Goal: Task Accomplishment & Management: Use online tool/utility

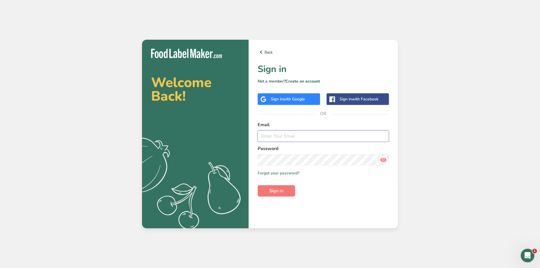
paste input "[EMAIL_ADDRESS][DOMAIN_NAME]"
type input "[EMAIL_ADDRESS][DOMAIN_NAME]"
click at [285, 189] on button "Sign in" at bounding box center [276, 190] width 37 height 11
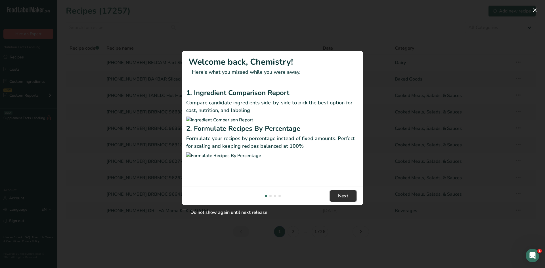
click at [339, 199] on span "Next" at bounding box center [343, 196] width 10 height 7
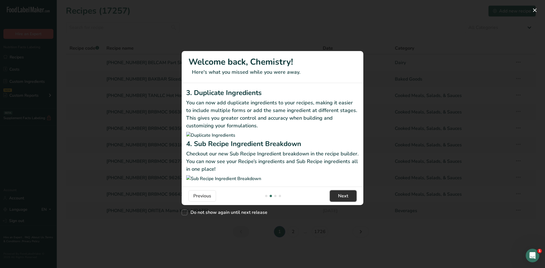
click at [339, 199] on span "Next" at bounding box center [343, 196] width 10 height 7
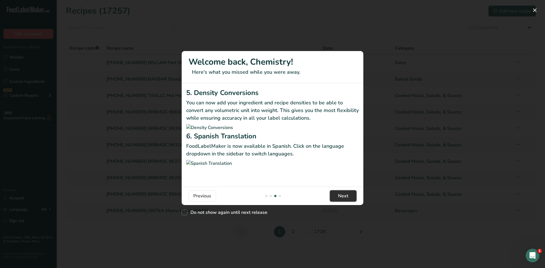
click at [339, 199] on span "Next" at bounding box center [343, 196] width 10 height 7
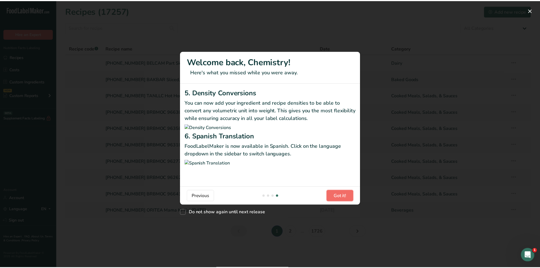
scroll to position [0, 545]
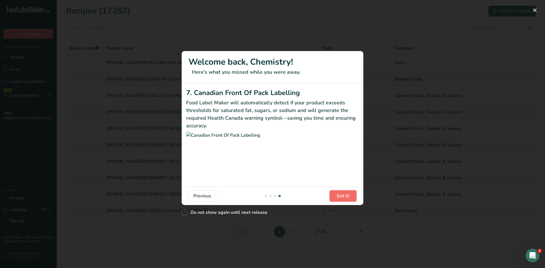
click at [339, 199] on span "Got it!" at bounding box center [342, 196] width 13 height 7
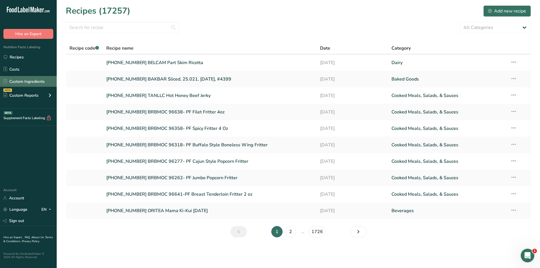
click at [47, 82] on link "Custom Ingredients" at bounding box center [28, 81] width 57 height 11
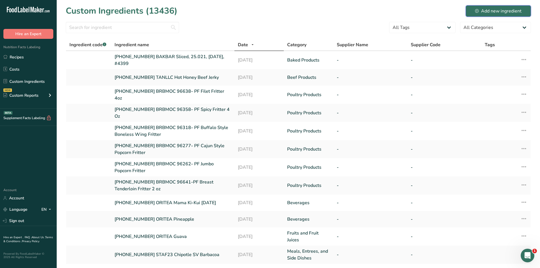
click at [511, 7] on button "Add new ingredient" at bounding box center [498, 10] width 65 height 11
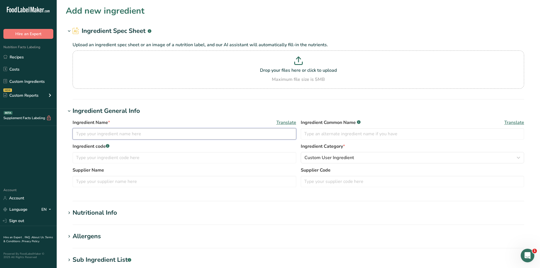
click at [231, 136] on input "text" at bounding box center [185, 133] width 224 height 11
paste input "Half Chicken"
type input "[PHONE_NUMBER] STAF23 Half Chicken"
click at [321, 159] on span "Custom User Ingredient" at bounding box center [330, 157] width 50 height 7
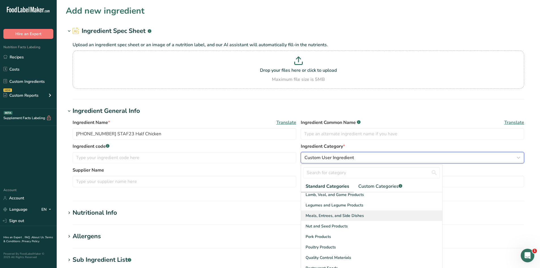
scroll to position [170, 0]
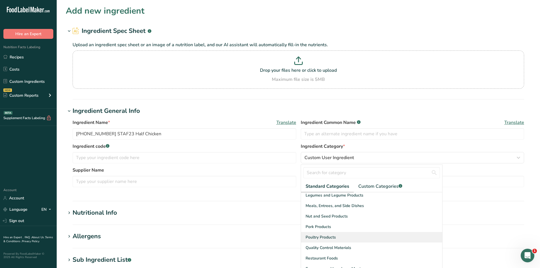
click at [329, 238] on span "Poultry Products" at bounding box center [321, 237] width 30 height 6
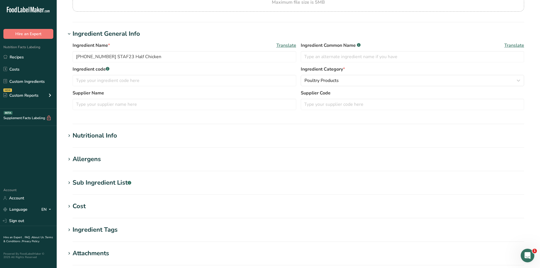
scroll to position [85, 0]
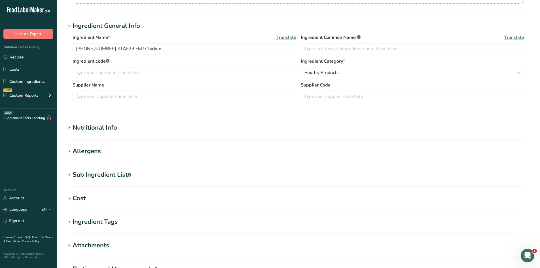
click at [92, 128] on div "Nutritional Info" at bounding box center [95, 127] width 45 height 9
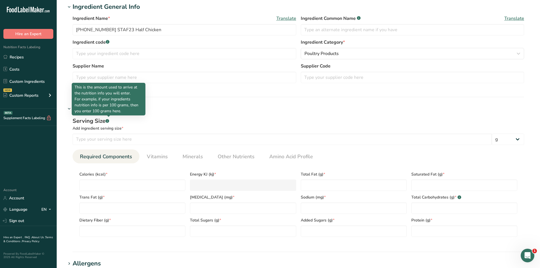
scroll to position [142, 0]
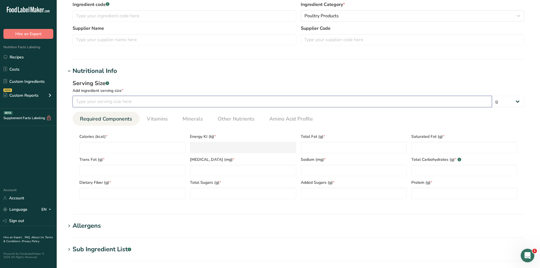
click at [137, 102] on input "number" at bounding box center [283, 101] width 420 height 11
type input "100"
click at [136, 91] on div "Add ingredient serving size *" at bounding box center [299, 91] width 452 height 6
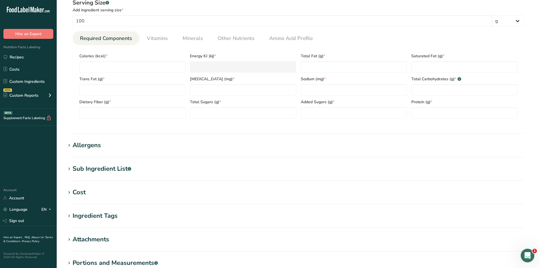
scroll to position [227, 0]
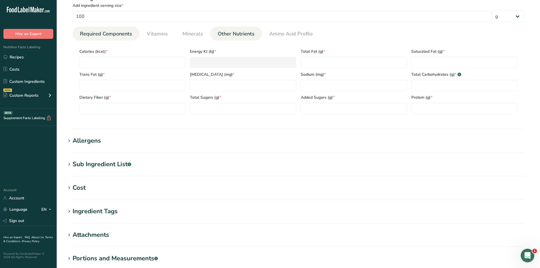
click at [231, 39] on link "Other Nutrients" at bounding box center [236, 34] width 41 height 14
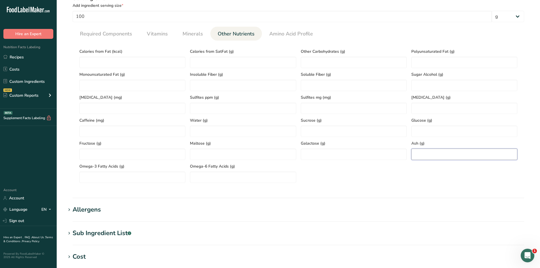
paste input "1.39"
type input "1.39"
click at [415, 184] on section "Calories (kcal) * Energy KJ (kj) * Total Fat (g) * Saturated Fat (g) * Trans Fa…" at bounding box center [299, 114] width 452 height 147
paste Fat "161.62"
drag, startPoint x: 114, startPoint y: 63, endPoint x: 70, endPoint y: 60, distance: 44.4
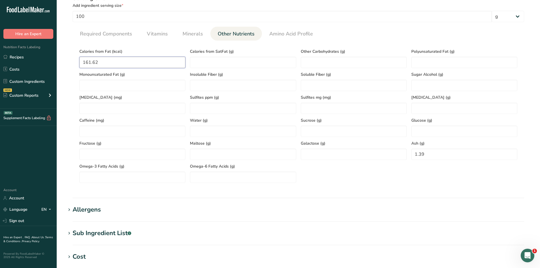
click at [70, 60] on div "Serving Size .a-a{fill:#347362;}.b-a{fill:#fff;} Add ingredient serving size * …" at bounding box center [299, 91] width 466 height 200
drag, startPoint x: 118, startPoint y: 65, endPoint x: 105, endPoint y: 60, distance: 14.2
click at [105, 60] on Fat "0" at bounding box center [132, 62] width 106 height 11
paste Fat "75.06"
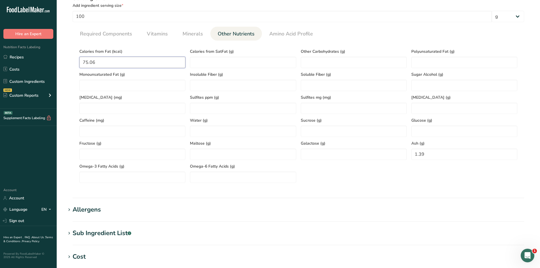
type Fat "75.06"
click at [76, 77] on section "Calories (kcal) * Energy KJ (kj) * Total Fat (g) * Saturated Fat (g) * Trans Fa…" at bounding box center [299, 114] width 452 height 147
paste Fat "4.44"
type Fat "4.44"
click at [71, 105] on div "Serving Size .a-a{fill:#347362;}.b-a{fill:#fff;} Add ingredient serving size * …" at bounding box center [299, 91] width 466 height 200
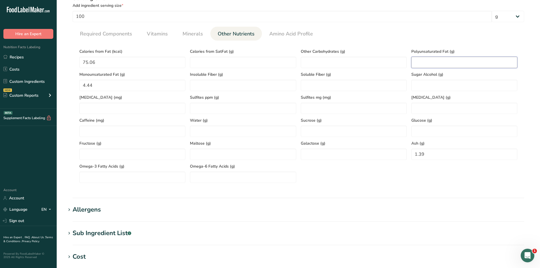
paste Fat "1.2"
type Fat "1.2"
click at [384, 32] on ul "Required Components Vitamins Minerals Other Nutrients Amino Acid Profile" at bounding box center [299, 34] width 452 height 14
click at [194, 36] on span "Minerals" at bounding box center [193, 34] width 20 height 8
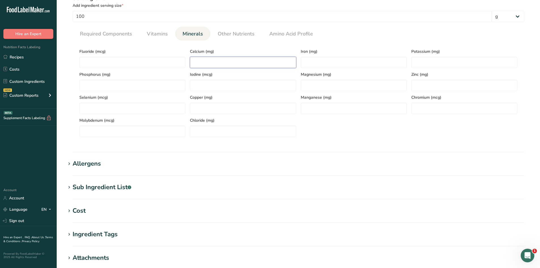
paste input "18.78"
type input "18.78"
click at [323, 64] on input "number" at bounding box center [354, 62] width 106 height 11
type input "0"
click at [361, 39] on ul "Required Components Vitamins Minerals Other Nutrients Amino Acid Profile" at bounding box center [299, 34] width 452 height 14
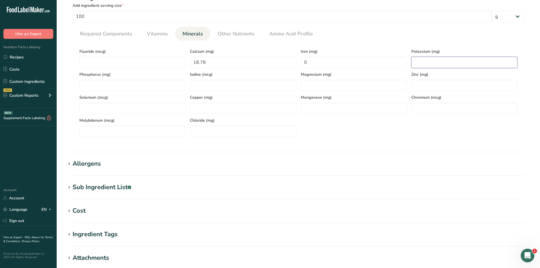
paste input "220.68"
type input "220.68"
click at [374, 43] on section "Calories (kcal) * Energy KJ (kj) * Total Fat (g) * Saturated Fat (g) * Trans Fa…" at bounding box center [299, 91] width 452 height 101
click at [156, 29] on link "Vitamins" at bounding box center [158, 34] width 26 height 14
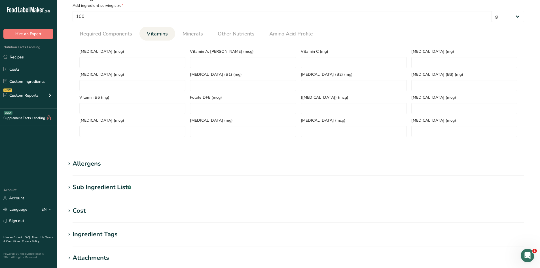
click at [161, 35] on span "Vitamins" at bounding box center [157, 34] width 21 height 8
click at [110, 64] on D "number" at bounding box center [132, 62] width 106 height 11
type D "0"
click at [123, 48] on div "Vitamin D (mcg) 0" at bounding box center [132, 56] width 111 height 23
click at [113, 37] on span "Required Components" at bounding box center [106, 34] width 52 height 8
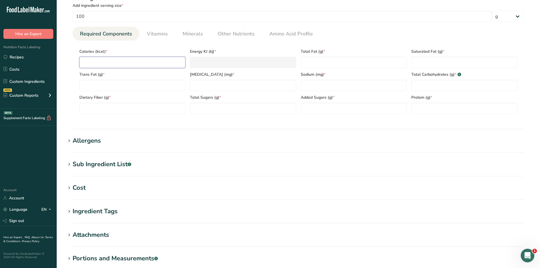
paste input "161.62"
type input "161.62"
type KJ "676.2"
type input "161.62"
click at [173, 122] on section "Nutritional Info Serving Size .a-a{fill:#347362;}.b-a{fill:#fff;} Add ingredien…" at bounding box center [299, 55] width 466 height 148
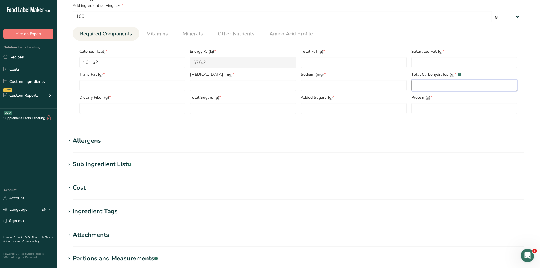
paste Carbohydrates "1.68"
type Carbohydrates "1.68"
click at [437, 122] on section "Nutritional Info Serving Size .a-a{fill:#347362;}.b-a{fill:#fff;} Add ingredien…" at bounding box center [299, 55] width 466 height 148
paste input "96.91"
type input "96.91"
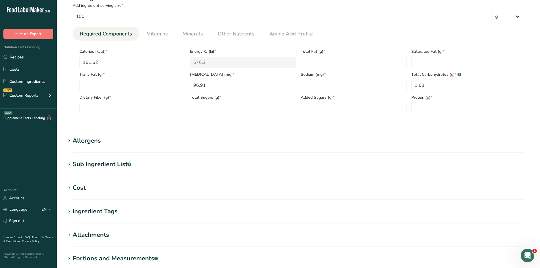
click at [216, 118] on section "Calories (kcal) * 161.62 Energy KJ (kj) * 676.2 Total Fat (g) * Saturated Fat (…" at bounding box center [299, 80] width 452 height 78
paste Fiber "0.57"
type Fiber "0.57"
click at [109, 118] on section "Calories (kcal) * 161.62 Energy KJ (kj) * 676.2 Total Fat (g) * Saturated Fat (…" at bounding box center [299, 80] width 452 height 78
paste Fat "8.34"
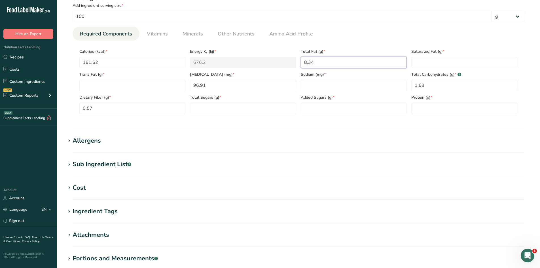
type Fat "8.34"
click at [342, 123] on section "Nutritional Info Serving Size .a-a{fill:#347362;}.b-a{fill:#fff;} Add ingredien…" at bounding box center [299, 55] width 466 height 148
paste input "444.65"
type input "444.65"
click at [319, 122] on section "Nutritional Info Serving Size .a-a{fill:#347362;}.b-a{fill:#fff;} Add ingredien…" at bounding box center [299, 55] width 466 height 148
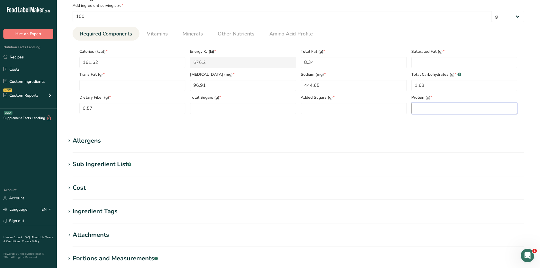
paste input "19.96"
type input "19.96"
drag, startPoint x: 420, startPoint y: 123, endPoint x: 403, endPoint y: 126, distance: 17.4
click at [419, 123] on section "Nutritional Info Serving Size .a-a{fill:#347362;}.b-a{fill:#fff;} Add ingredien…" at bounding box center [299, 55] width 466 height 148
paste Fat "2.7"
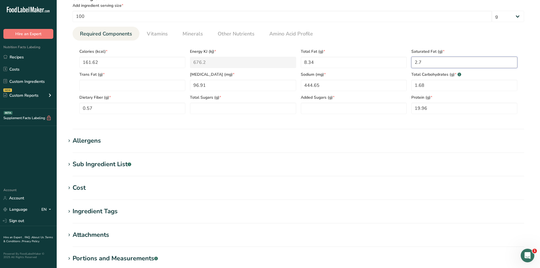
type Fat "2.7"
click at [456, 124] on section "Nutritional Info Serving Size .a-a{fill:#347362;}.b-a{fill:#fff;} Add ingredien…" at bounding box center [299, 55] width 466 height 148
paste Sugars "0.52"
type Sugars "0.52"
paste Sugars "0.52"
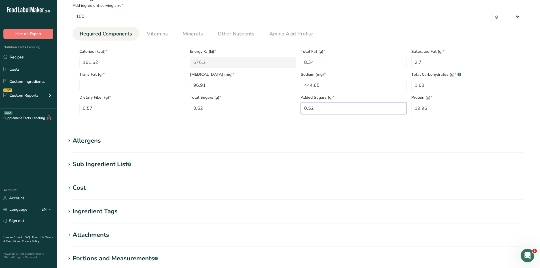
type Sugars "0.52"
click at [314, 121] on div "Serving Size .a-a{fill:#347362;}.b-a{fill:#fff;} Add ingredient serving size * …" at bounding box center [299, 56] width 466 height 131
click at [131, 83] on Fat "number" at bounding box center [132, 85] width 106 height 11
type Fat "0"
click at [265, 44] on section "Calories (kcal) * 161.62 Energy KJ (kj) * 676.2 Total Fat (g) * 8.34 Saturated …" at bounding box center [299, 80] width 452 height 78
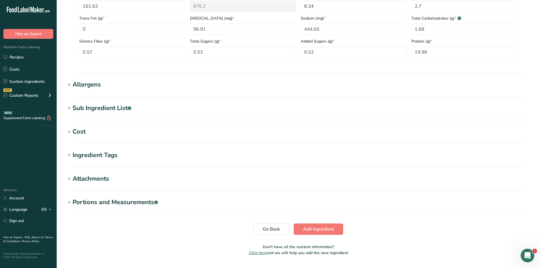
scroll to position [298, 0]
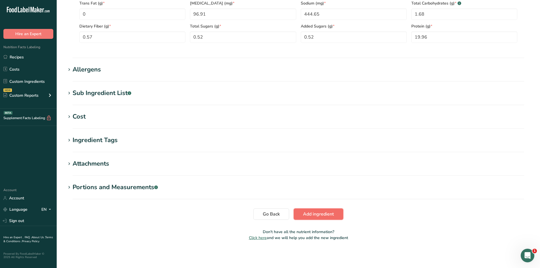
click at [305, 211] on span "Add ingredient" at bounding box center [318, 214] width 31 height 7
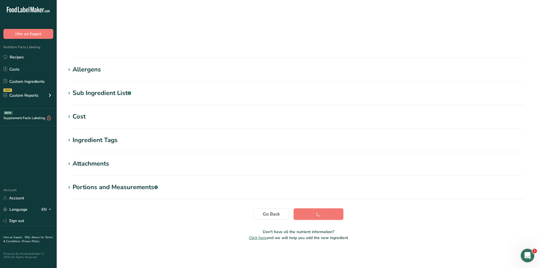
scroll to position [32, 0]
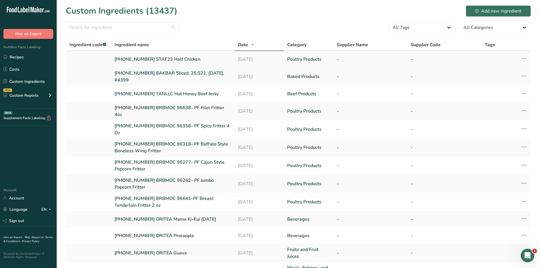
drag, startPoint x: 114, startPoint y: 58, endPoint x: 194, endPoint y: 59, distance: 80.3
click at [194, 59] on td "[PHONE_NUMBER] STAF23 Half Chicken" at bounding box center [172, 59] width 123 height 16
copy link "[PHONE_NUMBER] STAF23 Half Chicken"
click at [20, 55] on link "Recipes" at bounding box center [28, 57] width 57 height 11
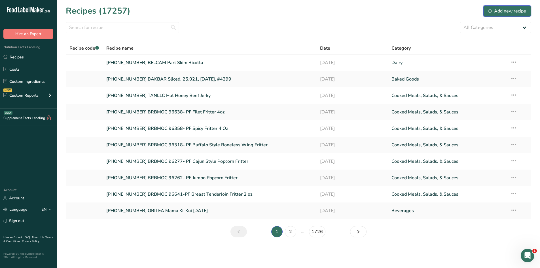
click at [492, 9] on icon at bounding box center [491, 11] width 4 height 4
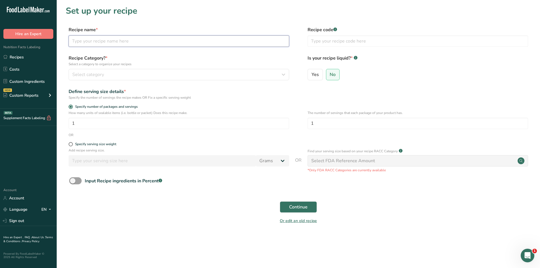
paste input "[PHONE_NUMBER] STAF23 Half Chicken"
type input "[PHONE_NUMBER] STAF23 Half Chicken"
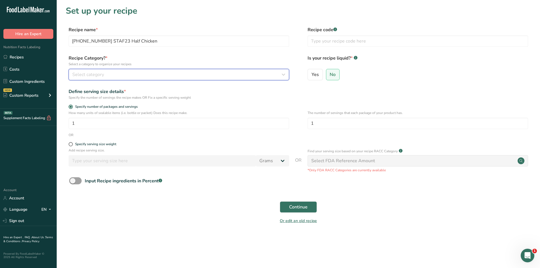
click at [124, 74] on div "Select category" at bounding box center [177, 74] width 210 height 7
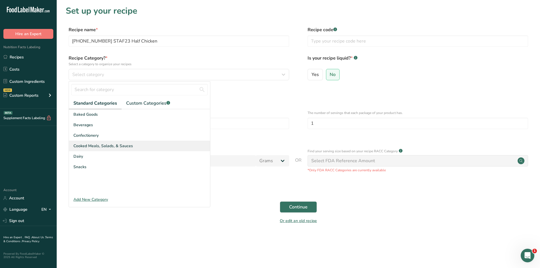
click at [113, 147] on span "Cooked Meals, Salads, & Sauces" at bounding box center [103, 146] width 60 height 6
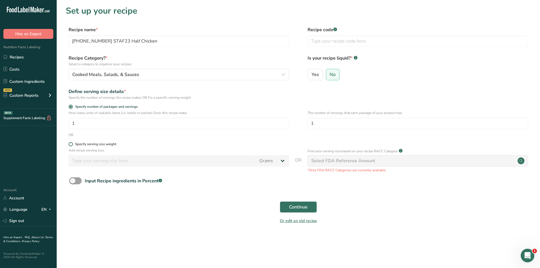
click at [70, 144] on span at bounding box center [71, 144] width 4 height 4
click at [70, 144] on input "Specify serving size weight" at bounding box center [71, 144] width 4 height 4
radio input "true"
radio input "false"
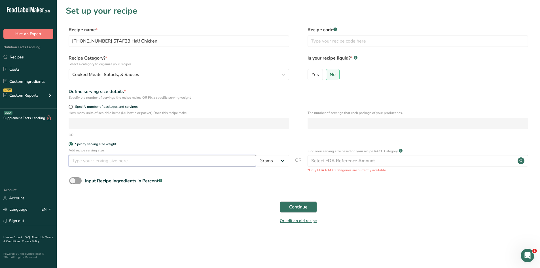
click at [100, 161] on input "number" at bounding box center [163, 160] width 188 height 11
type input "100"
click at [198, 239] on main "Set up your recipe Recipe name * 25-463854-001 STAF23 Half Chicken Recipe code …" at bounding box center [270, 134] width 540 height 268
click at [286, 210] on button "Continue" at bounding box center [298, 206] width 37 height 11
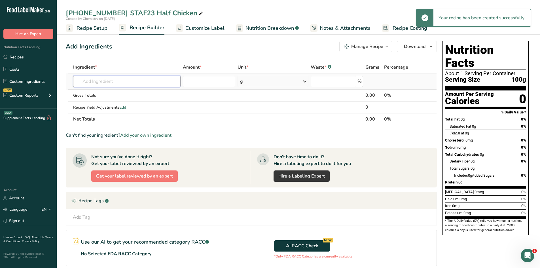
paste input "[PHONE_NUMBER] STAF23 Half Chicken"
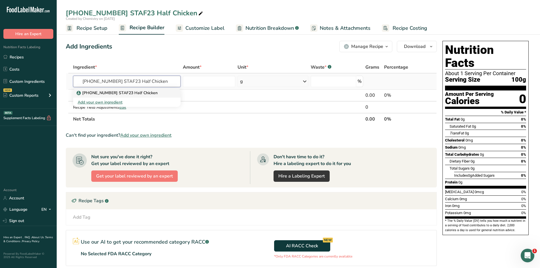
type input "[PHONE_NUMBER] STAF23 Half Chicken"
click at [137, 90] on link "[PHONE_NUMBER] STAF23 Half Chicken" at bounding box center [127, 92] width 108 height 9
type input "[PHONE_NUMBER] STAF23 Half Chicken"
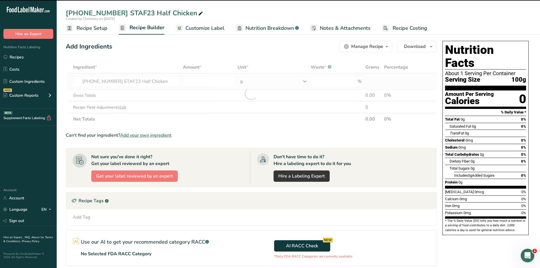
type input "0"
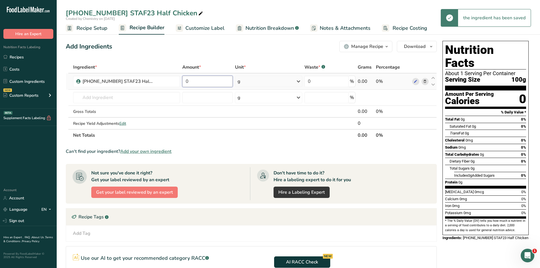
drag, startPoint x: 198, startPoint y: 84, endPoint x: 181, endPoint y: 83, distance: 17.0
click at [181, 83] on td "0" at bounding box center [207, 81] width 53 height 16
type input "100"
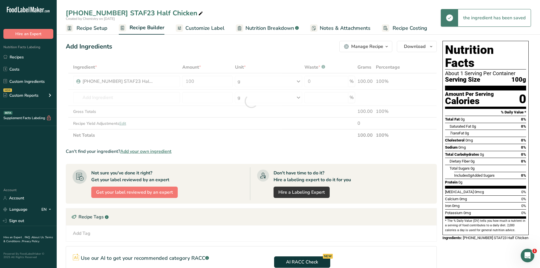
click at [197, 52] on div "Add Ingredients Manage Recipe Delete Recipe Duplicate Recipe Scale Recipe Save …" at bounding box center [253, 191] width 375 height 304
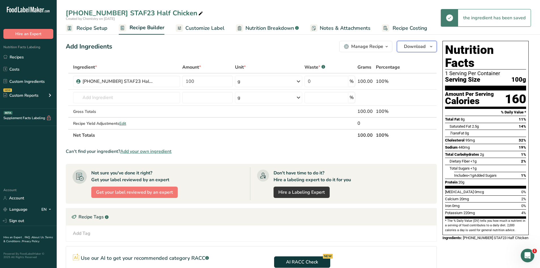
click at [431, 44] on icon "button" at bounding box center [431, 46] width 5 height 7
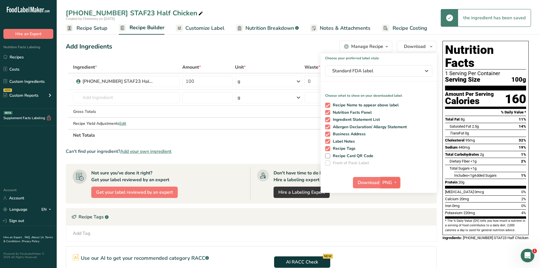
click at [394, 185] on icon "button" at bounding box center [396, 182] width 5 height 7
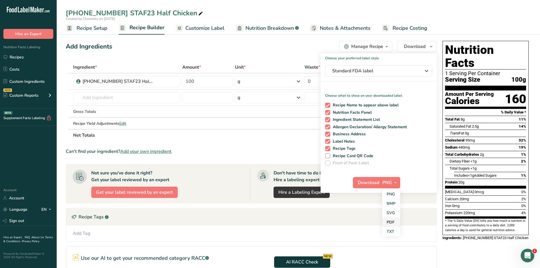
click at [394, 219] on link "PDF" at bounding box center [391, 222] width 18 height 9
click at [374, 184] on span "Download" at bounding box center [369, 182] width 22 height 7
click at [39, 80] on link "Custom Ingredients" at bounding box center [28, 81] width 57 height 11
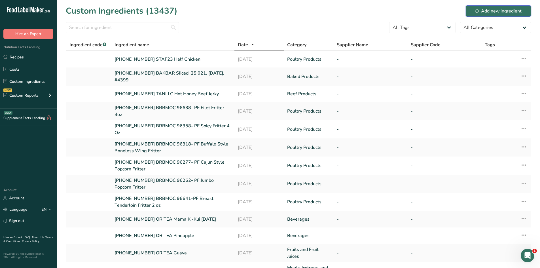
click at [481, 12] on div "Add new ingredient" at bounding box center [499, 11] width 47 height 7
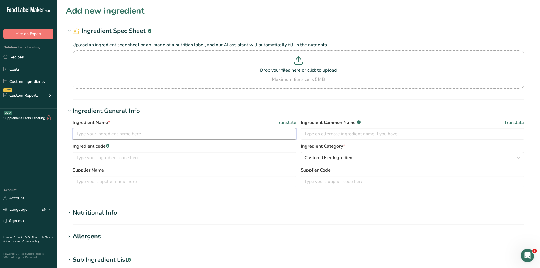
click at [144, 139] on input "text" at bounding box center [185, 133] width 224 height 11
paste input "Milk Chocolate Butter Toffee"
paste input "Pecans"
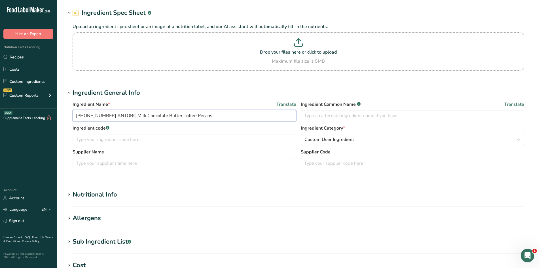
scroll to position [28, 0]
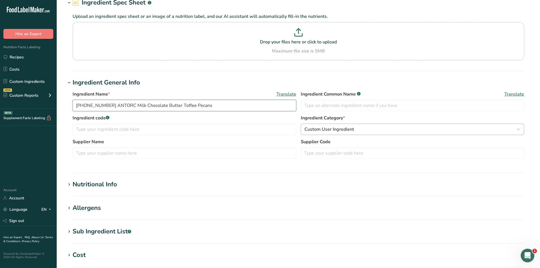
type input "[PHONE_NUMBER] ANTORC Milk Chocolate Butter Toffee Pecans"
click at [340, 132] on span "Custom User Ingredient" at bounding box center [330, 129] width 50 height 7
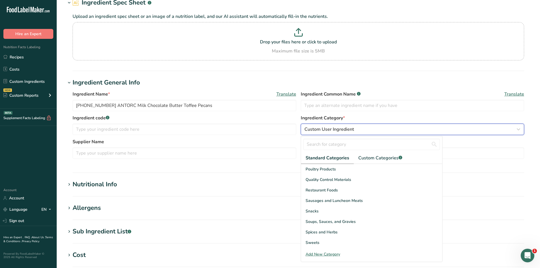
scroll to position [219, 0]
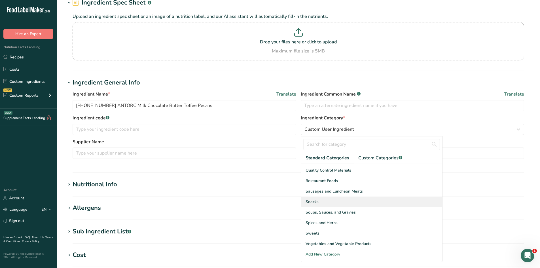
click at [332, 201] on div "Snacks" at bounding box center [371, 202] width 141 height 10
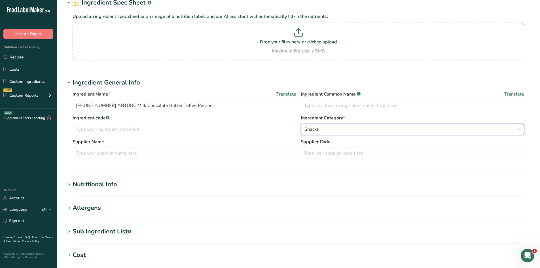
click at [337, 129] on div "Snacks" at bounding box center [411, 129] width 213 height 7
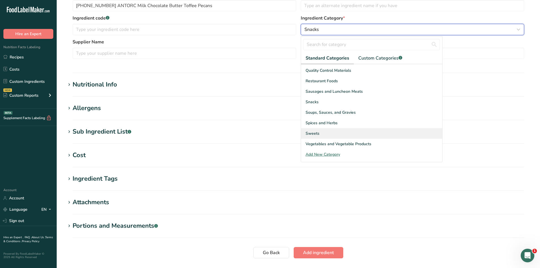
scroll to position [142, 0]
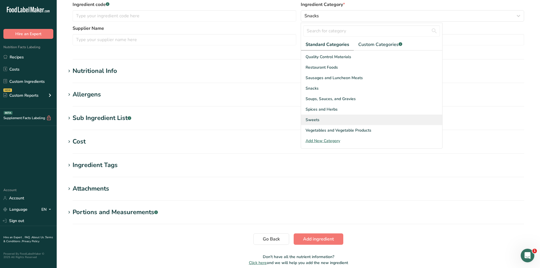
click at [319, 123] on div "Sweets" at bounding box center [371, 120] width 141 height 10
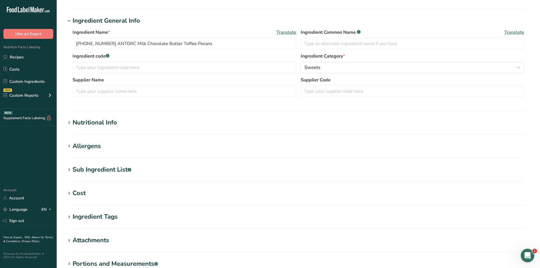
scroll to position [85, 0]
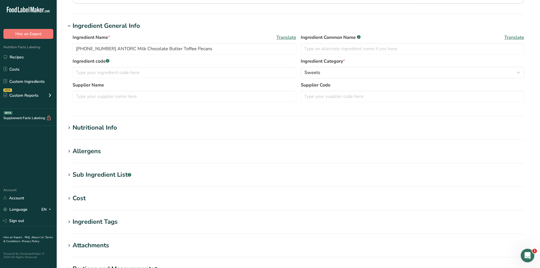
click at [101, 128] on div "Nutritional Info" at bounding box center [95, 127] width 45 height 9
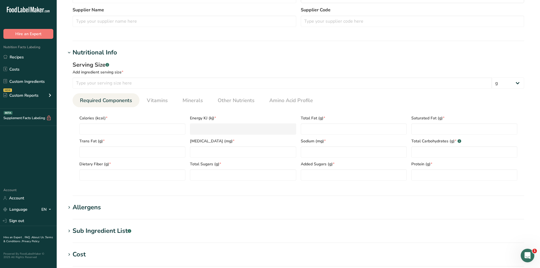
scroll to position [170, 0]
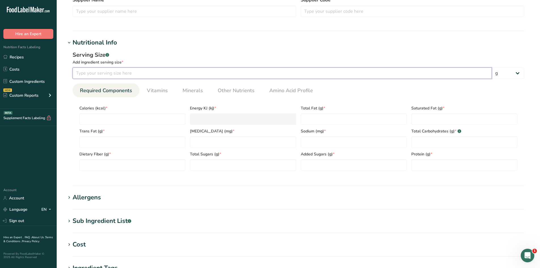
click at [140, 77] on input "number" at bounding box center [283, 73] width 420 height 11
type input "100"
click at [148, 52] on div "Serving Size .a-a{fill:#347362;}.b-a{fill:#fff;}" at bounding box center [299, 55] width 452 height 9
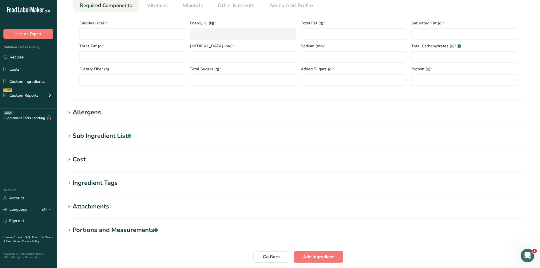
scroll to position [227, 0]
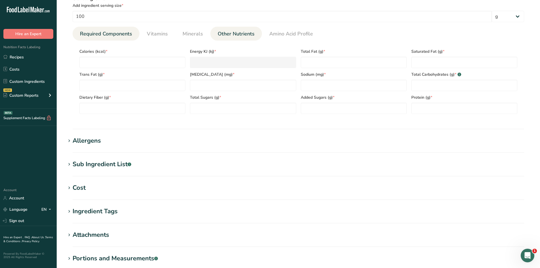
click at [226, 33] on span "Other Nutrients" at bounding box center [236, 34] width 37 height 8
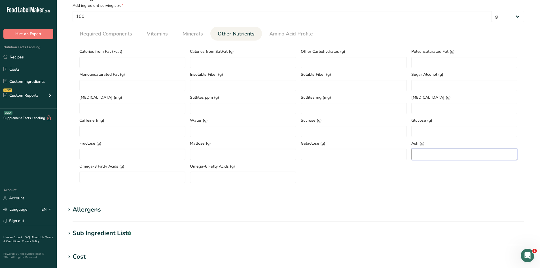
paste input "1.31"
type input "1.31"
click at [386, 183] on div "Calories from Fat (kcal) Calories from SatFat (g) Other Carbohydrates (g) Polyu…" at bounding box center [298, 114] width 443 height 138
paste Fat "13.62"
type Fat "13.62"
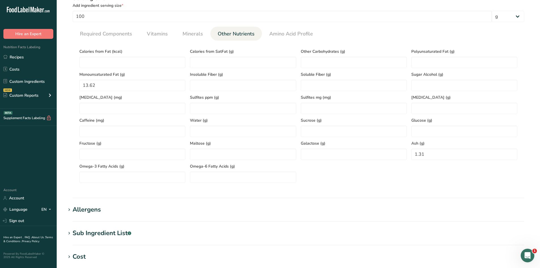
click at [68, 107] on div "Serving Size .a-a{fill:#347362;}.b-a{fill:#fff;} Add ingredient serving size * …" at bounding box center [299, 91] width 466 height 200
paste Fat "263.52"
type Fat "263.52"
click at [67, 101] on div "Serving Size .a-a{fill:#347362;}.b-a{fill:#fff;} Add ingredient serving size * …" at bounding box center [299, 91] width 466 height 200
drag, startPoint x: 454, startPoint y: 56, endPoint x: 466, endPoint y: 62, distance: 13.1
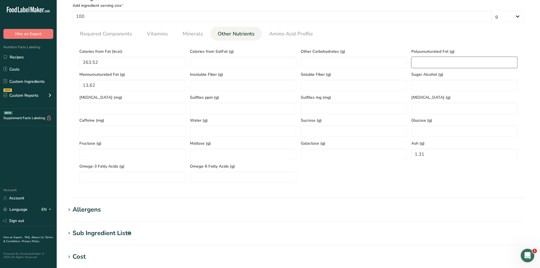
paste Fat "3.45"
type Fat "3.45"
click at [395, 33] on ul "Required Components Vitamins Minerals Other Nutrients Amino Acid Profile" at bounding box center [299, 34] width 452 height 14
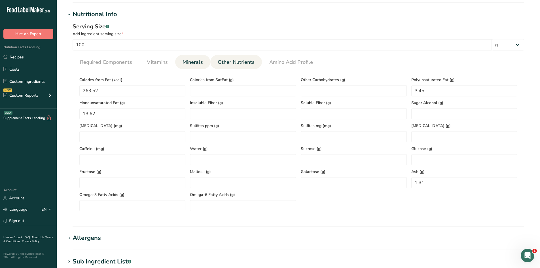
click at [191, 66] on span "Minerals" at bounding box center [193, 62] width 20 height 8
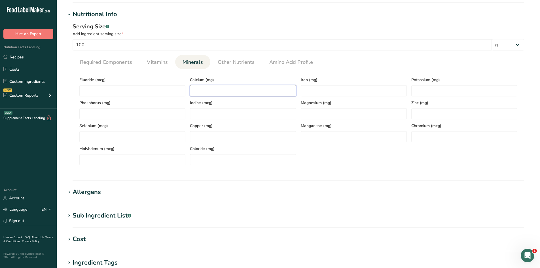
paste input "86"
type input "86"
click at [198, 179] on section "Nutritional Info Serving Size .a-a{fill:#347362;}.b-a{fill:#fff;} Add ingredien…" at bounding box center [299, 95] width 466 height 171
paste input "2.54"
type input "2.54"
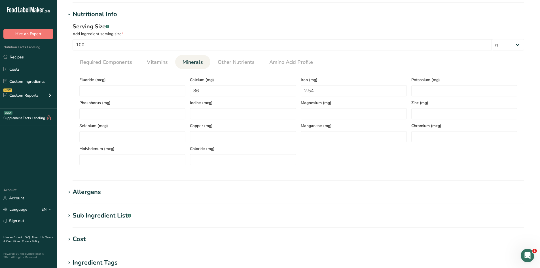
drag, startPoint x: 332, startPoint y: 157, endPoint x: 322, endPoint y: 157, distance: 9.9
click at [332, 157] on div "Fluoride (mcg) Calcium (mg) 86 Iron (mg) 2.54 Potassium (mg) Phosphorus (mg) Io…" at bounding box center [298, 119] width 443 height 92
paste input "381.05"
type input "381.05"
click at [345, 67] on ul "Required Components Vitamins Minerals Other Nutrients Amino Acid Profile" at bounding box center [299, 62] width 452 height 14
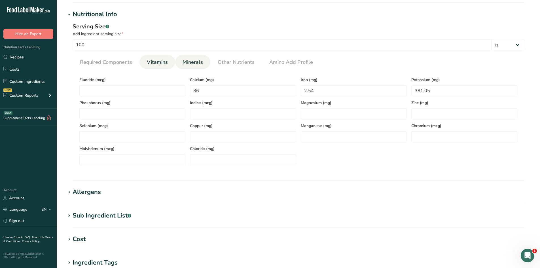
click at [145, 64] on link "Vitamins" at bounding box center [158, 62] width 26 height 14
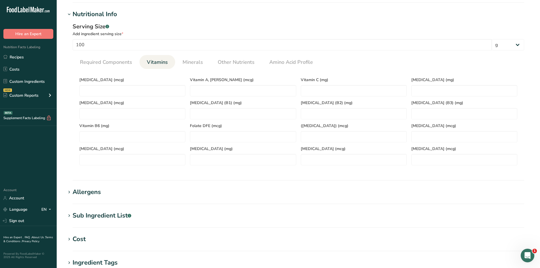
click at [109, 83] on div "Vitamin D (mcg)" at bounding box center [132, 84] width 111 height 23
click at [109, 88] on D "number" at bounding box center [132, 90] width 106 height 11
type D "0"
click at [108, 76] on div "Vitamin D (mcg) 0" at bounding box center [132, 84] width 111 height 23
click at [106, 65] on span "Required Components" at bounding box center [106, 62] width 52 height 8
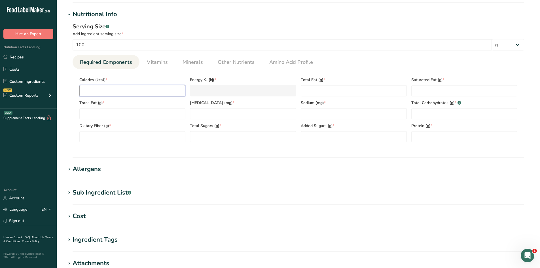
paste input "537.27"
type input "537.27"
type KJ "2247.9"
type input "537.27"
click at [74, 104] on section "Calories (kcal) * 537.27 Energy KJ (kj) * 2247.9 Total Fat (g) * Saturated Fat …" at bounding box center [299, 108] width 452 height 78
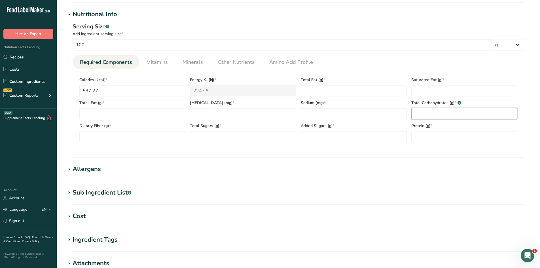
paste Carbohydrates "63.37"
type Carbohydrates "63.37"
click at [412, 154] on section "Nutritional Info Serving Size .a-a{fill:#347362;}.b-a{fill:#fff;} Add ingredien…" at bounding box center [299, 84] width 466 height 148
paste input "7.82"
type input "7.82"
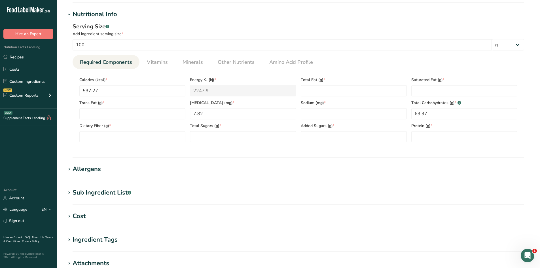
click at [261, 150] on section "Nutritional Info Serving Size .a-a{fill:#347362;}.b-a{fill:#fff;} Add ingredien…" at bounding box center [299, 84] width 466 height 148
paste Fat "29.28"
type Fat "29.28"
click at [349, 156] on section "Nutritional Info Serving Size .a-a{fill:#347362;}.b-a{fill:#fff;} Add ingredien…" at bounding box center [299, 84] width 466 height 148
paste input "222.44"
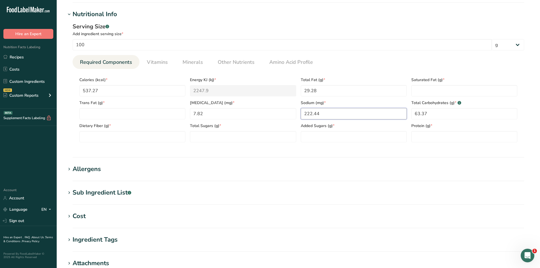
type input "222.44"
click at [355, 147] on div "Serving Size .a-a{fill:#347362;}.b-a{fill:#fff;} Add ingredient serving size * …" at bounding box center [299, 84] width 466 height 131
paste input "5.07"
type input "5.07"
click at [451, 152] on section "Nutritional Info Serving Size .a-a{fill:#347362;}.b-a{fill:#fff;} Add ingredien…" at bounding box center [299, 84] width 466 height 148
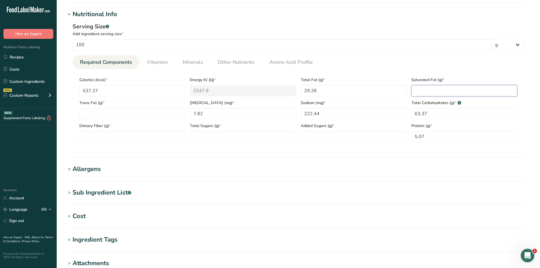
paste Fat "12.22"
type Fat "12.22"
click at [372, 63] on ul "Required Components Vitamins Minerals Other Nutrients Amino Acid Profile" at bounding box center [299, 62] width 452 height 14
drag, startPoint x: 204, startPoint y: 131, endPoint x: 194, endPoint y: 137, distance: 12.2
paste Sugars "51.71"
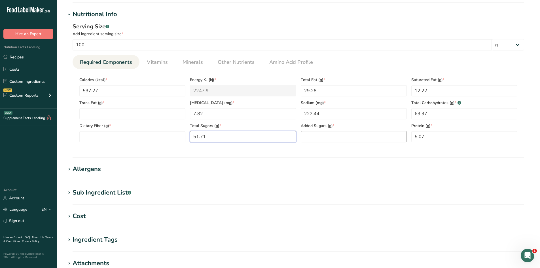
type Sugars "51.71"
paste Sugars "51.71"
type Sugars "51.71"
click at [306, 149] on div "Serving Size .a-a{fill:#347362;}.b-a{fill:#fff;} Add ingredient serving size * …" at bounding box center [299, 84] width 466 height 131
click at [154, 109] on Fat "number" at bounding box center [132, 113] width 106 height 11
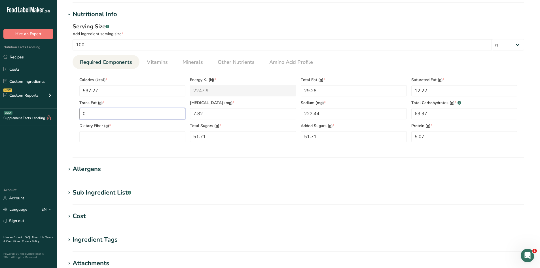
type Fat "0"
paste Fiber "2.72"
type Fiber "2.72"
click at [112, 150] on div "Serving Size .a-a{fill:#347362;}.b-a{fill:#fff;} Add ingredient serving size * …" at bounding box center [299, 84] width 466 height 131
click at [157, 60] on span "Vitamins" at bounding box center [157, 62] width 21 height 8
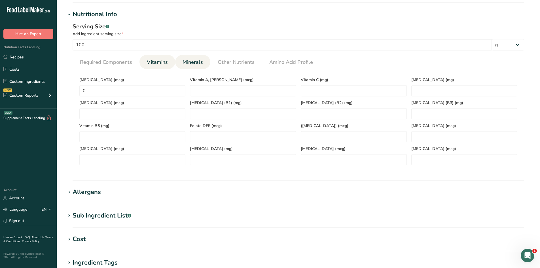
click at [188, 60] on span "Minerals" at bounding box center [193, 62] width 20 height 8
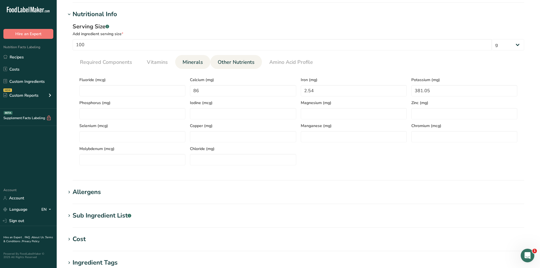
click at [227, 60] on span "Other Nutrients" at bounding box center [236, 62] width 37 height 8
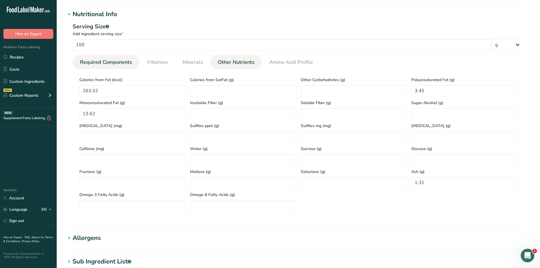
click at [88, 63] on span "Required Components" at bounding box center [106, 62] width 52 height 8
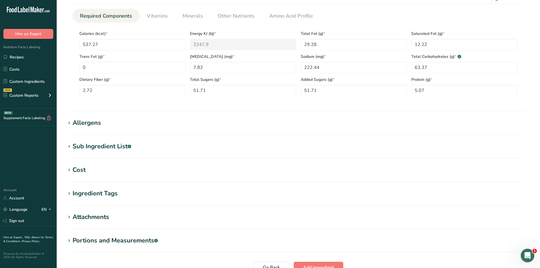
scroll to position [298, 0]
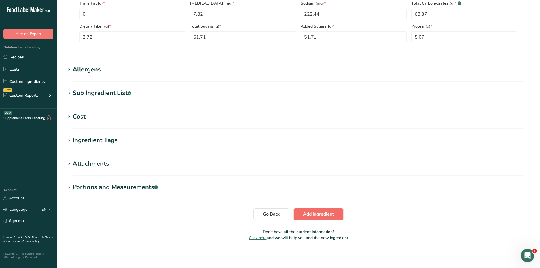
click at [313, 213] on span "Add ingredient" at bounding box center [318, 214] width 31 height 7
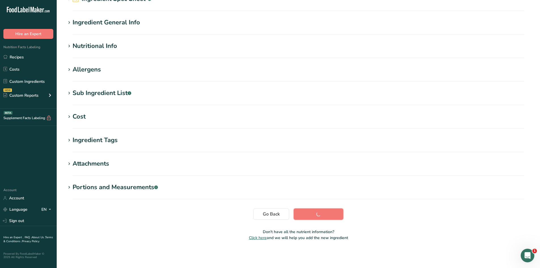
scroll to position [32, 0]
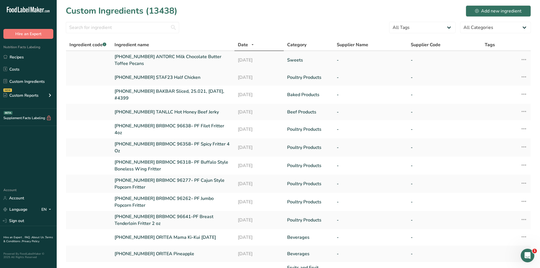
drag, startPoint x: 113, startPoint y: 56, endPoint x: 136, endPoint y: 63, distance: 24.1
click at [136, 63] on td "[PHONE_NUMBER] ANTORC Milk Chocolate Butter Toffee Pecans" at bounding box center [172, 60] width 123 height 18
copy link "[PHONE_NUMBER] ANTORC Milk Chocolate Butter Toffee Pecans"
click at [33, 55] on link "Recipes" at bounding box center [28, 57] width 57 height 11
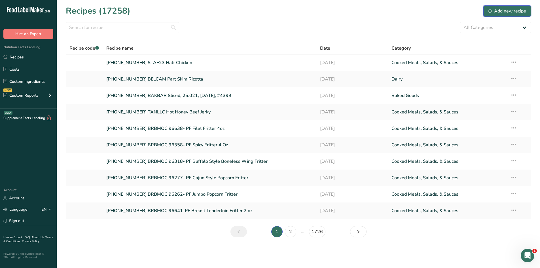
click at [504, 11] on div "Add new recipe" at bounding box center [508, 11] width 38 height 7
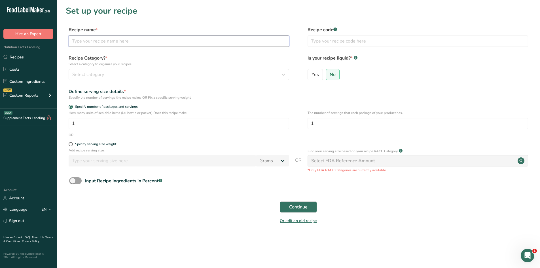
paste input "[PHONE_NUMBER] ANTORC Milk Chocolate Butter Toffee Pecans"
type input "[PHONE_NUMBER] ANTORC Milk Chocolate Butter Toffee Pecans"
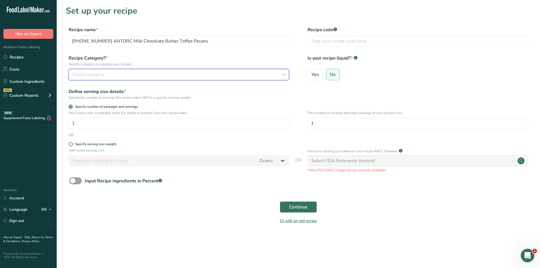
click at [126, 73] on div "Select category" at bounding box center [177, 74] width 210 height 7
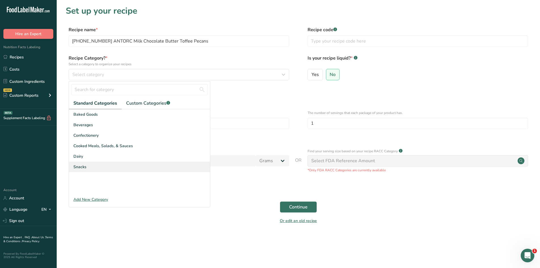
click at [114, 164] on div "Snacks" at bounding box center [139, 167] width 141 height 10
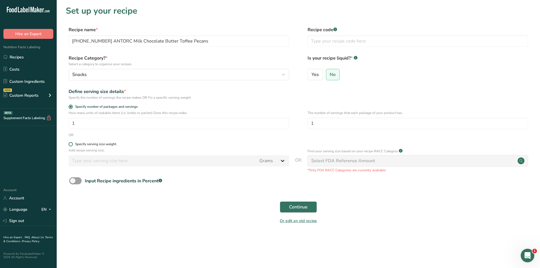
click at [72, 146] on span at bounding box center [71, 144] width 4 height 4
click at [72, 146] on input "Specify serving size weight" at bounding box center [71, 144] width 4 height 4
radio input "true"
radio input "false"
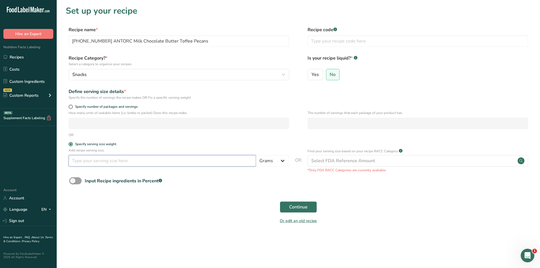
click at [81, 165] on input "number" at bounding box center [163, 160] width 188 height 11
type input "100"
click at [175, 235] on section "Set up your recipe Recipe name * 25-466209-001 ANTORC Milk Chocolate Butter Tof…" at bounding box center [299, 118] width 484 height 237
click at [295, 210] on span "Continue" at bounding box center [298, 207] width 18 height 7
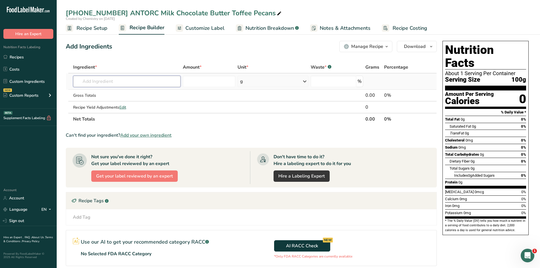
paste input "[PHONE_NUMBER] ANTORC Milk Chocolate Butter Toffee Pecans"
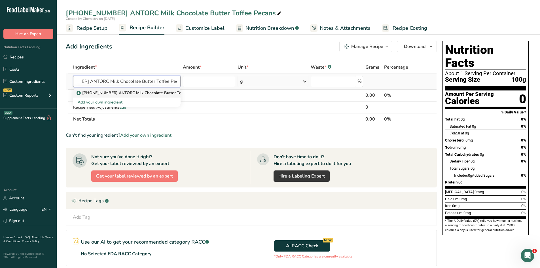
type input "[PHONE_NUMBER] ANTORC Milk Chocolate Butter Toffee Pecans"
click at [161, 91] on p "[PHONE_NUMBER] ANTORC Milk Chocolate Butter Toffee Pecans" at bounding box center [141, 93] width 126 height 6
type input "[PHONE_NUMBER] ANTORC Milk Chocolate Butter Toffee Pecans"
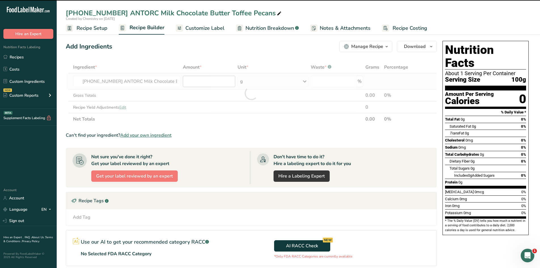
type input "0"
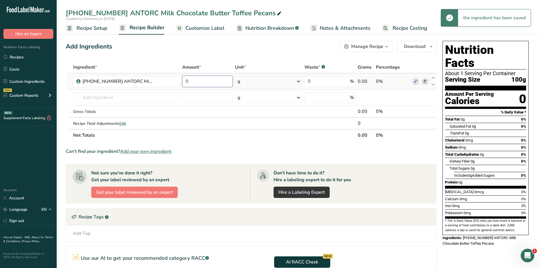
drag, startPoint x: 199, startPoint y: 80, endPoint x: 185, endPoint y: 81, distance: 14.8
click at [185, 81] on input "0" at bounding box center [207, 81] width 51 height 11
type input "100"
click at [171, 52] on div "Add Ingredients Manage Recipe Delete Recipe Duplicate Recipe Scale Recipe Save …" at bounding box center [253, 191] width 375 height 304
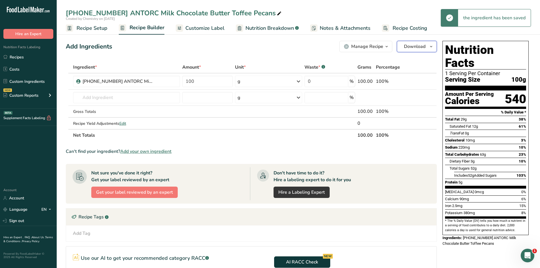
click at [431, 46] on icon "button" at bounding box center [431, 46] width 5 height 7
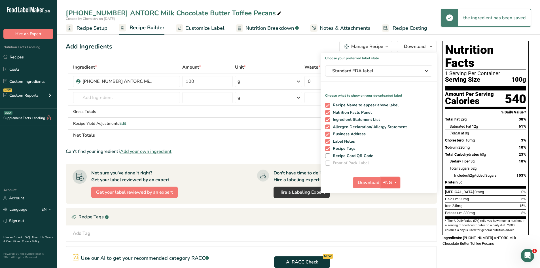
click at [392, 180] on span "button" at bounding box center [395, 182] width 7 height 7
click at [394, 220] on link "PDF" at bounding box center [391, 222] width 18 height 9
click at [375, 183] on span "Download" at bounding box center [369, 182] width 22 height 7
click at [101, 30] on span "Recipe Setup" at bounding box center [92, 28] width 31 height 8
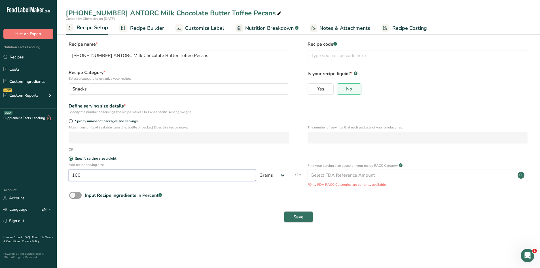
drag, startPoint x: 96, startPoint y: 171, endPoint x: 48, endPoint y: 173, distance: 47.7
click at [48, 173] on div ".a-20{fill:#fff;} Hire an Expert Nutrition Facts Labeling Recipes Costs Custom …" at bounding box center [270, 134] width 540 height 268
type input "1"
click at [281, 173] on select "Grams kg mg mcg lb oz l mL fl oz tbsp tsp cup qt gallon" at bounding box center [272, 175] width 33 height 11
select select "5"
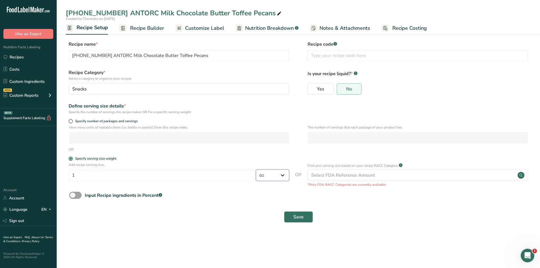
click at [256, 170] on select "Grams kg mg mcg lb oz l mL fl oz tbsp tsp cup qt gallon" at bounding box center [272, 175] width 33 height 11
click at [306, 218] on button "Save" at bounding box center [298, 216] width 29 height 11
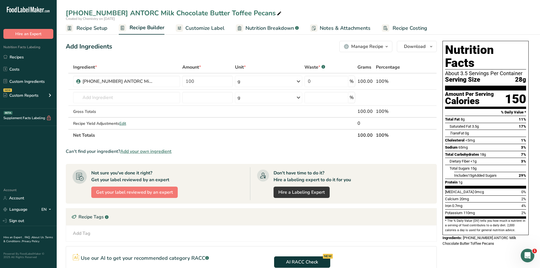
click at [277, 16] on icon at bounding box center [279, 14] width 5 height 8
type input "[PHONE_NUMBER] ANTORC Milk Chocolate Butter Toffee Pecans 1oz"
click at [221, 49] on div "Add Ingredients Manage Recipe Delete Recipe Duplicate Recipe Scale Recipe Save …" at bounding box center [251, 46] width 371 height 11
click at [217, 29] on span "Customize Label" at bounding box center [205, 28] width 39 height 8
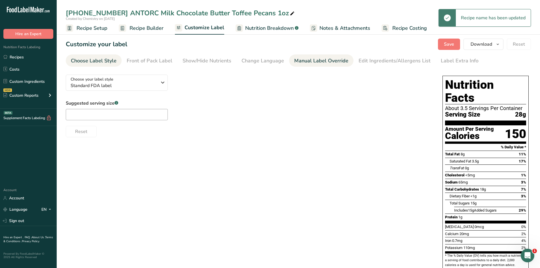
click at [340, 62] on div "Manual Label Override" at bounding box center [321, 61] width 54 height 8
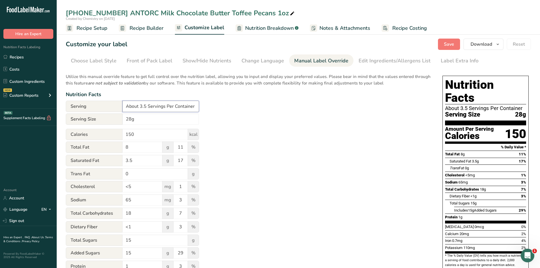
drag, startPoint x: 197, startPoint y: 105, endPoint x: 112, endPoint y: 104, distance: 84.8
click at [112, 104] on div "Serving About 3.5 Servings Per Container" at bounding box center [132, 106] width 133 height 11
type input "Varies"
drag, startPoint x: 142, startPoint y: 117, endPoint x: 119, endPoint y: 121, distance: 23.6
click at [119, 121] on div "Serving Size 28g" at bounding box center [132, 118] width 133 height 11
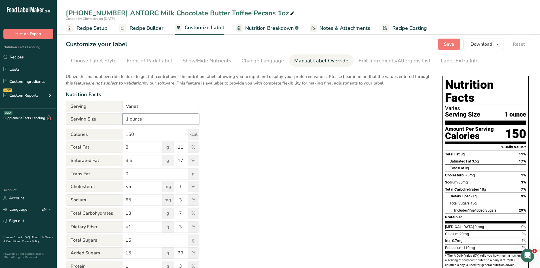
type input "1 ounce"
click at [245, 108] on div "Utilize this manual override feature to get full control over the nutrition lab…" at bounding box center [249, 206] width 366 height 272
click at [439, 44] on button "Save" at bounding box center [449, 44] width 22 height 11
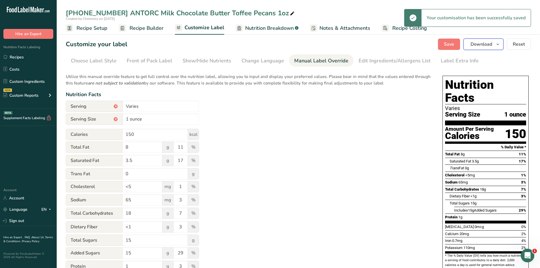
click at [498, 45] on icon "button" at bounding box center [498, 44] width 5 height 7
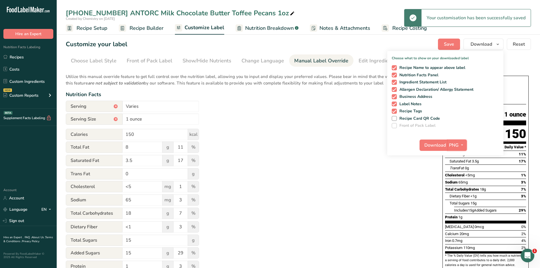
drag, startPoint x: 459, startPoint y: 147, endPoint x: 456, endPoint y: 156, distance: 9.3
click at [459, 148] on span "button" at bounding box center [462, 145] width 7 height 7
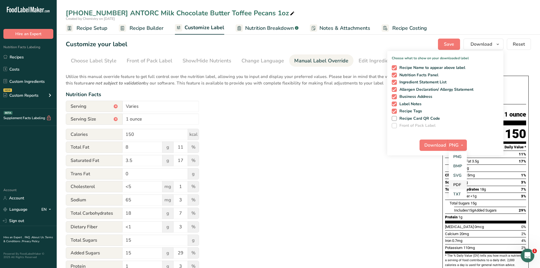
click at [462, 186] on link "PDF" at bounding box center [458, 184] width 18 height 9
click at [441, 143] on span "Download" at bounding box center [436, 145] width 22 height 7
click at [27, 84] on link "Custom Ingredients" at bounding box center [28, 81] width 57 height 11
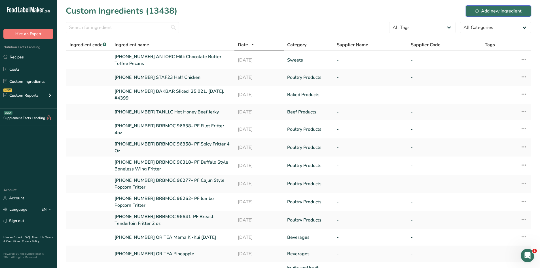
click at [486, 13] on div "Add new ingredient" at bounding box center [499, 11] width 47 height 7
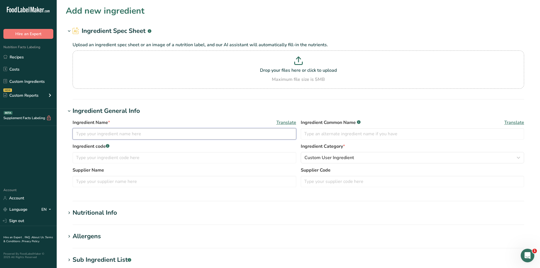
click at [159, 137] on input "text" at bounding box center [185, 133] width 224 height 11
paste input "ENGLISH TOFFEE"
type input "[PHONE_NUMBER] PRFARM ENGLISH TOFFEE"
click at [349, 161] on span "Custom User Ingredient" at bounding box center [330, 157] width 50 height 7
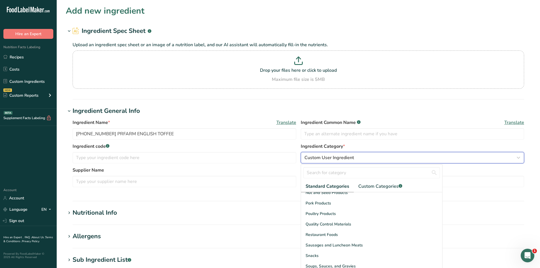
scroll to position [219, 0]
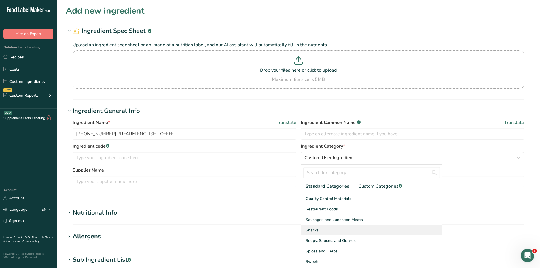
click at [321, 231] on div "Snacks" at bounding box center [371, 230] width 141 height 10
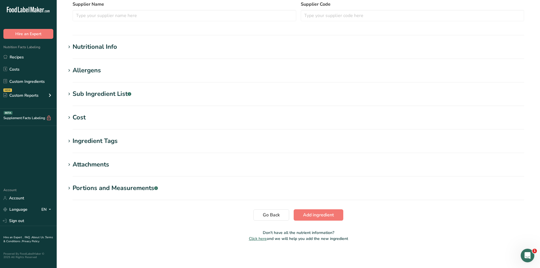
scroll to position [167, 0]
click at [109, 48] on div "Nutritional Info" at bounding box center [95, 45] width 45 height 9
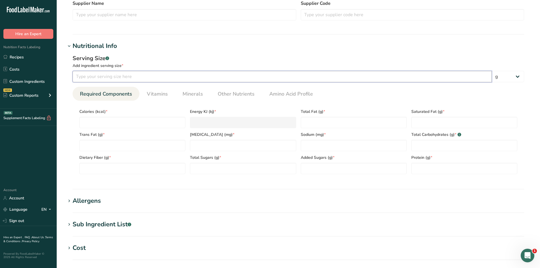
click at [121, 76] on input "number" at bounding box center [283, 76] width 420 height 11
type input "100"
click at [145, 62] on div "Serving Size .a-a{fill:#347362;}.b-a{fill:#fff;}" at bounding box center [299, 58] width 452 height 9
click at [230, 99] on link "Other Nutrients" at bounding box center [236, 94] width 41 height 14
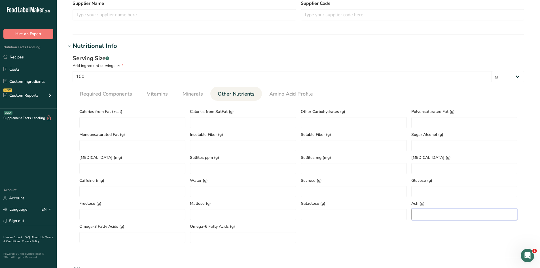
paste input "2.2"
type input "2.2"
click at [391, 231] on div "Calories from Fat (kcal) Calories from SatFat (g) Other Carbohydrates (g) Polyu…" at bounding box center [298, 174] width 443 height 138
paste Fat "431.37"
type Fat "431.37"
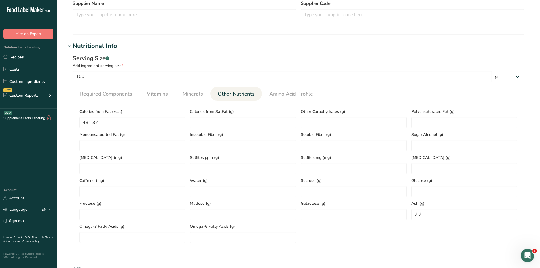
click at [74, 139] on section "Calories (kcal) * Energy KJ (kj) * Total Fat (g) * Saturated Fat (g) * Trans Fa…" at bounding box center [299, 174] width 452 height 147
paste Fat "21.58"
type Fat "21.58"
click at [64, 162] on section "Add new ingredient Ingredient Spec Sheet .a-a{fill:#347362;}.b-a{fill:#fff;} Up…" at bounding box center [299, 141] width 484 height 617
paste Fat "8.13"
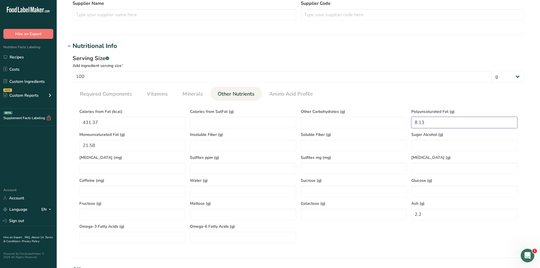
type Fat "8.13"
click at [376, 103] on section "Calories (kcal) * Energy KJ (kj) * Total Fat (g) * Saturated Fat (g) * Trans Fa…" at bounding box center [299, 174] width 452 height 147
click at [196, 99] on link "Minerals" at bounding box center [192, 94] width 25 height 14
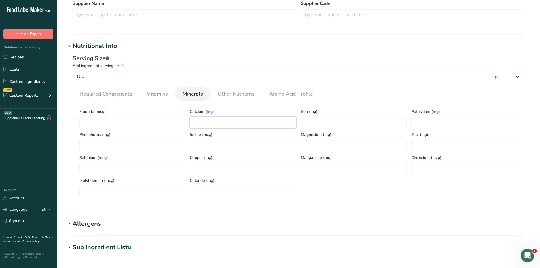
paste input "152.6"
type input "152.6"
click at [326, 193] on div "Fluoride (mcg) Calcium (mg) 152.6 Iron (mg) Potassium (mg) Phosphorus (mg) Iodi…" at bounding box center [298, 151] width 443 height 92
paste input "2.39"
type input "2.39"
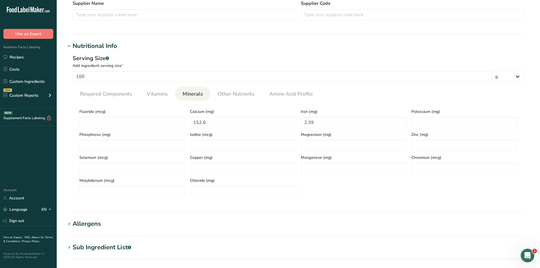
click at [357, 190] on div "Fluoride (mcg) Calcium (mg) 152.6 Iron (mg) 2.39 Potassium (mg) Phosphorus (mg)…" at bounding box center [298, 151] width 443 height 92
paste input "506.4"
type input "506.4"
click at [393, 106] on div "Iron (mg) 2.39" at bounding box center [354, 116] width 111 height 23
click at [112, 90] on link "Required Components" at bounding box center [106, 94] width 57 height 14
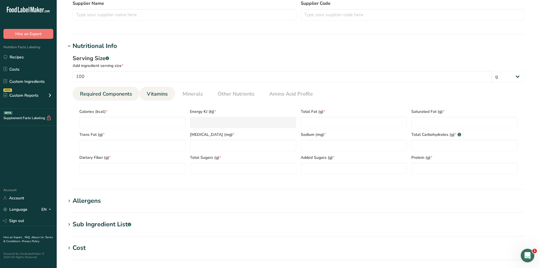
click at [145, 91] on link "Vitamins" at bounding box center [158, 94] width 26 height 14
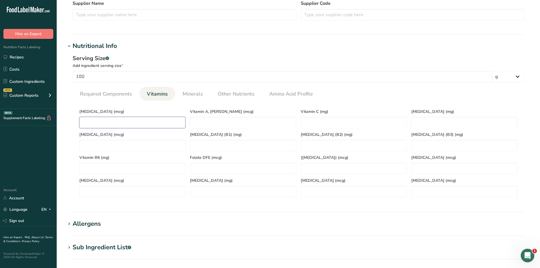
click at [147, 124] on D "number" at bounding box center [132, 122] width 106 height 11
type D "0"
click at [137, 113] on span "Vitamin D (mcg)" at bounding box center [132, 112] width 106 height 6
click at [87, 91] on span "Required Components" at bounding box center [106, 94] width 52 height 8
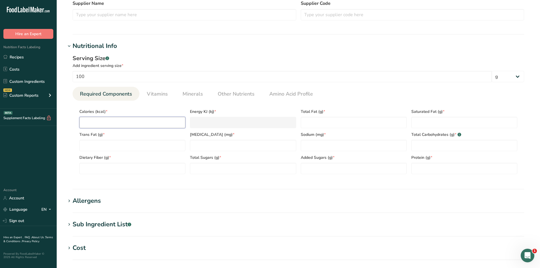
paste input "624.97"
type input "624.97"
type KJ "2614.9"
type input "624.97"
click at [154, 183] on section "Nutritional Info Serving Size .a-a{fill:#347362;}.b-a{fill:#fff;} Add ingredien…" at bounding box center [299, 115] width 466 height 148
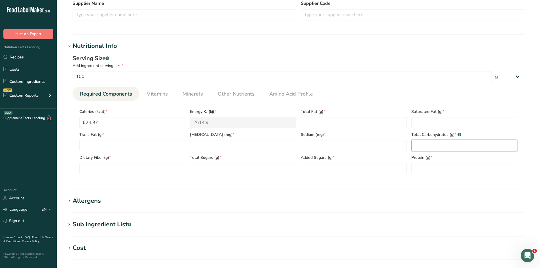
paste Carbohydrates "34.04"
type Carbohydrates "34.04"
click at [453, 178] on section "Calories (kcal) * 624.97 Energy KJ (kj) * 2614.9 Total Fat (g) * Saturated Fat …" at bounding box center [299, 140] width 452 height 78
paste input "55.4"
type input "55.4"
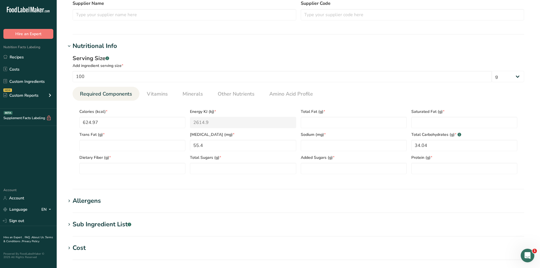
click at [239, 179] on div "Serving Size .a-a{fill:#347362;}.b-a{fill:#fff;} Add ingredient serving size * …" at bounding box center [299, 116] width 466 height 131
paste Fiber "7.92"
type Fiber "7.92"
click at [74, 184] on section "Nutritional Info Serving Size .a-a{fill:#347362;}.b-a{fill:#fff;} Add ingredien…" at bounding box center [299, 115] width 466 height 148
paste Fat "47.93"
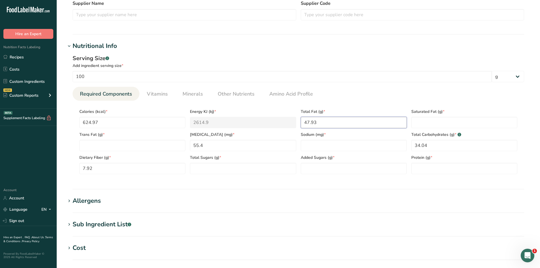
type Fat "47.93"
click at [347, 181] on div "Serving Size .a-a{fill:#347362;}.b-a{fill:#fff;} Add ingredient serving size * …" at bounding box center [299, 116] width 466 height 131
paste input "180.74"
type input "180.74"
click at [335, 183] on section "Nutritional Info Serving Size .a-a{fill:#347362;}.b-a{fill:#fff;} Add ingredien…" at bounding box center [299, 115] width 466 height 148
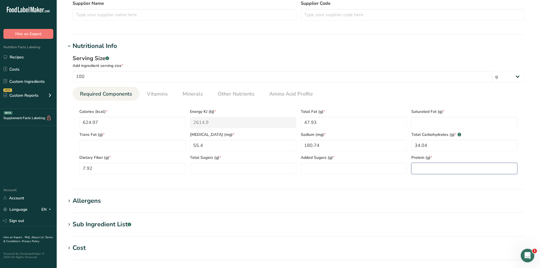
paste input "14.36"
type input "14.36"
click at [437, 183] on section "Nutritional Info Serving Size .a-a{fill:#347362;}.b-a{fill:#fff;} Add ingredien…" at bounding box center [299, 115] width 466 height 148
paste Fat "17.75"
type Fat "17.75"
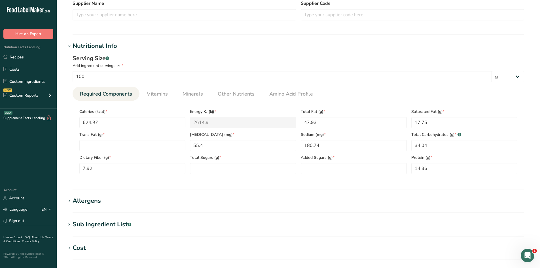
click at [391, 183] on section "Nutritional Info Serving Size .a-a{fill:#347362;}.b-a{fill:#fff;} Add ingredien…" at bounding box center [299, 115] width 466 height 148
drag, startPoint x: 214, startPoint y: 162, endPoint x: 210, endPoint y: 169, distance: 8.3
paste Sugars "24.22"
type Sugars "24.22"
paste Sugars "24.22"
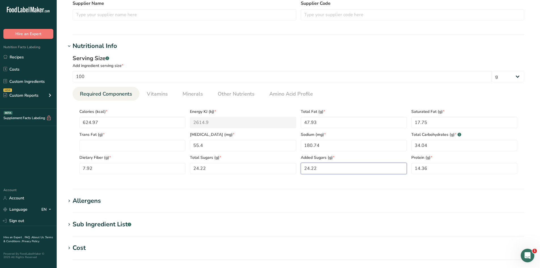
type Sugars "24.22"
click at [306, 181] on div "Serving Size .a-a{fill:#347362;}.b-a{fill:#fff;} Add ingredient serving size * …" at bounding box center [299, 116] width 466 height 131
paste Fat "0.45"
type Fat "0.45"
click at [152, 182] on section "Nutritional Info Serving Size .a-a{fill:#347362;}.b-a{fill:#fff;} Add ingredien…" at bounding box center [299, 115] width 466 height 148
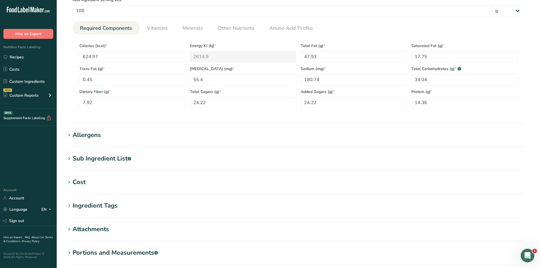
scroll to position [280, 0]
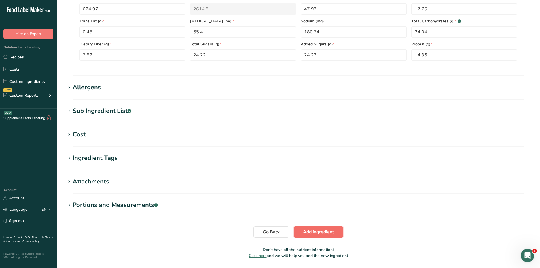
click at [302, 232] on button "Add ingredient" at bounding box center [319, 231] width 50 height 11
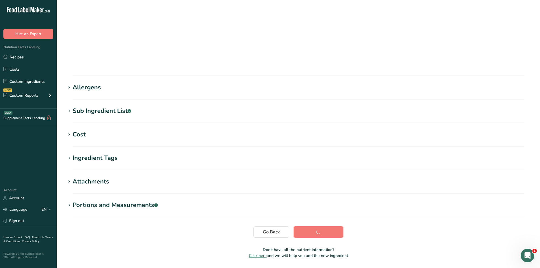
scroll to position [32, 0]
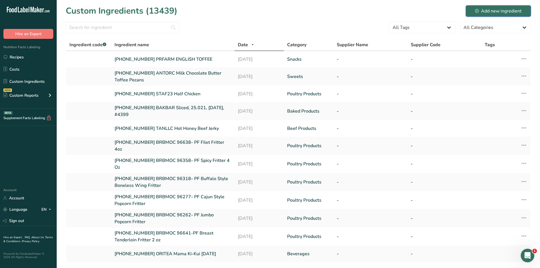
click at [494, 13] on div "Add new ingredient" at bounding box center [499, 11] width 47 height 7
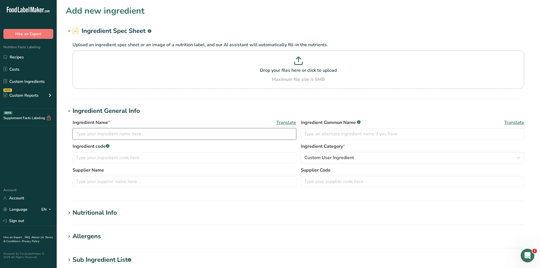
click at [119, 133] on input "text" at bounding box center [185, 133] width 224 height 11
paste input "MUNCHIE MIX NATURAL"
type input "[PHONE_NUMBER] PRFARM MUNCHIE MIX NATURAL"
click at [215, 116] on div "Ingredient Name * Translate 25-432710-002 PRFARM MUNCHIE MIX NATURAL Ingredient…" at bounding box center [299, 155] width 466 height 78
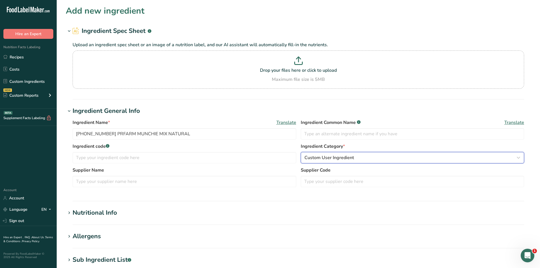
click at [325, 161] on span "Custom User Ingredient" at bounding box center [330, 157] width 50 height 7
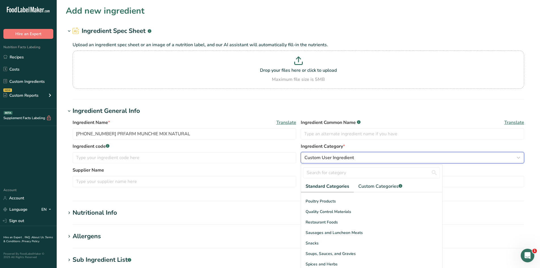
scroll to position [219, 0]
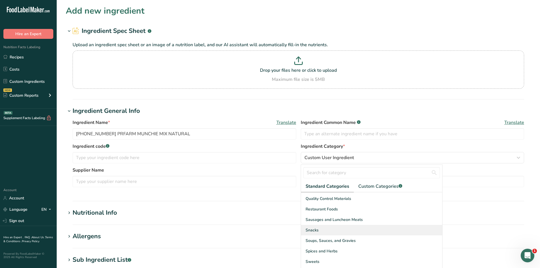
click at [322, 228] on div "Snacks" at bounding box center [371, 230] width 141 height 10
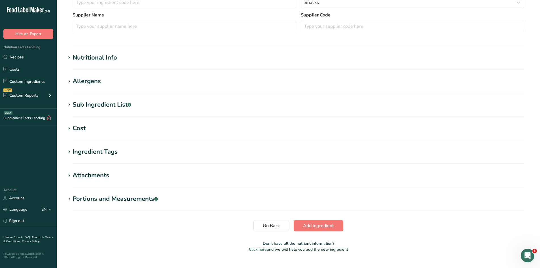
scroll to position [167, 0]
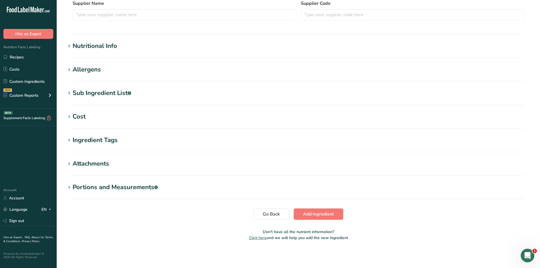
click at [123, 52] on section "Nutritional Info Serving Size .a-a{fill:#347362;}.b-a{fill:#fff;} Add ingredien…" at bounding box center [299, 49] width 466 height 17
click at [104, 47] on div "Nutritional Info" at bounding box center [95, 45] width 45 height 9
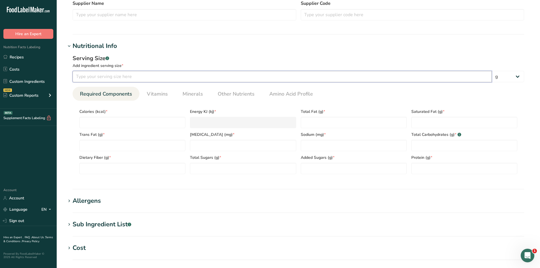
click at [134, 75] on input "number" at bounding box center [283, 76] width 420 height 11
type input "100"
click at [134, 55] on div "Serving Size .a-a{fill:#347362;}.b-a{fill:#fff;}" at bounding box center [299, 58] width 452 height 9
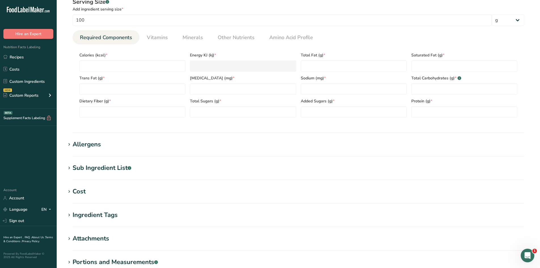
scroll to position [224, 0]
click at [225, 41] on link "Other Nutrients" at bounding box center [236, 37] width 41 height 14
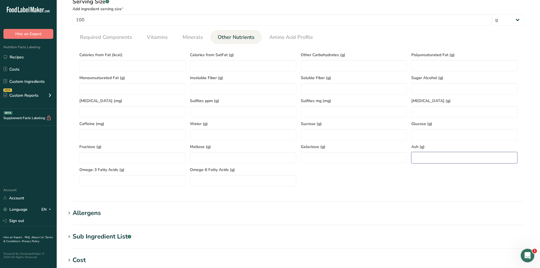
paste input "2.21"
type input "2.21"
click at [429, 188] on section "Calories (kcal) * Energy KJ (kj) * Total Fat (g) * Saturated Fat (g) * Trans Fa…" at bounding box center [299, 117] width 452 height 147
paste Fat "313.47"
type Fat "313.47"
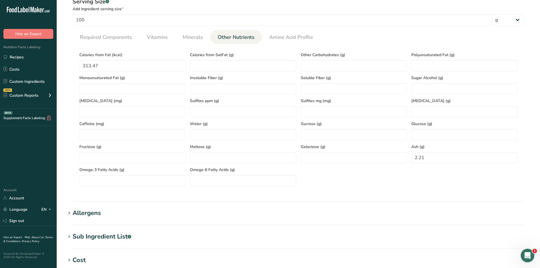
click at [68, 93] on div "Serving Size .a-a{fill:#347362;}.b-a{fill:#fff;} Add ingredient serving size * …" at bounding box center [299, 94] width 466 height 200
paste Fat "22.22"
type Fat "22.22"
click at [76, 109] on section "Calories (kcal) * Energy KJ (kj) * Total Fat (g) * Saturated Fat (g) * Trans Fa…" at bounding box center [299, 117] width 452 height 147
paste Fat "7.47"
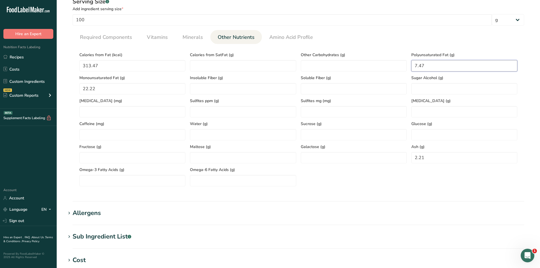
type Fat "7.47"
click at [368, 48] on section "Calories (kcal) * Energy KJ (kj) * Total Fat (g) * Saturated Fat (g) * Trans Fa…" at bounding box center [299, 117] width 452 height 147
click at [198, 40] on span "Minerals" at bounding box center [193, 37] width 20 height 8
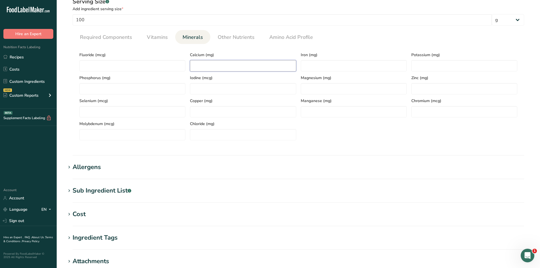
paste input "88.78"
type input "88.78"
click at [245, 151] on section "Nutritional Info Serving Size .a-a{fill:#347362;}.b-a{fill:#fff;} Add ingredien…" at bounding box center [299, 70] width 466 height 171
paste input "3.62"
type input "3.62"
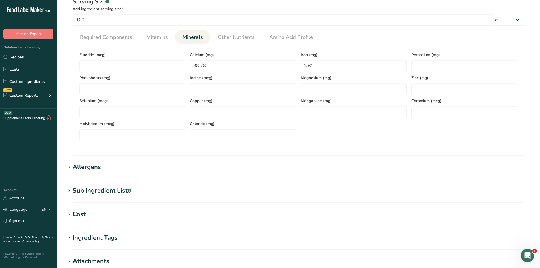
click at [350, 132] on div "Fluoride (mcg) Calcium (mg) 88.78 Iron (mg) 3.62 Potassium (mg) Phosphorus (mg)…" at bounding box center [298, 95] width 443 height 92
paste input "510.34"
type input "510.34"
click at [344, 49] on div "Iron (mg) 3.62" at bounding box center [354, 60] width 111 height 23
click at [157, 37] on span "Vitamins" at bounding box center [157, 37] width 21 height 8
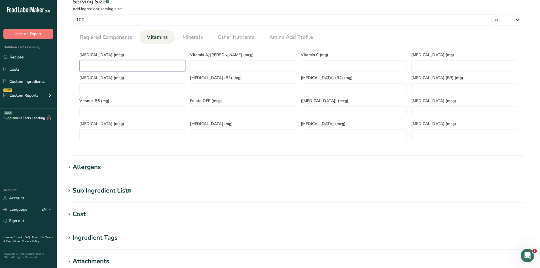
click at [99, 67] on D "number" at bounding box center [132, 65] width 106 height 11
type D "0"
click at [104, 40] on span "Required Components" at bounding box center [106, 37] width 52 height 8
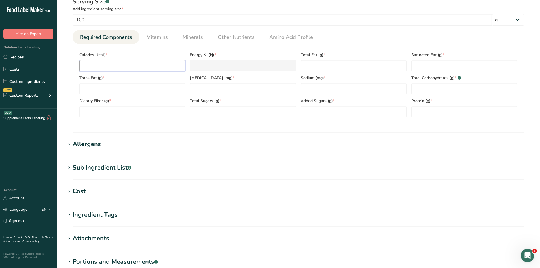
paste input "540.43"
type input "540.43"
type KJ "2261.2"
type input "540.43"
click at [72, 88] on div "Serving Size .a-a{fill:#347362;}.b-a{fill:#fff;} Add ingredient serving size * …" at bounding box center [299, 59] width 466 height 131
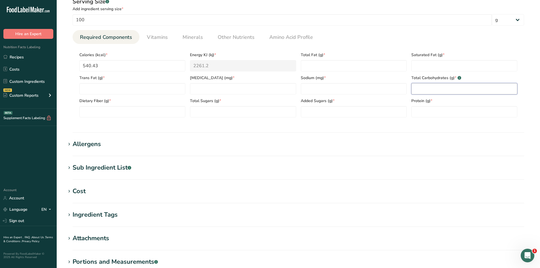
paste Carbohydrates "38.41"
type Carbohydrates "38.41"
click at [431, 128] on section "Nutritional Info Serving Size .a-a{fill:#347362;}.b-a{fill:#fff;} Add ingredien…" at bounding box center [299, 59] width 466 height 148
click at [202, 85] on input "number" at bounding box center [243, 88] width 106 height 11
type input "0"
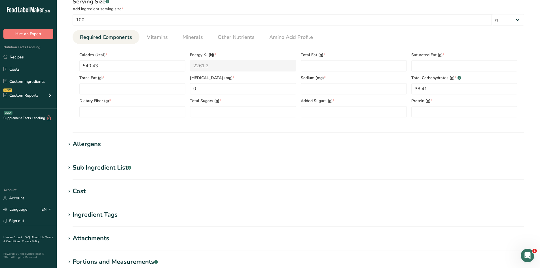
click at [204, 122] on div "Serving Size .a-a{fill:#347362;}.b-a{fill:#fff;} Add ingredient serving size * …" at bounding box center [299, 59] width 466 height 131
paste Fiber "8.63"
type Fiber "8.63"
click at [114, 125] on div "Serving Size .a-a{fill:#347362;}.b-a{fill:#fff;} Add ingredient serving size * …" at bounding box center [299, 59] width 466 height 131
paste Fat "34.83"
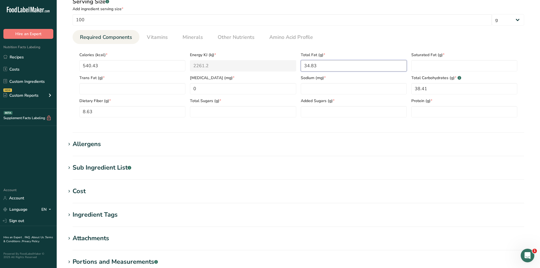
type Fat "34.83"
click at [367, 121] on section "Calories (kcal) * 540.43 Energy KJ (kj) * 2261.2 Total Fat (g) * 34.83 Saturate…" at bounding box center [299, 83] width 452 height 78
paste input "3.88"
type input "3.88"
click at [335, 127] on section "Nutritional Info Serving Size .a-a{fill:#347362;}.b-a{fill:#fff;} Add ingredien…" at bounding box center [299, 59] width 466 height 148
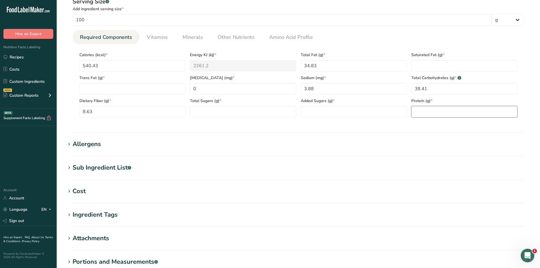
drag, startPoint x: 438, startPoint y: 106, endPoint x: 432, endPoint y: 112, distance: 8.4
paste input "18.33"
type input "18.33"
click at [433, 129] on section "Nutritional Info Serving Size .a-a{fill:#347362;}.b-a{fill:#fff;} Add ingredien…" at bounding box center [299, 59] width 466 height 148
paste Fat "5.15"
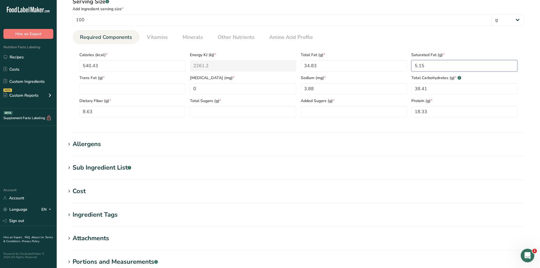
type Fat "5.15"
click at [387, 129] on section "Nutritional Info Serving Size .a-a{fill:#347362;}.b-a{fill:#fff;} Add ingredien…" at bounding box center [299, 59] width 466 height 148
paste Sugars "28.85"
type Sugars "28.85"
click at [256, 123] on div "Serving Size .a-a{fill:#347362;}.b-a{fill:#fff;} Add ingredient serving size * …" at bounding box center [299, 59] width 466 height 131
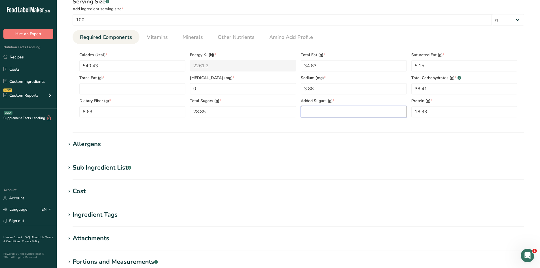
paste Sugars "11.47"
type Sugars "11.47"
click at [309, 127] on section "Nutritional Info Serving Size .a-a{fill:#347362;}.b-a{fill:#fff;} Add ingredien…" at bounding box center [299, 59] width 466 height 148
click at [119, 91] on Fat "number" at bounding box center [132, 88] width 106 height 11
type Fat "0"
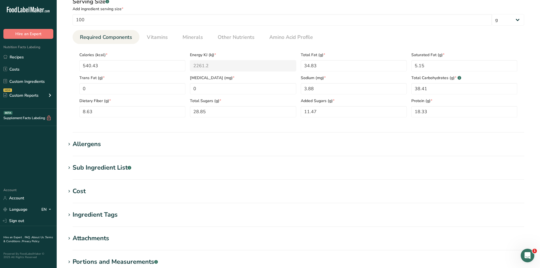
click at [98, 124] on div "Serving Size .a-a{fill:#347362;}.b-a{fill:#fff;} Add ingredient serving size * …" at bounding box center [299, 59] width 466 height 131
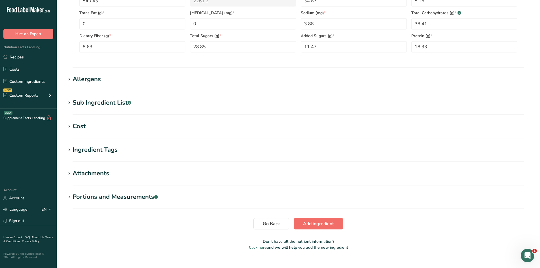
scroll to position [298, 0]
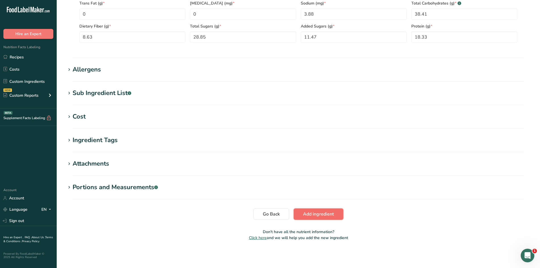
click at [317, 215] on span "Add ingredient" at bounding box center [318, 214] width 31 height 7
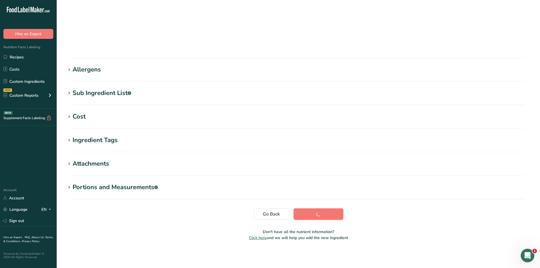
scroll to position [32, 0]
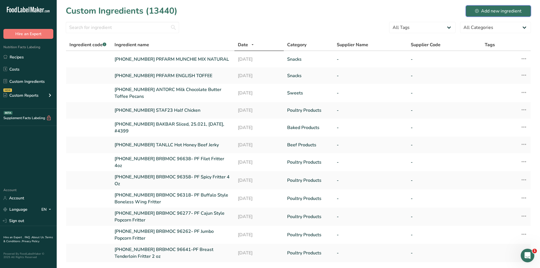
drag, startPoint x: 494, startPoint y: 13, endPoint x: 492, endPoint y: 16, distance: 3.2
click at [494, 14] on div "Add new ingredient" at bounding box center [499, 11] width 47 height 7
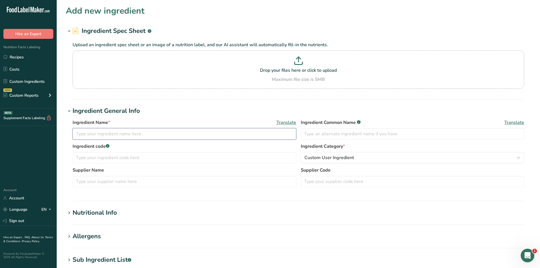
click at [113, 133] on input "text" at bounding box center [185, 133] width 224 height 11
paste input "MUNCHIE MIX ROASTED SALTD"
type input "[PHONE_NUMBER] PRFARM MUNCHIE MIX ROASTED SALTD"
click at [202, 115] on h1 "Ingredient General Info" at bounding box center [299, 110] width 466 height 9
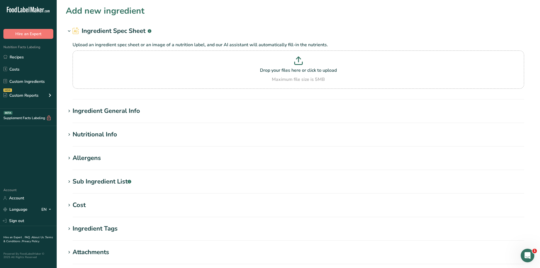
click at [146, 115] on h1 "Ingredient General Info" at bounding box center [299, 110] width 466 height 9
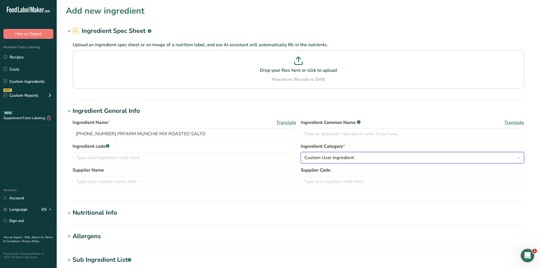
click at [336, 160] on span "Custom User Ingredient" at bounding box center [330, 157] width 50 height 7
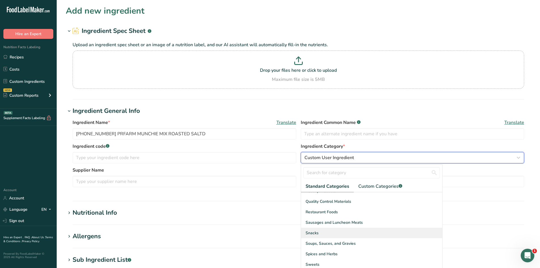
scroll to position [219, 0]
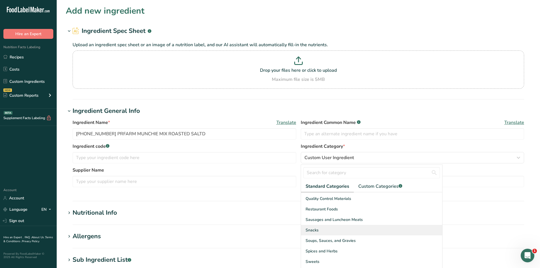
click at [321, 227] on div "Snacks" at bounding box center [371, 230] width 141 height 10
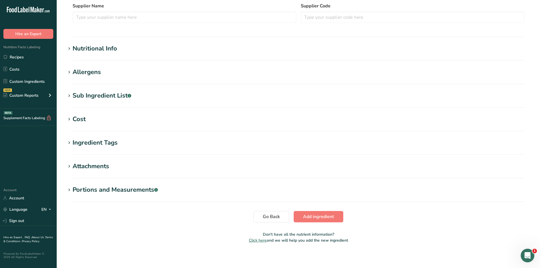
scroll to position [167, 0]
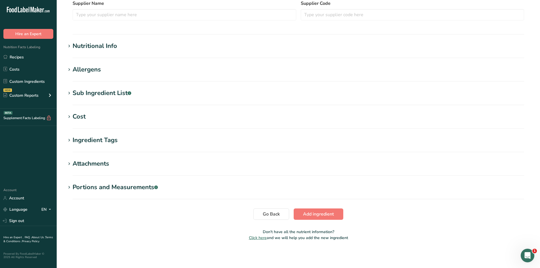
click at [91, 51] on section "Nutritional Info Serving Size .a-a{fill:#347362;}.b-a{fill:#fff;} Add ingredien…" at bounding box center [299, 49] width 466 height 17
click at [92, 49] on div "Nutritional Info" at bounding box center [95, 45] width 45 height 9
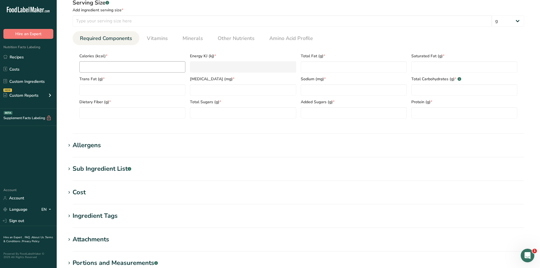
scroll to position [224, 0]
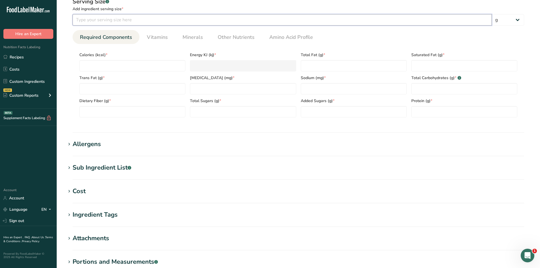
click at [119, 22] on input "number" at bounding box center [283, 19] width 420 height 11
type input "100"
click at [141, 10] on div "Add ingredient serving size *" at bounding box center [299, 9] width 452 height 6
click at [248, 38] on span "Other Nutrients" at bounding box center [236, 37] width 37 height 8
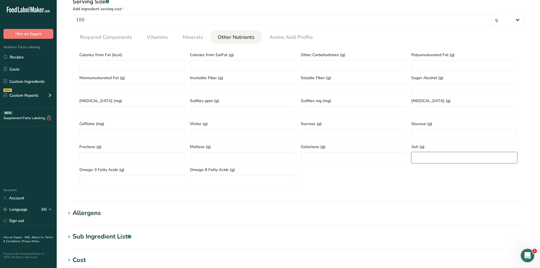
paste input "2.53"
type input "2.53"
click at [416, 183] on div "Calories from Fat (kcal) Calories from SatFat (g) Other Carbohydrates (g) Polyu…" at bounding box center [298, 118] width 443 height 138
paste Fat "329.22"
type Fat "329.22"
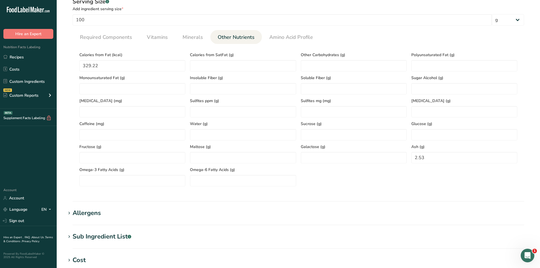
click at [67, 82] on div "Serving Size .a-a{fill:#347362;}.b-a{fill:#fff;} Add ingredient serving size * …" at bounding box center [299, 94] width 466 height 200
paste Fat "23.46"
type Fat "23.46"
click at [71, 116] on div "Serving Size .a-a{fill:#347362;}.b-a{fill:#fff;} Add ingredient serving size * …" at bounding box center [299, 94] width 466 height 200
paste Fat "8.41"
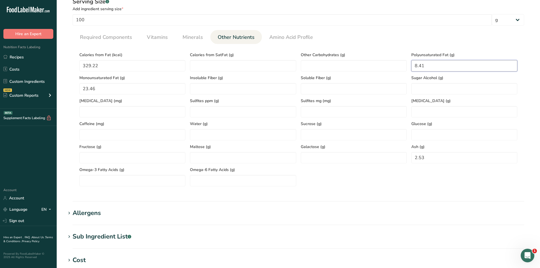
type Fat "8.41"
click at [428, 45] on section "Calories (kcal) * Energy KJ (kj) * Total Fat (g) * Saturated Fat (g) * Trans Fa…" at bounding box center [299, 117] width 452 height 147
click at [186, 39] on span "Minerals" at bounding box center [193, 37] width 20 height 8
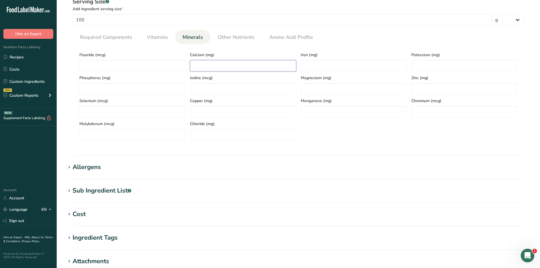
paste input "105.45"
type input "105.45"
click at [205, 149] on section "Nutritional Info Serving Size .a-a{fill:#347362;}.b-a{fill:#fff;} Add ingredien…" at bounding box center [299, 70] width 466 height 171
paste input "4.09"
type input "4.09"
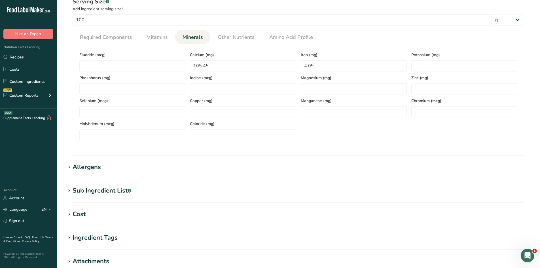
click at [339, 136] on div "Fluoride (mcg) Calcium (mg) 105.45 Iron (mg) 4.09 Potassium (mg) Phosphorus (mg…" at bounding box center [298, 95] width 443 height 92
paste input "518.68"
type input "518.68"
click at [438, 136] on div "Fluoride (mcg) Calcium (mg) 105.45 Iron (mg) 4.09 Potassium (mg) 518.68 Phospho…" at bounding box center [298, 95] width 443 height 92
click at [165, 33] on span "Vitamins" at bounding box center [157, 37] width 21 height 8
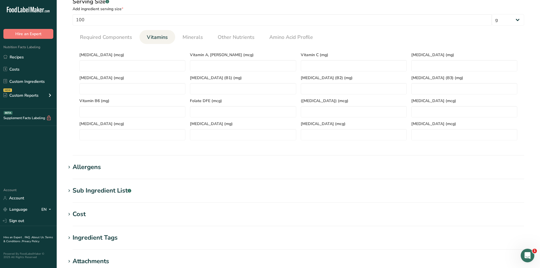
click at [115, 72] on div "Vitamin K (mcg)" at bounding box center [132, 82] width 111 height 23
click at [118, 64] on D "number" at bounding box center [132, 65] width 106 height 11
type D "0"
click at [125, 49] on div "Vitamin D (mcg) 0" at bounding box center [132, 60] width 111 height 23
click at [103, 36] on span "Required Components" at bounding box center [106, 37] width 52 height 8
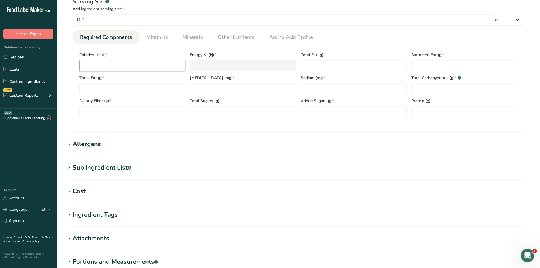
paste input "554.42"
type input "554.42"
type KJ "2319.7"
type input "554.42"
click at [126, 121] on section "Calories (kcal) * 554.42 Energy KJ (kj) * 2319.7 Total Fat (g) * Saturated Fat …" at bounding box center [299, 83] width 452 height 78
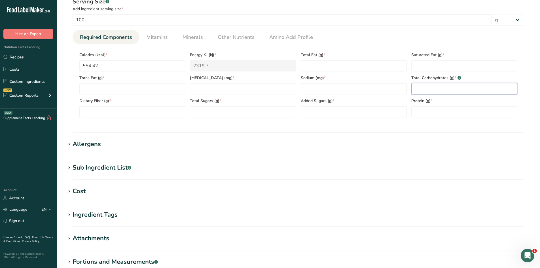
paste Carbohydrates "43.3"
type Carbohydrates "43.3"
click at [434, 127] on section "Nutritional Info Serving Size .a-a{fill:#347362;}.b-a{fill:#fff;} Add ingredien…" at bounding box center [299, 59] width 466 height 148
click at [219, 87] on input "number" at bounding box center [243, 88] width 106 height 11
type input "0"
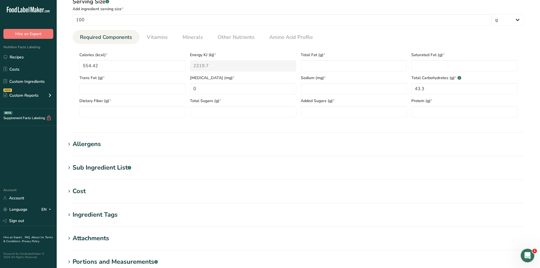
click at [202, 125] on div "Serving Size .a-a{fill:#347362;}.b-a{fill:#fff;} Add ingredient serving size * …" at bounding box center [299, 59] width 466 height 131
paste Fiber "7.87"
type Fiber "7.87"
click at [113, 128] on section "Nutritional Info Serving Size .a-a{fill:#347362;}.b-a{fill:#fff;} Add ingredien…" at bounding box center [299, 59] width 466 height 148
paste Fat "36.58"
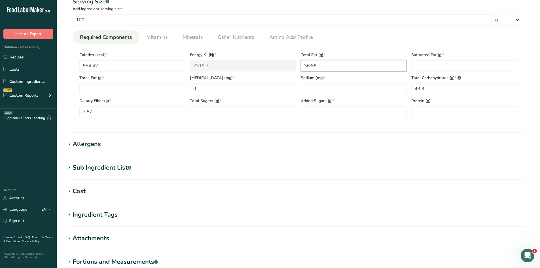
type Fat "36.58"
click at [344, 119] on section "Calories (kcal) * 554.42 Energy KJ (kj) * 2319.7 Total Fat (g) * 36.58 Saturate…" at bounding box center [299, 83] width 452 height 78
paste input "171.87"
type input "171.87"
click at [343, 124] on div "Serving Size .a-a{fill:#347362;}.b-a{fill:#fff;} Add ingredient serving size * …" at bounding box center [299, 59] width 466 height 131
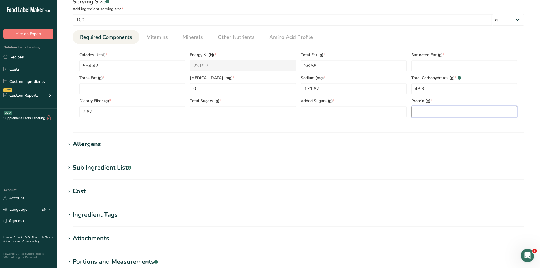
paste input "13"
type input "13"
click at [420, 124] on div "Serving Size .a-a{fill:#347362;}.b-a{fill:#fff;} Add ingredient serving size * …" at bounding box center [299, 59] width 466 height 131
paste Fat "4.71"
type Fat "4.71"
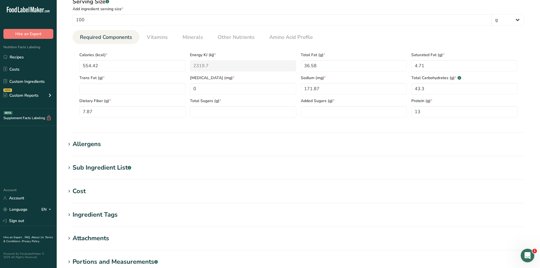
click at [456, 129] on section "Nutritional Info Serving Size .a-a{fill:#347362;}.b-a{fill:#fff;} Add ingredien…" at bounding box center [299, 59] width 466 height 148
paste Sugars "23.81"
type Sugars "23.81"
click at [216, 121] on section "Calories (kcal) * 554.42 Energy KJ (kj) * 2319.7 Total Fat (g) * 36.58 Saturate…" at bounding box center [299, 83] width 452 height 78
paste Sugars "11.47"
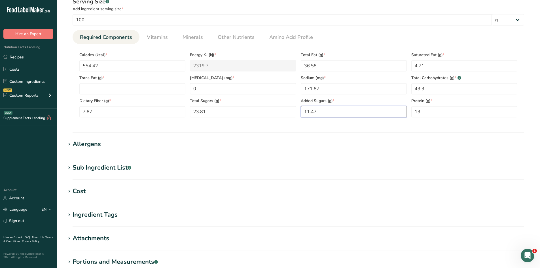
type Sugars "11.47"
click at [334, 127] on section "Nutritional Info Serving Size .a-a{fill:#347362;}.b-a{fill:#fff;} Add ingredien…" at bounding box center [299, 59] width 466 height 148
click at [144, 91] on Fat "number" at bounding box center [132, 88] width 106 height 11
type Fat "0"
click at [197, 122] on section "Calories (kcal) * 554.42 Energy KJ (kj) * 2319.7 Total Fat (g) * 36.58 Saturate…" at bounding box center [299, 83] width 452 height 78
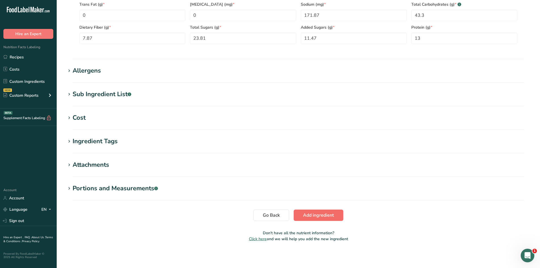
scroll to position [298, 0]
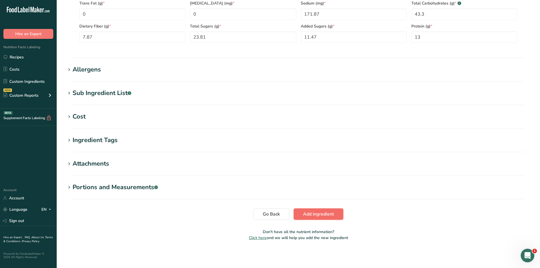
click at [328, 216] on span "Add ingredient" at bounding box center [318, 214] width 31 height 7
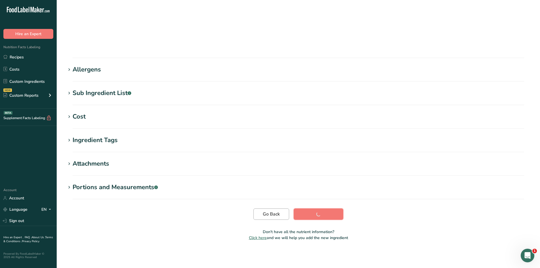
scroll to position [32, 0]
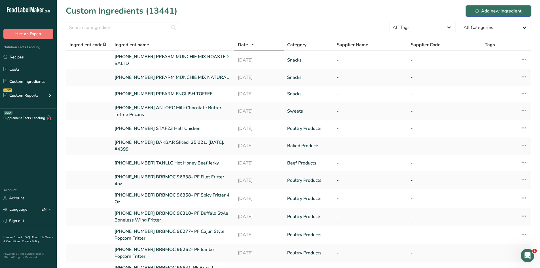
click at [483, 11] on div "Add new ingredient" at bounding box center [499, 11] width 47 height 7
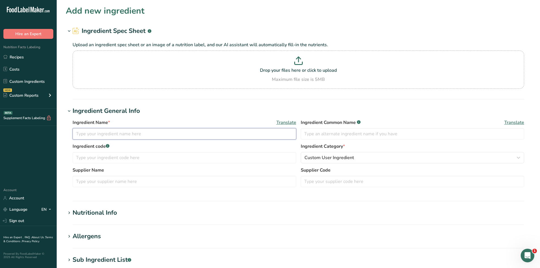
click at [114, 130] on input "text" at bounding box center [185, 133] width 224 height 11
paste input "ANDRIANA'S MIX"
type input "[PHONE_NUMBER] PRFARM ANDRIANA'S MIX"
click at [174, 196] on section "Ingredient General Info Ingredient Name * Translate 25-432710-004 PRFARM ANDRIA…" at bounding box center [299, 153] width 466 height 95
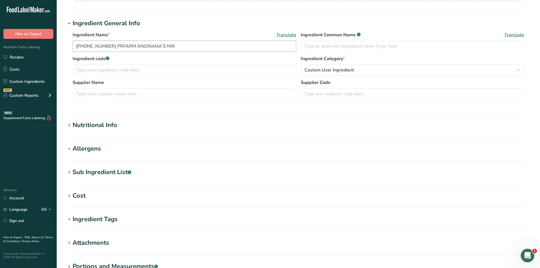
scroll to position [113, 0]
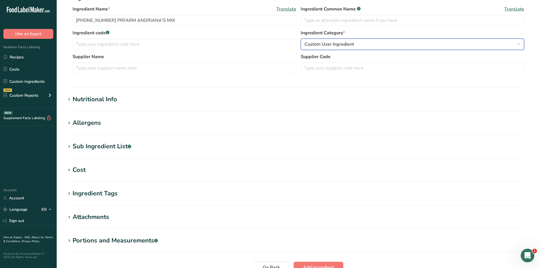
click at [317, 49] on button "Custom User Ingredient" at bounding box center [413, 44] width 224 height 11
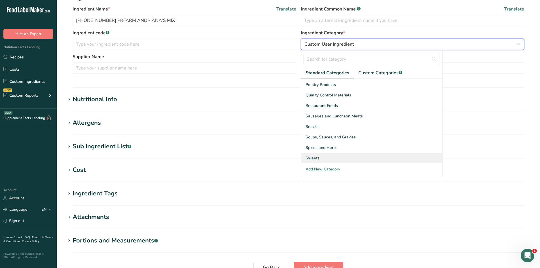
scroll to position [219, 0]
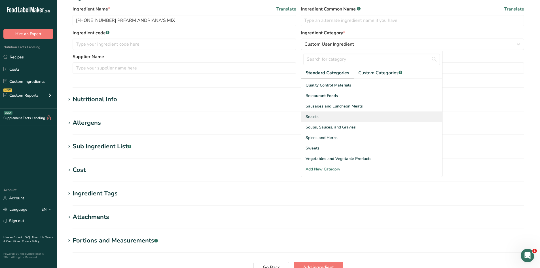
click at [315, 116] on span "Snacks" at bounding box center [312, 117] width 13 height 6
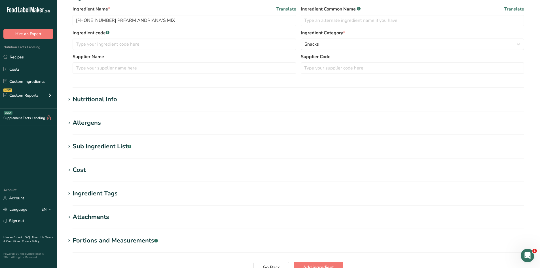
click at [284, 82] on section "Ingredient General Info Ingredient Name * Translate 25-432710-004 PRFARM ANDRIA…" at bounding box center [299, 40] width 466 height 95
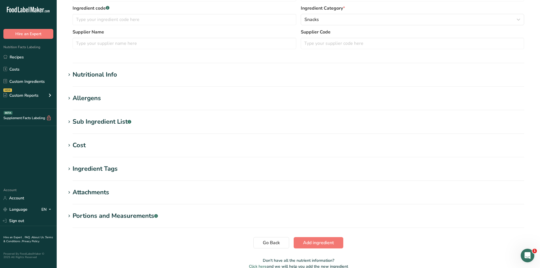
scroll to position [167, 0]
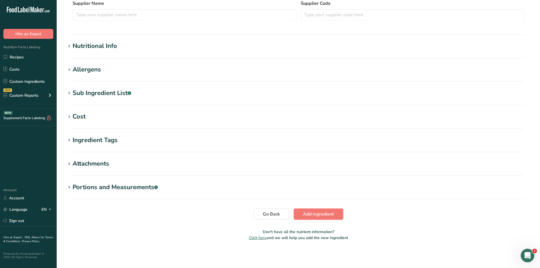
click at [118, 49] on h1 "Nutritional Info" at bounding box center [299, 45] width 466 height 9
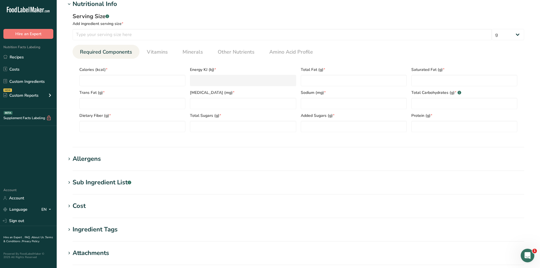
scroll to position [224, 0]
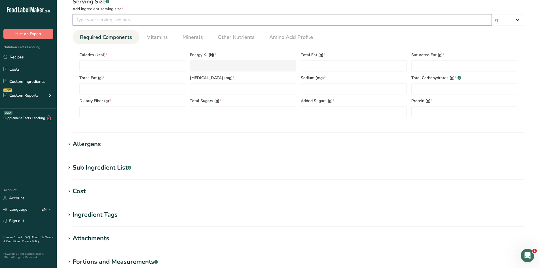
click at [141, 21] on input "number" at bounding box center [283, 19] width 420 height 11
type input "100"
click at [336, 38] on ul "Required Components Vitamins Minerals Other Nutrients Amino Acid Profile" at bounding box center [299, 37] width 452 height 14
click at [220, 41] on span "Other Nutrients" at bounding box center [236, 37] width 37 height 8
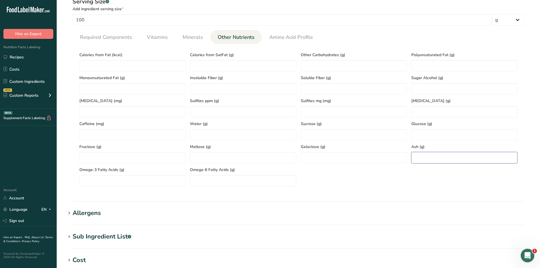
paste input "2.55"
type input "2.55"
click at [366, 188] on section "Calories (kcal) * Energy KJ (kj) * Total Fat (g) * Saturated Fat (g) * Trans Fa…" at bounding box center [299, 117] width 452 height 147
paste Fat "355.41"
type Fat "355.41"
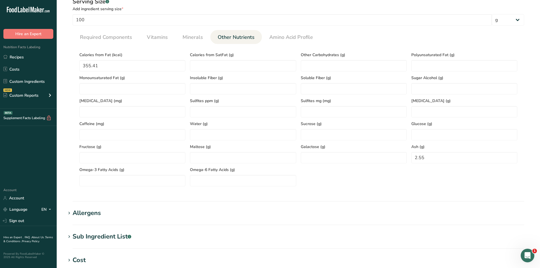
click at [71, 74] on div "Serving Size .a-a{fill:#347362;}.b-a{fill:#fff;} Add ingredient serving size * …" at bounding box center [299, 94] width 466 height 200
paste Fat "25.26"
type Fat "25.26"
click at [73, 100] on section "Calories (kcal) * Energy KJ (kj) * Total Fat (g) * Saturated Fat (g) * Trans Fa…" at bounding box center [299, 117] width 452 height 147
paste Fat "7.29"
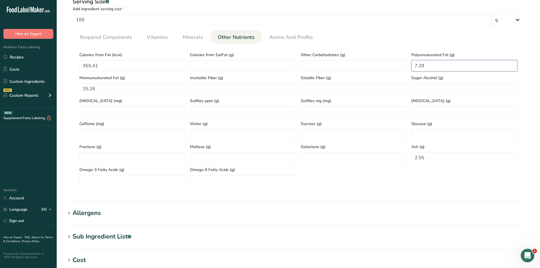
type Fat "7.29"
click at [392, 48] on section "Calories (kcal) * Energy KJ (kj) * Total Fat (g) * Saturated Fat (g) * Trans Fa…" at bounding box center [299, 117] width 452 height 147
click at [202, 42] on link "Minerals" at bounding box center [192, 37] width 25 height 14
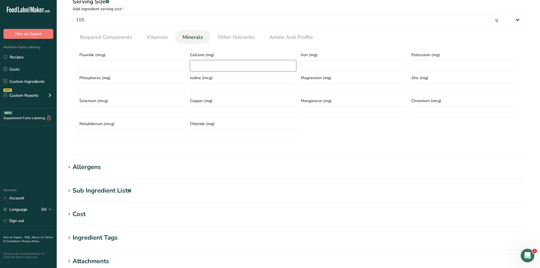
paste
type input "181.29"
click at [224, 147] on div "Serving Size .a-a{fill:#347362;}.b-a{fill:#fff;} Add ingredient serving size * …" at bounding box center [299, 71] width 466 height 154
type input "3.77"
click at [343, 144] on section "Calories (kcal) * Energy KJ (kj) * Total Fat (g) * Saturated Fat (g) * Trans Fa…" at bounding box center [299, 94] width 452 height 101
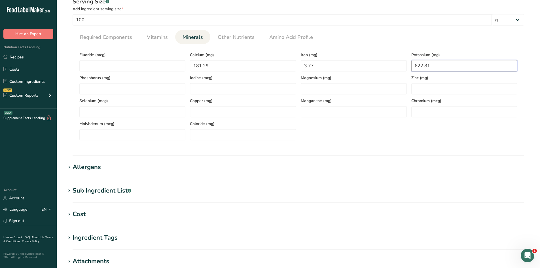
type input "622.81"
click at [445, 137] on div "Fluoride (mcg) Calcium (mg) 181.29 Iron (mg) 3.77 Potassium (mg) 622.81 Phospho…" at bounding box center [298, 95] width 443 height 92
click at [155, 39] on span "Vitamins" at bounding box center [157, 37] width 21 height 8
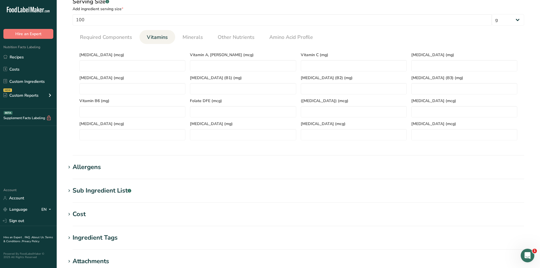
click at [118, 72] on div "Vitamin K (mcg)" at bounding box center [132, 82] width 111 height 23
click at [118, 66] on D "number" at bounding box center [132, 65] width 106 height 11
type D "0"
click at [115, 53] on span "Vitamin D (mcg)" at bounding box center [132, 55] width 106 height 6
click at [112, 36] on span "Required Components" at bounding box center [106, 37] width 52 height 8
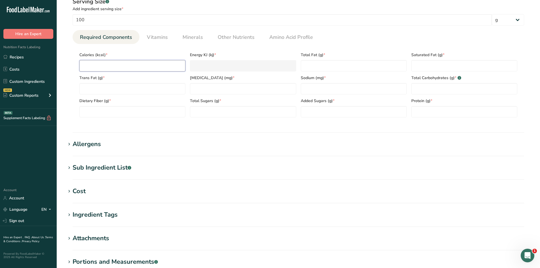
type input "581.17"
type KJ "2431.6"
type input "581.17"
click at [138, 125] on div "Serving Size .a-a{fill:#347362;}.b-a{fill:#fff;} Add ingredient serving size * …" at bounding box center [299, 59] width 466 height 131
type Carbohydrates "38.81"
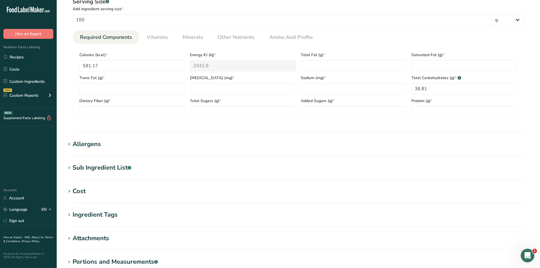
click at [431, 124] on div "Serving Size .a-a{fill:#347362;}.b-a{fill:#fff;} Add ingredient serving size * …" at bounding box center [299, 59] width 466 height 131
type input "3.24"
click at [251, 121] on section "Calories (kcal) * 581.17 Energy KJ (kj) * 2431.6 Total Fat (g) * Saturated Fat …" at bounding box center [299, 83] width 452 height 78
type Fiber "7.55"
click at [79, 118] on section "Calories (kcal) * 581.17 Energy KJ (kj) * 2431.6 Total Fat (g) * Saturated Fat …" at bounding box center [299, 83] width 452 height 78
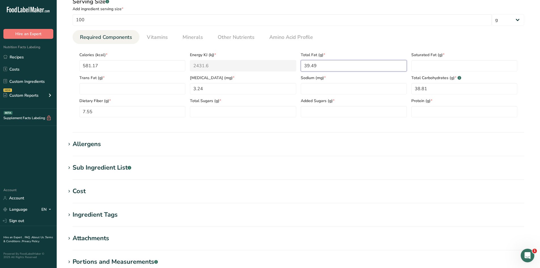
type Fat "39.49"
click at [340, 121] on section "Calories (kcal) * 581.17 Energy KJ (kj) * 2431.6 Total Fat (g) * 39.49 Saturate…" at bounding box center [299, 83] width 452 height 78
type input "124.24"
click at [326, 125] on div "Serving Size .a-a{fill:#347362;}.b-a{fill:#fff;} Add ingredient serving size * …" at bounding box center [299, 59] width 466 height 131
type input "17.63"
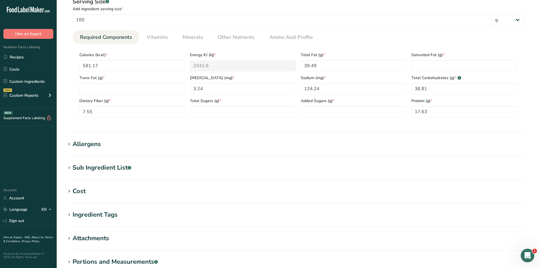
click at [421, 125] on section "Nutritional Info Serving Size .a-a{fill:#347362;}.b-a{fill:#fff;} Add ingredien…" at bounding box center [299, 59] width 466 height 148
type Fat "6.94"
click at [470, 129] on section "Nutritional Info Serving Size .a-a{fill:#347362;}.b-a{fill:#fff;} Add ingredien…" at bounding box center [299, 59] width 466 height 148
type Sugars "26.02"
click at [238, 123] on div "Serving Size .a-a{fill:#347362;}.b-a{fill:#fff;} Add ingredient serving size * …" at bounding box center [299, 59] width 466 height 131
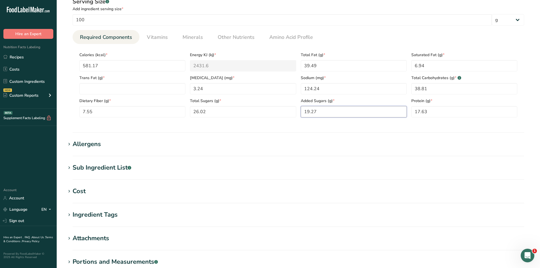
type Sugars "19.27"
click at [314, 127] on section "Nutritional Info Serving Size .a-a{fill:#347362;}.b-a{fill:#fff;} Add ingredien…" at bounding box center [299, 59] width 466 height 148
click at [132, 91] on Fat "number" at bounding box center [132, 88] width 106 height 11
type Fat "0"
click at [307, 131] on section "Nutritional Info Serving Size .a-a{fill:#347362;}.b-a{fill:#fff;} Add ingredien…" at bounding box center [299, 59] width 466 height 148
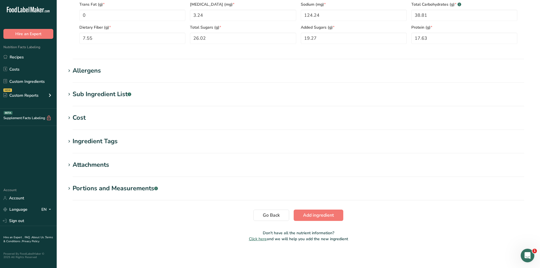
scroll to position [298, 0]
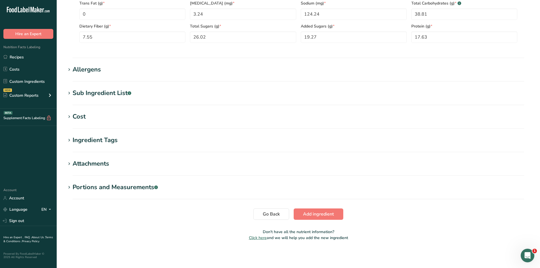
click at [324, 212] on span "Add ingredient" at bounding box center [318, 214] width 31 height 7
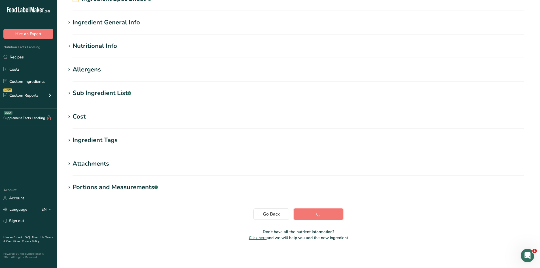
scroll to position [32, 0]
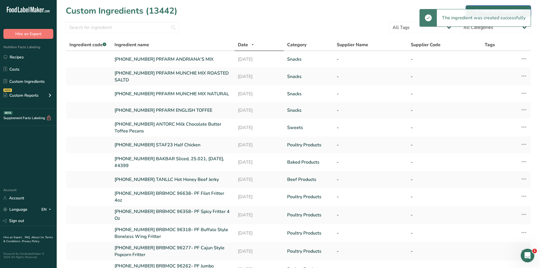
click at [496, 8] on div "Add new ingredient" at bounding box center [499, 11] width 47 height 7
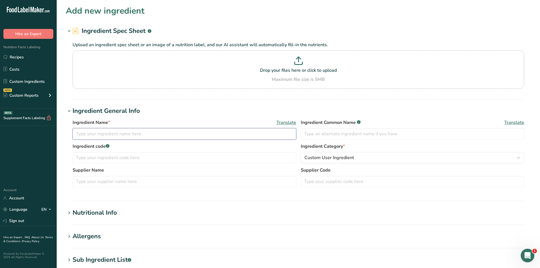
click at [149, 136] on input "text" at bounding box center [185, 133] width 224 height 11
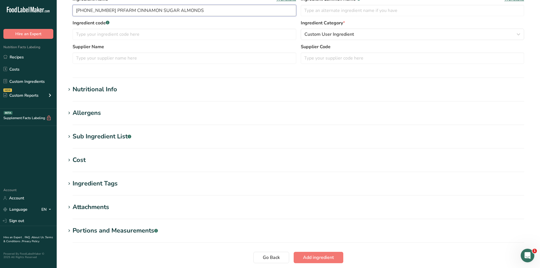
scroll to position [113, 0]
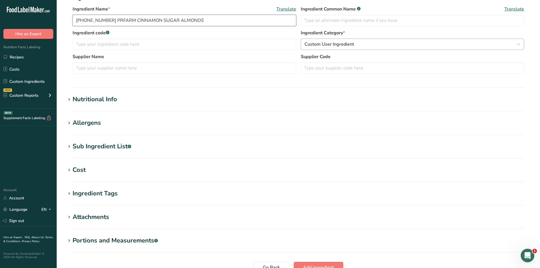
type input "[PHONE_NUMBER] PRFARM CINNAMON SUGAR ALMONDS"
click at [316, 48] on button "Custom User Ingredient" at bounding box center [413, 44] width 224 height 11
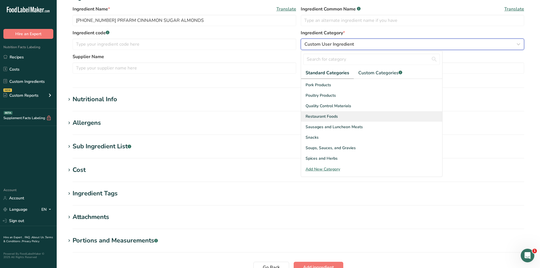
scroll to position [219, 0]
click at [310, 118] on span "Snacks" at bounding box center [312, 117] width 13 height 6
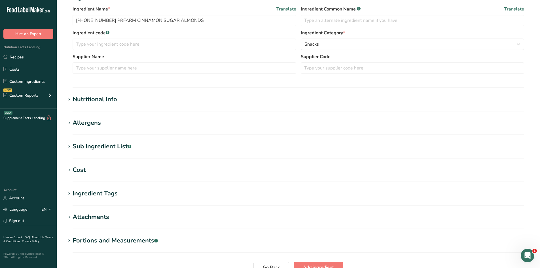
click at [263, 83] on section "Ingredient General Info Ingredient Name * Translate 25-432710-005 PRFARM CINNAM…" at bounding box center [299, 40] width 466 height 95
click at [113, 100] on div "Nutritional Info" at bounding box center [95, 99] width 45 height 9
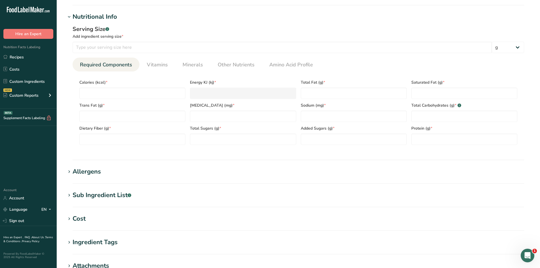
scroll to position [199, 0]
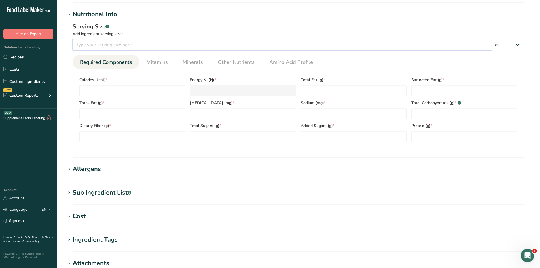
click at [140, 46] on input "number" at bounding box center [283, 44] width 420 height 11
type input "100"
click at [139, 30] on div "Serving Size .a-a{fill:#347362;}.b-a{fill:#fff;}" at bounding box center [299, 26] width 452 height 9
click at [249, 60] on span "Other Nutrients" at bounding box center [236, 62] width 37 height 8
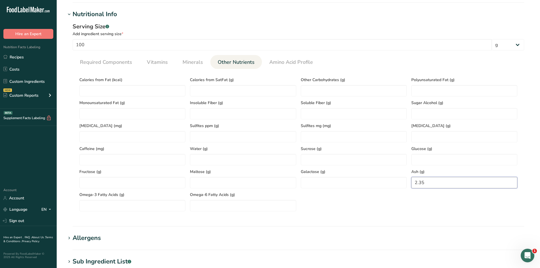
type input "2.35"
click at [444, 199] on div "Calories from Fat (kcal) Calories from SatFat (g) Other Carbohydrates (g) Polyu…" at bounding box center [298, 142] width 443 height 138
type Fat "234.9"
click at [70, 114] on div "Serving Size .a-a{fill:#347362;}.b-a{fill:#fff;} Add ingredient serving size * …" at bounding box center [299, 119] width 466 height 200
type Fat "18.33"
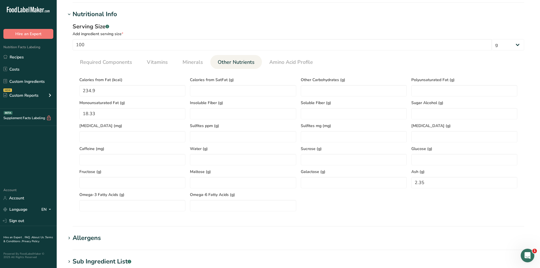
click at [72, 121] on div "Serving Size .a-a{fill:#347362;}.b-a{fill:#fff;} Add ingredient serving size * …" at bounding box center [299, 119] width 466 height 200
type Fat "5.73"
click at [397, 61] on ul "Required Components Vitamins Minerals Other Nutrients Amino Acid Profile" at bounding box center [299, 62] width 452 height 14
click at [185, 62] on span "Minerals" at bounding box center [193, 62] width 20 height 8
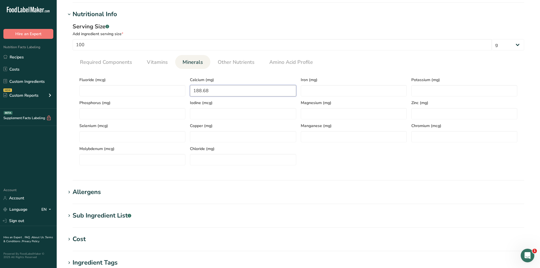
type input "188.68"
click at [248, 169] on section "Calories (kcal) * Energy KJ (kj) * Total Fat (g) * Saturated Fat (g) * Trans Fa…" at bounding box center [299, 119] width 452 height 101
type input "2.54"
click at [325, 160] on div "Fluoride (mcg) Calcium (mg) 188.68 Iron (mg) 2.54 Potassium (mg) Phosphorus (mg…" at bounding box center [298, 119] width 443 height 92
type input "481.11"
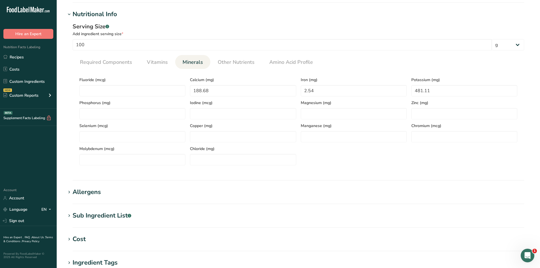
click at [402, 79] on span "Iron (mg)" at bounding box center [354, 80] width 106 height 6
click at [155, 56] on link "Vitamins" at bounding box center [158, 62] width 26 height 14
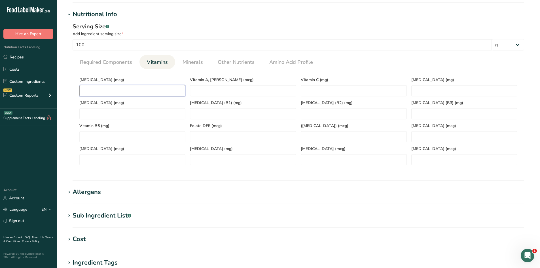
click at [121, 93] on D "number" at bounding box center [132, 90] width 106 height 11
type D "0"
click at [117, 77] on span "Vitamin D (mcg)" at bounding box center [132, 80] width 106 height 6
click at [107, 63] on span "Required Components" at bounding box center [106, 62] width 52 height 8
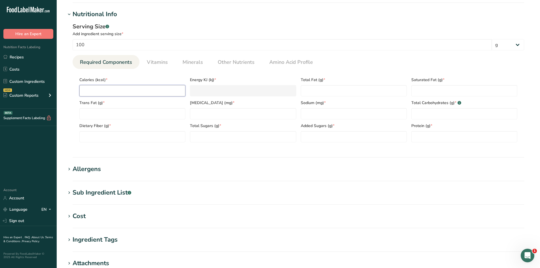
type input "507.42"
type KJ "2123"
type input "507.42"
click at [71, 110] on div "Serving Size .a-a{fill:#347362;}.b-a{fill:#fff;} Add ingredient serving size * …" at bounding box center [299, 84] width 466 height 131
type Carbohydrates "52.78"
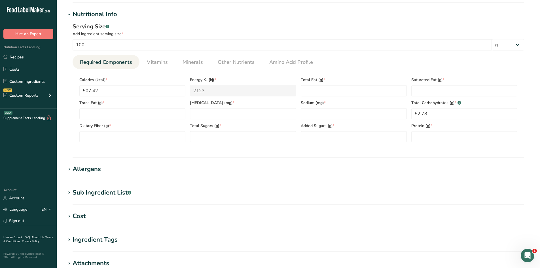
click at [454, 147] on section "Calories (kcal) * 507.42 Energy KJ (kj) * 2123 Total Fat (g) * Saturated Fat (g…" at bounding box center [299, 108] width 452 height 78
click at [246, 115] on input "number" at bounding box center [243, 113] width 106 height 11
type input "0"
click at [225, 151] on section "Nutritional Info Serving Size .a-a{fill:#347362;}.b-a{fill:#fff;} Add ingredien…" at bounding box center [299, 84] width 466 height 148
type Fiber "7.04"
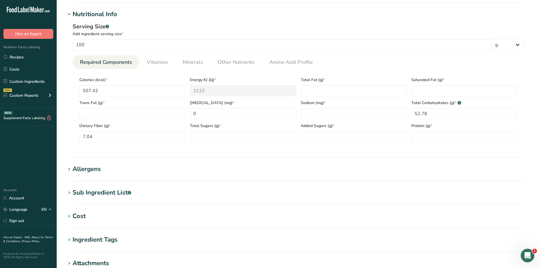
click at [142, 150] on div "Serving Size .a-a{fill:#347362;}.b-a{fill:#fff;} Add ingredient serving size * …" at bounding box center [299, 84] width 466 height 131
type Fat "26.1"
click at [328, 152] on section "Nutritional Info Serving Size .a-a{fill:#347362;}.b-a{fill:#fff;} Add ingredien…" at bounding box center [299, 84] width 466 height 148
type input "179.11"
click at [334, 152] on section "Nutritional Info Serving Size .a-a{fill:#347362;}.b-a{fill:#fff;} Add ingredien…" at bounding box center [299, 84] width 466 height 148
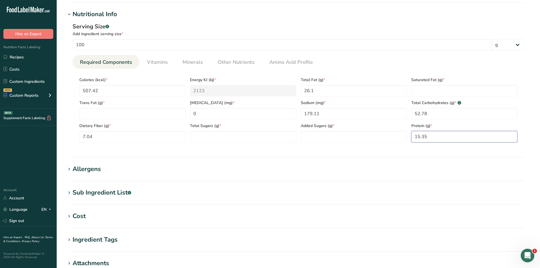
type input "15.35"
click at [417, 148] on div "Serving Size .a-a{fill:#347362;}.b-a{fill:#fff;} Add ingredient serving size * …" at bounding box center [299, 84] width 466 height 131
type Fat "2.03"
click at [382, 81] on span "Total Fat (g) *" at bounding box center [354, 80] width 106 height 6
type Sugars "44.15"
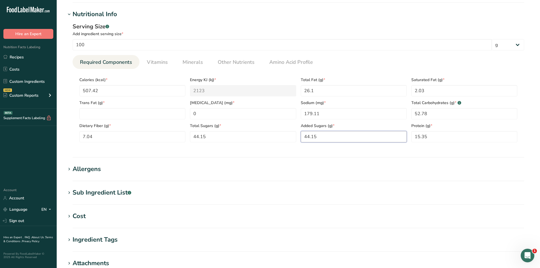
type Sugars "44.15"
click at [322, 150] on div "Serving Size .a-a{fill:#347362;}.b-a{fill:#fff;} Add ingredient serving size * …" at bounding box center [299, 84] width 466 height 131
click at [117, 117] on Fat "number" at bounding box center [132, 113] width 106 height 11
type Fat "0"
click at [133, 154] on section "Nutritional Info Serving Size .a-a{fill:#347362;}.b-a{fill:#fff;} Add ingredien…" at bounding box center [299, 84] width 466 height 148
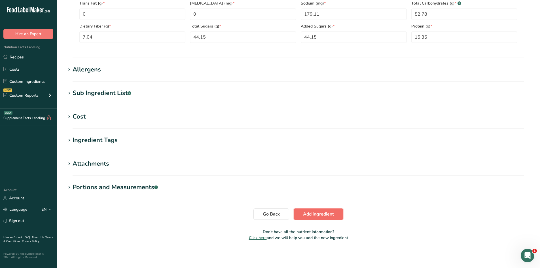
click at [319, 215] on span "Add ingredient" at bounding box center [318, 214] width 31 height 7
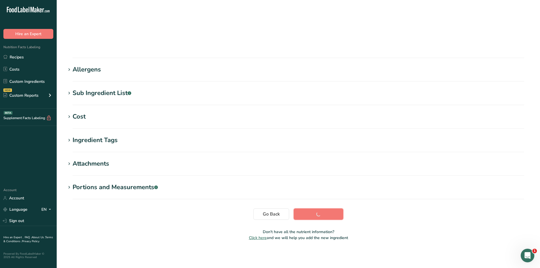
scroll to position [32, 0]
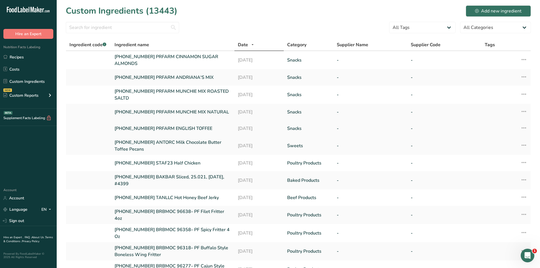
drag, startPoint x: 112, startPoint y: 126, endPoint x: 216, endPoint y: 129, distance: 104.2
click at [216, 129] on td "[PHONE_NUMBER] PRFARM ENGLISH TOFFEE" at bounding box center [172, 128] width 123 height 16
copy link "[PHONE_NUMBER] PRFARM ENGLISH TOFFEE"
click at [20, 51] on div "Nutrition Facts Labeling Recipes Costs Custom Ingredients NEW Custom Reports Me…" at bounding box center [28, 74] width 57 height 70
click at [16, 56] on link "Recipes" at bounding box center [28, 57] width 57 height 11
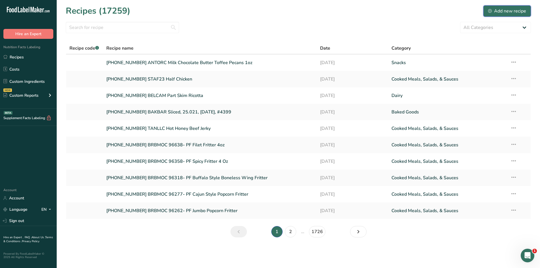
click at [516, 10] on div "Add new recipe" at bounding box center [508, 11] width 38 height 7
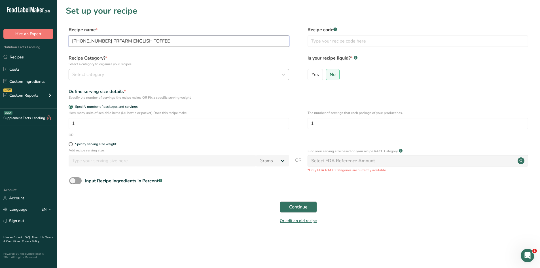
type input "[PHONE_NUMBER] PRFARM ENGLISH TOFFEE"
click at [138, 75] on div "Select category" at bounding box center [177, 74] width 210 height 7
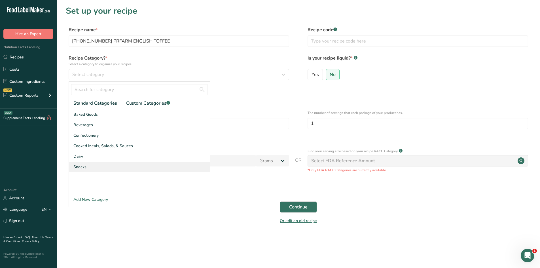
click at [110, 167] on div "Snacks" at bounding box center [139, 167] width 141 height 10
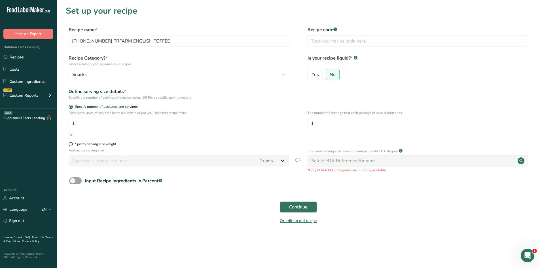
drag, startPoint x: 75, startPoint y: 141, endPoint x: 70, endPoint y: 145, distance: 6.1
click at [73, 143] on form "Recipe name * 25-432710-001 PRFARM ENGLISH TOFFEE Recipe code .a-a{fill:#347362…" at bounding box center [299, 126] width 466 height 201
click at [70, 145] on span at bounding box center [71, 144] width 4 height 4
click at [70, 145] on input "Specify serving size weight" at bounding box center [71, 144] width 4 height 4
radio input "true"
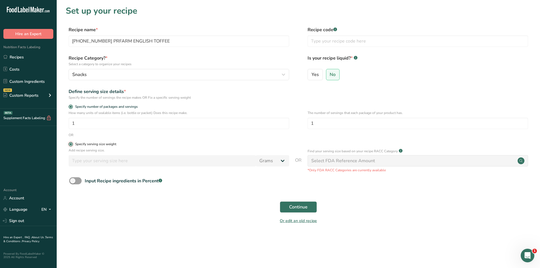
radio input "false"
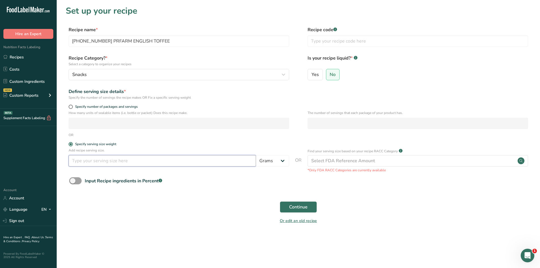
click at [112, 166] on input "number" at bounding box center [163, 160] width 188 height 11
type input "100"
click at [182, 225] on div "Or edit an old recipe" at bounding box center [299, 221] width 466 height 11
click at [309, 207] on button "Continue" at bounding box center [298, 206] width 37 height 11
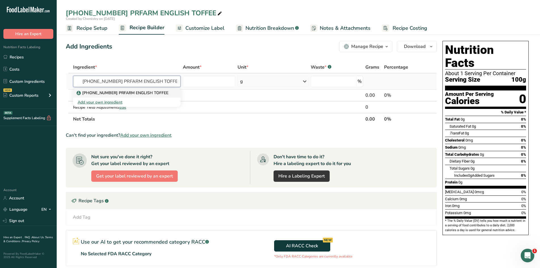
type input "[PHONE_NUMBER] PRFARM ENGLISH TOFFEE"
click at [125, 89] on link "[PHONE_NUMBER] PRFARM ENGLISH TOFFEE" at bounding box center [127, 92] width 108 height 9
type input "[PHONE_NUMBER] PRFARM ENGLISH TOFFEE"
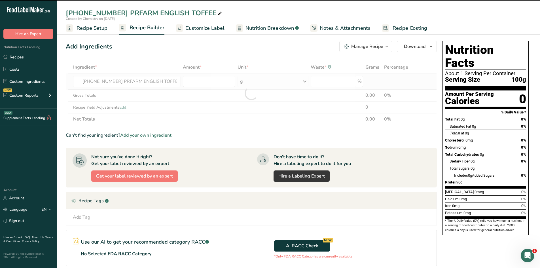
type input "0"
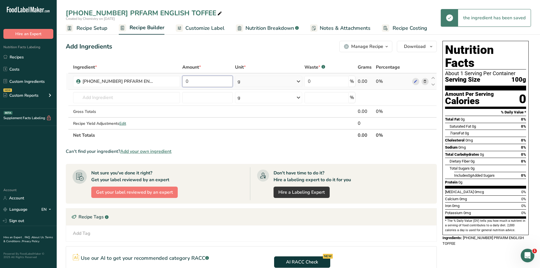
drag, startPoint x: 195, startPoint y: 78, endPoint x: 182, endPoint y: 81, distance: 13.8
click at [182, 81] on td "0" at bounding box center [207, 81] width 53 height 16
type input "100"
click at [171, 51] on div "Add Ingredients Manage Recipe Delete Recipe Duplicate Recipe Scale Recipe Save …" at bounding box center [251, 46] width 371 height 11
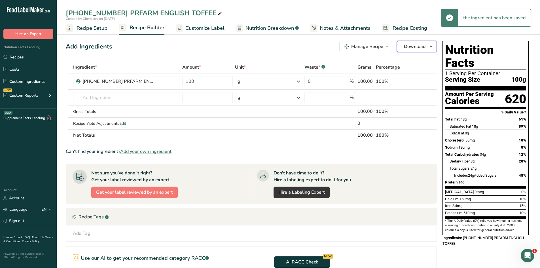
click at [429, 47] on icon "button" at bounding box center [431, 46] width 5 height 7
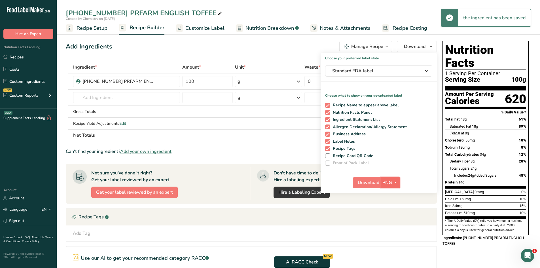
click at [394, 181] on icon "button" at bounding box center [396, 182] width 5 height 7
click at [390, 222] on link "PDF" at bounding box center [391, 222] width 18 height 9
click at [371, 187] on button "Download" at bounding box center [368, 182] width 28 height 11
click at [95, 24] on span "Recipe Setup" at bounding box center [92, 28] width 31 height 8
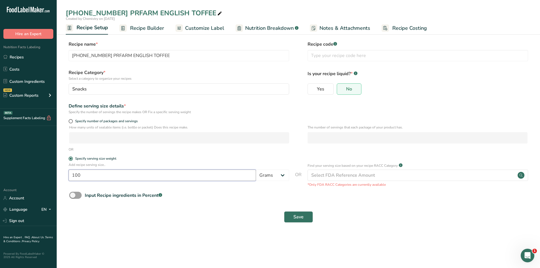
drag, startPoint x: 101, startPoint y: 175, endPoint x: 65, endPoint y: 175, distance: 36.6
click at [65, 175] on section "Recipe name * 25-432710-001 PRFARM ENGLISH TOFFEE Recipe code .a-a{fill:#347362…" at bounding box center [299, 133] width 484 height 206
type input "28"
click at [203, 245] on main "25-432710-001 PRFARM ENGLISH TOFFEE Created by Chemistry on 2025-08-30 Recipe S…" at bounding box center [270, 134] width 540 height 268
drag, startPoint x: 305, startPoint y: 216, endPoint x: 300, endPoint y: 214, distance: 5.9
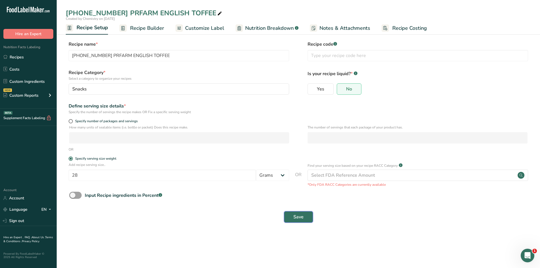
click at [306, 216] on button "Save" at bounding box center [298, 216] width 29 height 11
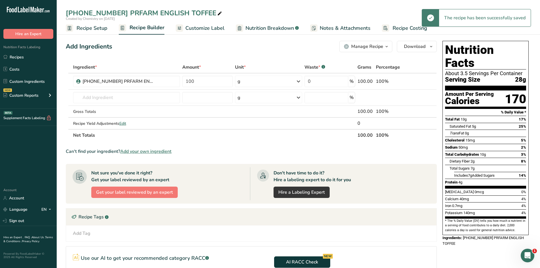
click at [213, 14] on div "[PHONE_NUMBER] PRFARM ENGLISH TOFFEE" at bounding box center [299, 13] width 484 height 10
click at [216, 14] on span at bounding box center [219, 13] width 7 height 7
type input "[PHONE_NUMBER] PRFARM ENGLISH TOFFEE 28g"
click at [224, 42] on div "Add Ingredients Manage Recipe Delete Recipe Duplicate Recipe Scale Recipe Save …" at bounding box center [251, 46] width 371 height 11
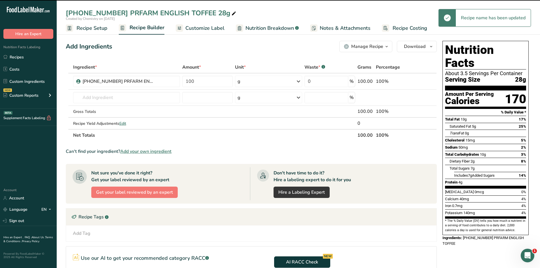
click at [213, 28] on span "Customize Label" at bounding box center [205, 28] width 39 height 8
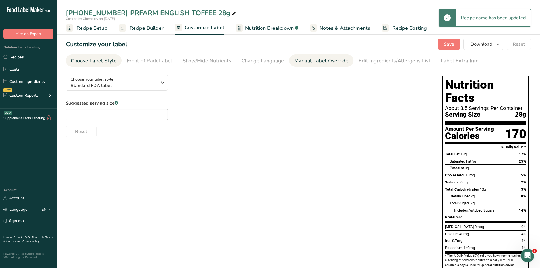
click at [301, 61] on div "Manual Label Override" at bounding box center [321, 61] width 54 height 8
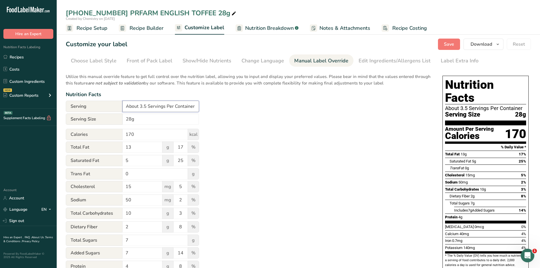
drag, startPoint x: 195, startPoint y: 106, endPoint x: 115, endPoint y: 108, distance: 79.5
click at [115, 108] on div "Serving About 3.5 Servings Per Container" at bounding box center [132, 106] width 133 height 11
type input "Varies"
click at [261, 129] on div "Utilize this manual override feature to get full control over the nutrition lab…" at bounding box center [249, 206] width 366 height 272
click at [449, 47] on span "Save" at bounding box center [449, 44] width 10 height 7
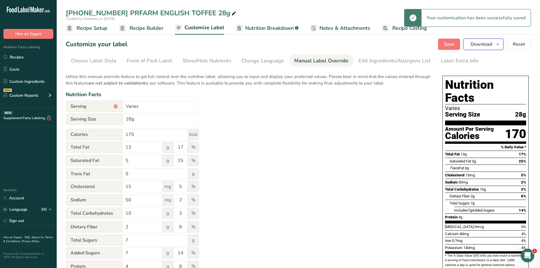
click at [498, 44] on icon "button" at bounding box center [498, 44] width 5 height 7
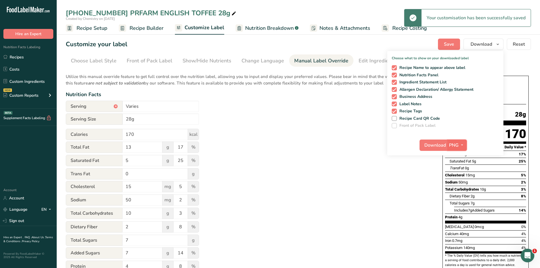
click at [455, 145] on span "PNG" at bounding box center [454, 145] width 10 height 7
click at [463, 185] on link "PDF" at bounding box center [458, 184] width 18 height 9
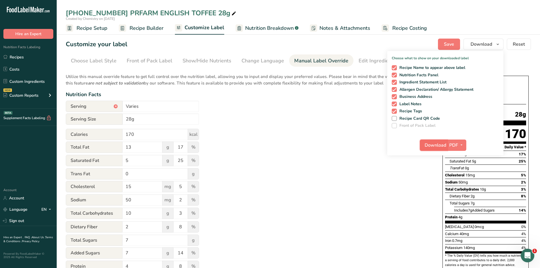
click at [443, 148] on span "Download" at bounding box center [436, 145] width 22 height 7
click at [26, 83] on link "Custom Ingredients" at bounding box center [28, 81] width 57 height 11
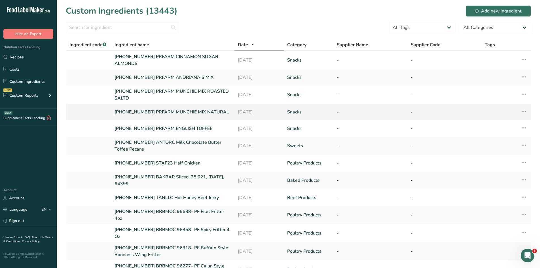
drag, startPoint x: 115, startPoint y: 112, endPoint x: 225, endPoint y: 111, distance: 110.4
click at [225, 111] on td "[PHONE_NUMBER] PRFARM MUNCHIE MIX NATURAL" at bounding box center [172, 112] width 123 height 16
copy link "[PHONE_NUMBER] PRFARM MUNCHIE MIX NATURAL"
click at [14, 56] on link "Recipes" at bounding box center [28, 57] width 57 height 11
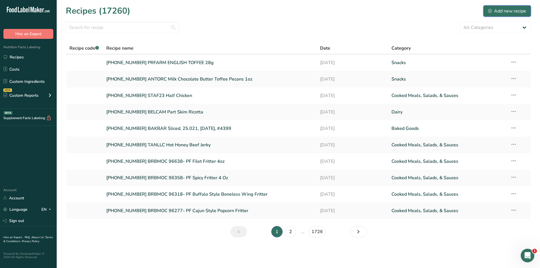
click at [506, 9] on div "Add new recipe" at bounding box center [508, 11] width 38 height 7
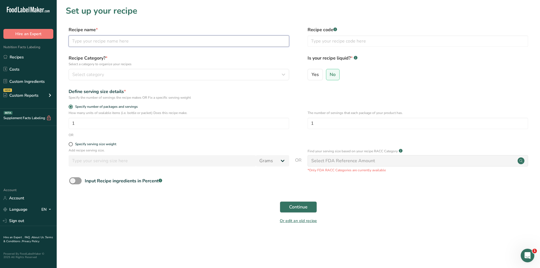
paste input "[PHONE_NUMBER] PRFARM MUNCHIE MIX NATURAL"
type input "[PHONE_NUMBER] PRFARM MUNCHIE MIX NATURAL"
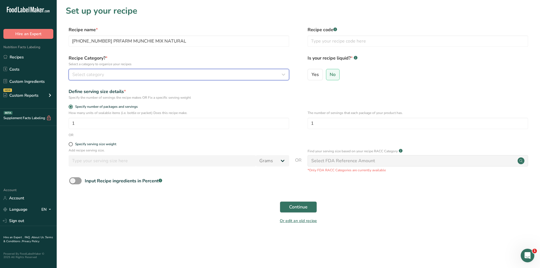
click at [121, 74] on div "Select category" at bounding box center [177, 74] width 210 height 7
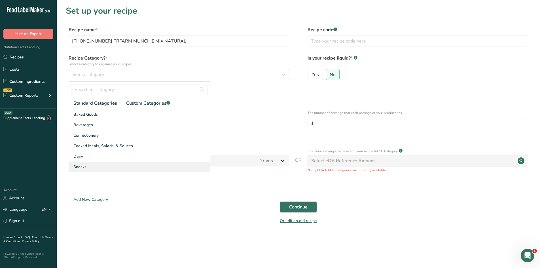
click at [115, 166] on div "Snacks" at bounding box center [139, 167] width 141 height 10
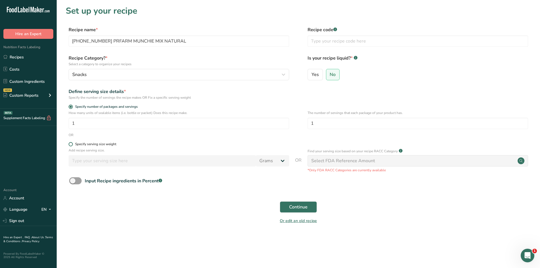
click at [71, 141] on form "Recipe name * 25-432710-002 PRFARM MUNCHIE MIX NATURAL Recipe code .a-a{fill:#3…" at bounding box center [299, 126] width 466 height 201
click at [71, 143] on span at bounding box center [71, 144] width 4 height 4
click at [71, 143] on input "Specify serving size weight" at bounding box center [71, 144] width 4 height 4
radio input "true"
radio input "false"
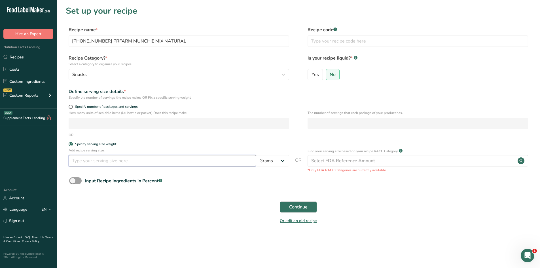
click at [94, 163] on input "number" at bounding box center [163, 160] width 188 height 11
type input "100"
click at [104, 208] on div "Continue" at bounding box center [299, 207] width 466 height 18
click at [300, 204] on span "Continue" at bounding box center [298, 207] width 18 height 7
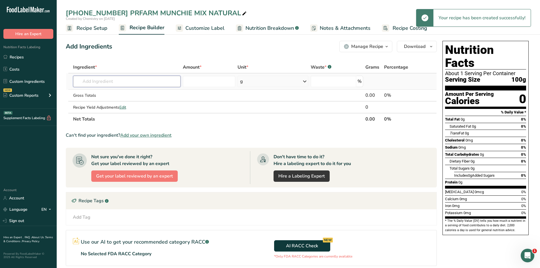
paste input "[PHONE_NUMBER] PRFARM MUNCHIE MIX NATURAL"
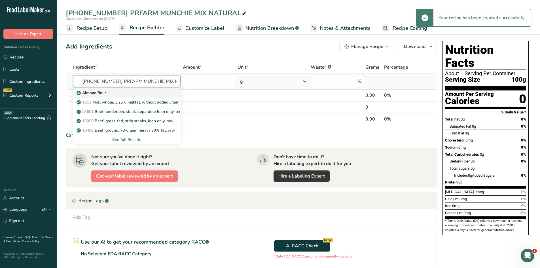
scroll to position [0, 12]
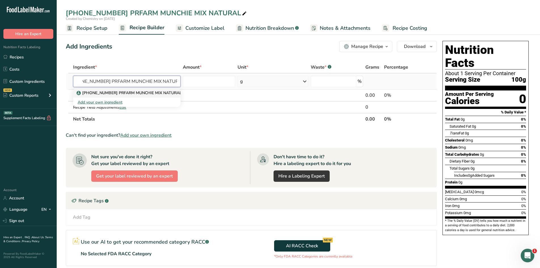
type input "[PHONE_NUMBER] PRFARM MUNCHIE MIX NATURAL"
click at [132, 90] on link "[PHONE_NUMBER] PRFARM MUNCHIE MIX NATURAL" at bounding box center [127, 92] width 108 height 9
type input "[PHONE_NUMBER] PRFARM MUNCHIE MIX NATURAL"
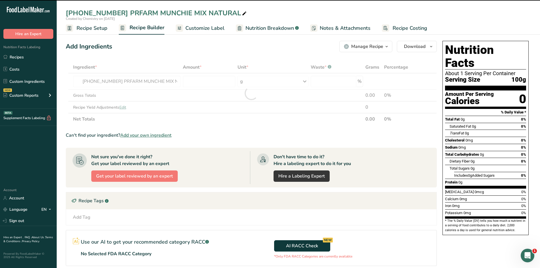
type input "0"
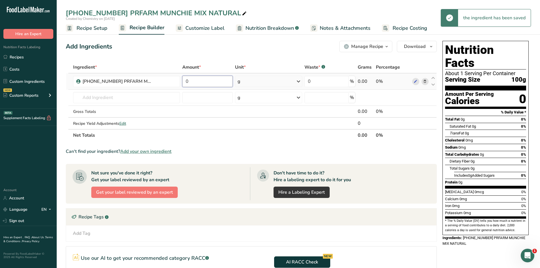
drag, startPoint x: 209, startPoint y: 78, endPoint x: 185, endPoint y: 82, distance: 24.4
click at [185, 82] on input "0" at bounding box center [207, 81] width 51 height 11
type input "100"
click at [192, 52] on div "Add Ingredients Manage Recipe Delete Recipe Duplicate Recipe Scale Recipe Save …" at bounding box center [253, 191] width 375 height 304
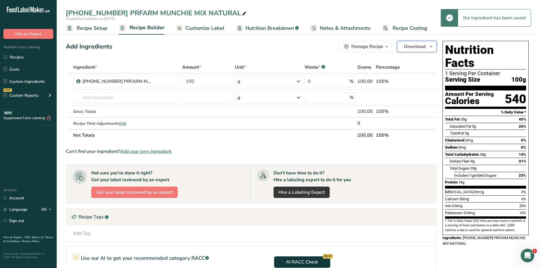
click at [434, 47] on span "button" at bounding box center [431, 46] width 7 height 7
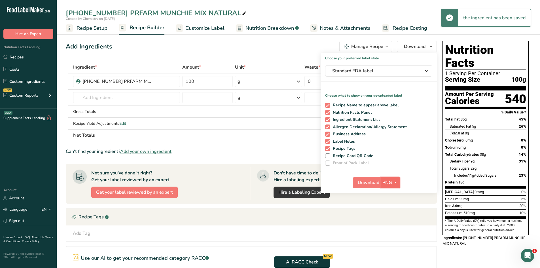
click at [394, 182] on icon "button" at bounding box center [396, 182] width 5 height 7
click at [394, 219] on link "PDF" at bounding box center [391, 222] width 18 height 9
click at [369, 181] on span "Download" at bounding box center [369, 182] width 22 height 7
click at [99, 29] on span "Recipe Setup" at bounding box center [92, 28] width 31 height 8
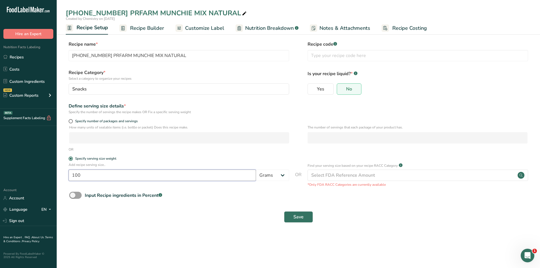
drag, startPoint x: 91, startPoint y: 174, endPoint x: 67, endPoint y: 176, distance: 23.9
click at [67, 176] on div "Add recipe serving size.. 100 Grams kg mg mcg lb oz l mL fl oz tbsp tsp cup qt …" at bounding box center [299, 174] width 466 height 25
type input "28"
click at [285, 239] on main "25-432710-002 PRFARM MUNCHIE MIX NATURAL Created by Chemistry on 2025-08-30 Rec…" at bounding box center [270, 134] width 540 height 268
click at [300, 218] on span "Save" at bounding box center [299, 217] width 10 height 7
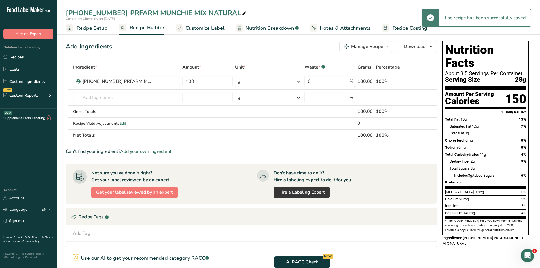
click at [242, 12] on icon at bounding box center [244, 14] width 5 height 8
type input "[PHONE_NUMBER] PRFARM MUNCHIE MIX NATURAL 28g"
click at [216, 56] on div "Add Ingredients Manage Recipe Delete Recipe Duplicate Recipe Scale Recipe Save …" at bounding box center [253, 191] width 375 height 304
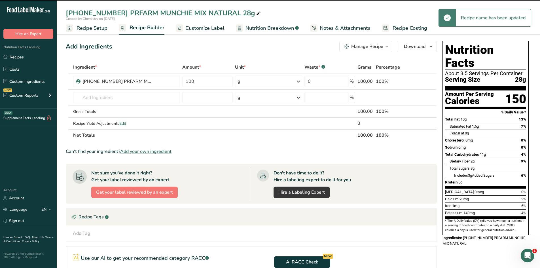
click at [214, 31] on span "Customize Label" at bounding box center [205, 28] width 39 height 8
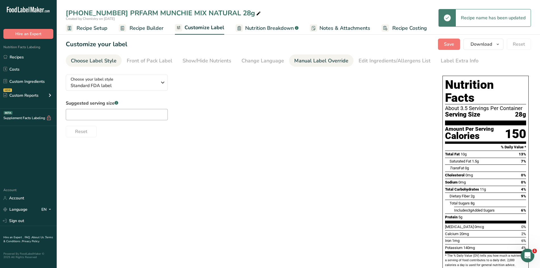
click at [298, 61] on div "Manual Label Override" at bounding box center [321, 61] width 54 height 8
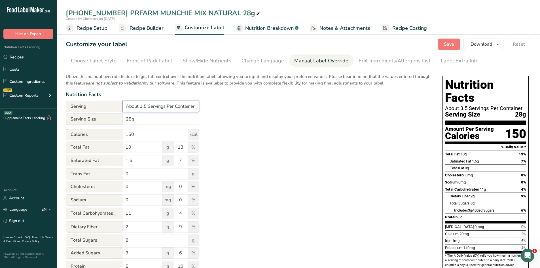
drag, startPoint x: 193, startPoint y: 106, endPoint x: 131, endPoint y: 105, distance: 62.7
click at [131, 105] on input "About 3.5 Servings Per Container" at bounding box center [161, 106] width 77 height 11
type input "A"
type input "Varies"
click at [294, 136] on div "Utilize this manual override feature to get full control over the nutrition lab…" at bounding box center [249, 206] width 366 height 272
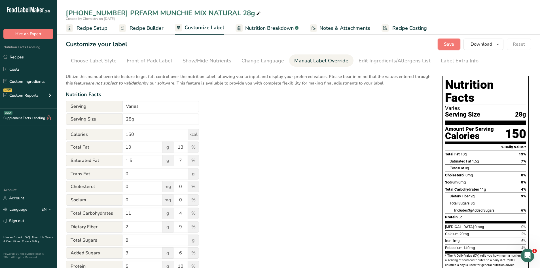
click at [445, 46] on span "Save" at bounding box center [449, 44] width 10 height 7
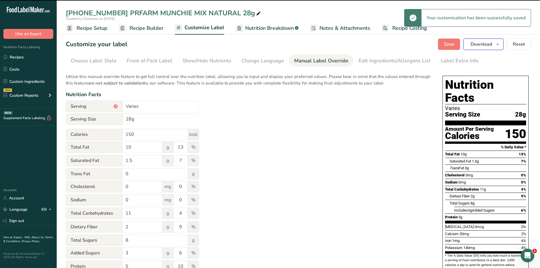
click at [495, 42] on span "button" at bounding box center [498, 44] width 7 height 7
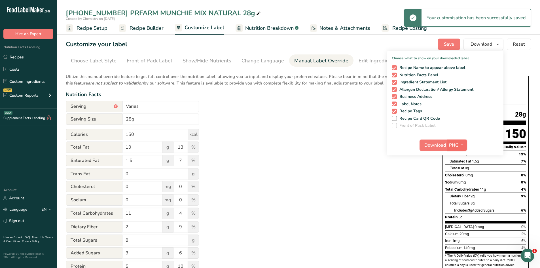
click at [460, 145] on span "button" at bounding box center [462, 145] width 7 height 7
click at [458, 185] on link "PDF" at bounding box center [458, 184] width 18 height 9
click at [435, 145] on span "Download" at bounding box center [436, 145] width 22 height 7
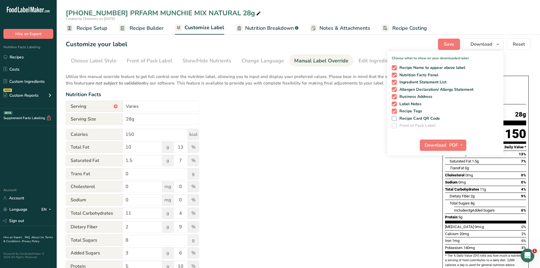
click at [325, 110] on div "Utilize this manual override feature to get full control over the nutrition lab…" at bounding box center [249, 206] width 366 height 272
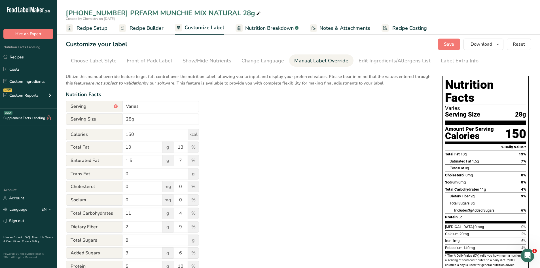
click at [281, 123] on div "Utilize this manual override feature to get full control over the nutrition lab…" at bounding box center [249, 206] width 366 height 272
click at [21, 73] on link "Costs" at bounding box center [28, 69] width 57 height 11
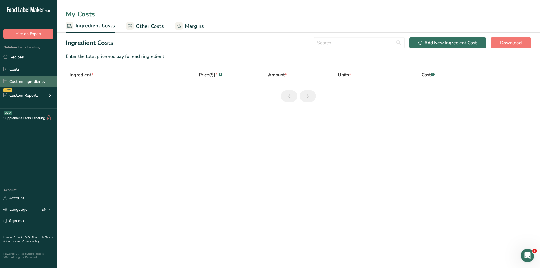
click at [20, 86] on link "Custom Ingredients" at bounding box center [28, 81] width 57 height 11
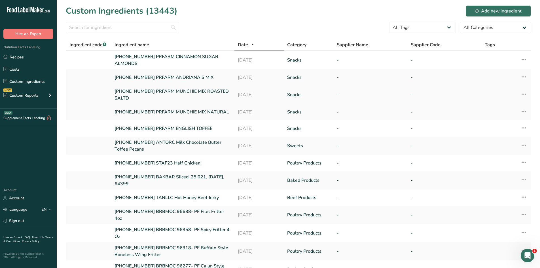
drag, startPoint x: 115, startPoint y: 91, endPoint x: 146, endPoint y: 99, distance: 32.5
click at [146, 99] on td "[PHONE_NUMBER] PRFARM MUNCHIE MIX ROASTED SALTD" at bounding box center [172, 95] width 123 height 18
copy link "[PHONE_NUMBER] PRFARM MUNCHIE MIX ROASTED SALTD"
click at [24, 57] on link "Recipes" at bounding box center [28, 57] width 57 height 11
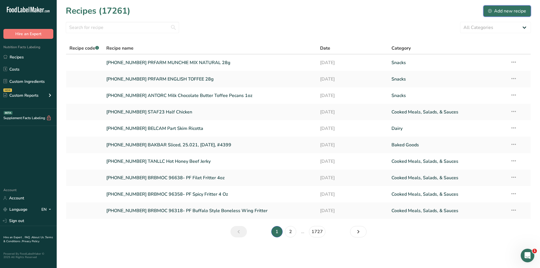
click at [505, 10] on div "Add new recipe" at bounding box center [508, 11] width 38 height 7
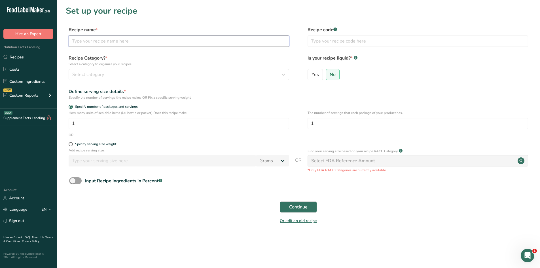
paste input "[PHONE_NUMBER] PRFARM MUNCHIE MIX ROASTED SALTD"
type input "[PHONE_NUMBER] PRFARM MUNCHIE MIX ROASTED SALTD"
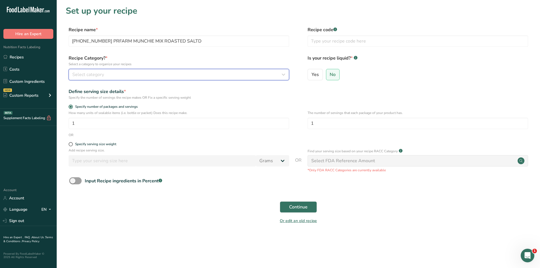
click at [118, 74] on div "Select category" at bounding box center [177, 74] width 210 height 7
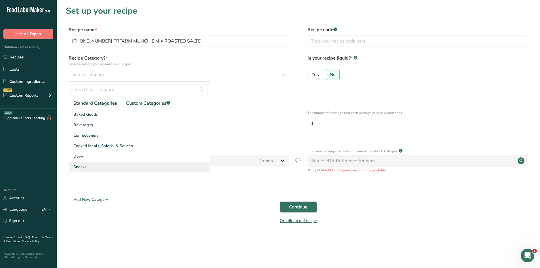
click at [106, 166] on div "Snacks" at bounding box center [139, 167] width 141 height 10
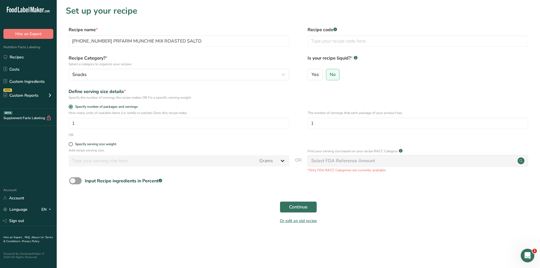
click at [68, 144] on div "Specify serving size weight" at bounding box center [299, 145] width 466 height 6
click at [70, 145] on span at bounding box center [71, 144] width 4 height 4
click at [70, 145] on input "Specify serving size weight" at bounding box center [71, 144] width 4 height 4
radio input "true"
radio input "false"
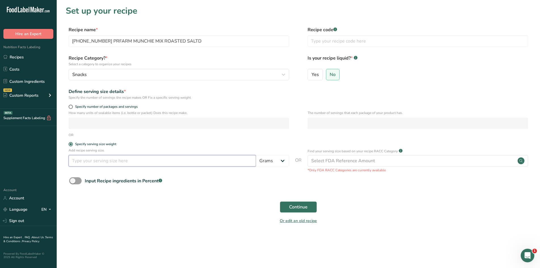
click at [101, 161] on input "number" at bounding box center [163, 160] width 188 height 11
type input "100"
click at [183, 199] on div "Continue" at bounding box center [299, 207] width 466 height 18
click at [311, 200] on div "Continue" at bounding box center [299, 207] width 466 height 18
click at [305, 205] on span "Continue" at bounding box center [298, 207] width 18 height 7
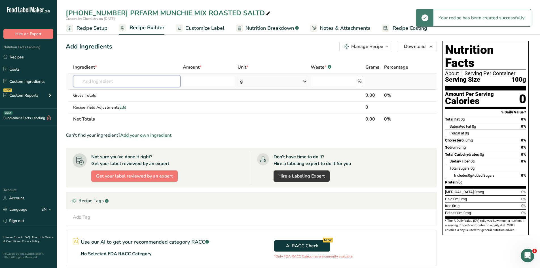
paste input "[PHONE_NUMBER] PRFARM MUNCHIE MIX ROASTED SALTD"
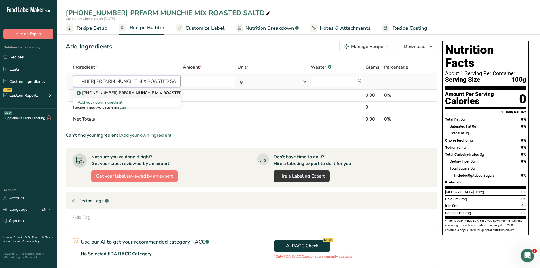
type input "[PHONE_NUMBER] PRFARM MUNCHIE MIX ROASTED SALTD"
click at [158, 92] on p "[PHONE_NUMBER] PRFARM MUNCHIE MIX ROASTED SALTD" at bounding box center [137, 93] width 119 height 6
type input "[PHONE_NUMBER] PRFARM MUNCHIE MIX ROASTED SALTD"
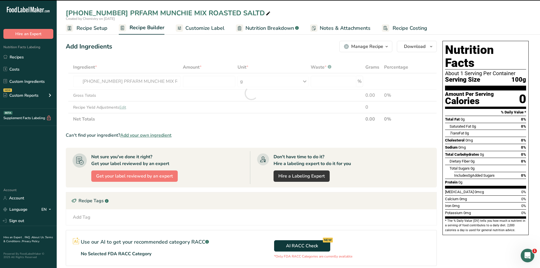
type input "0"
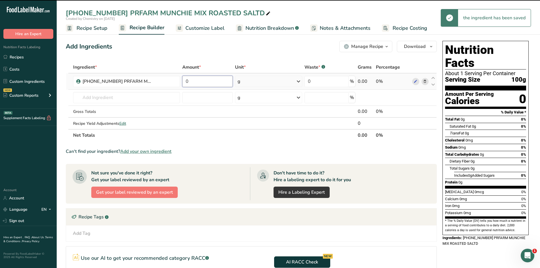
drag, startPoint x: 207, startPoint y: 80, endPoint x: 182, endPoint y: 81, distance: 25.3
click at [182, 81] on td "0" at bounding box center [207, 81] width 53 height 16
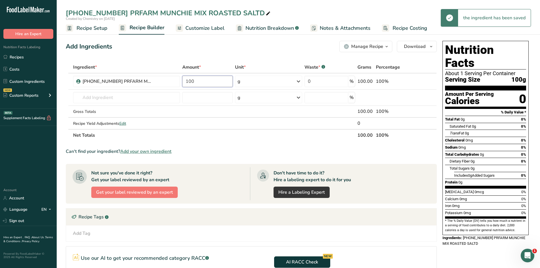
type input "100"
click at [194, 52] on div "Add Ingredients Manage Recipe Delete Recipe Duplicate Recipe Scale Recipe Save …" at bounding box center [253, 191] width 375 height 304
click at [432, 47] on icon "button" at bounding box center [431, 46] width 5 height 7
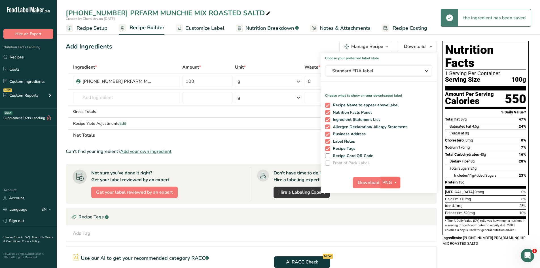
click at [392, 180] on span "button" at bounding box center [395, 182] width 7 height 7
click at [391, 220] on link "PDF" at bounding box center [391, 222] width 18 height 9
click at [369, 183] on span "Download" at bounding box center [369, 182] width 22 height 7
click at [99, 28] on span "Recipe Setup" at bounding box center [92, 28] width 31 height 8
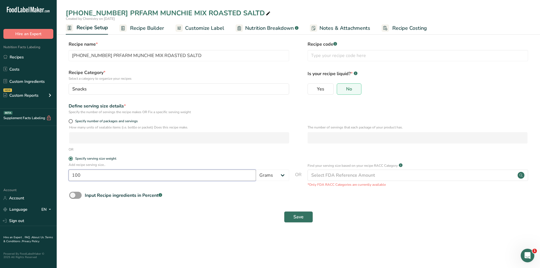
drag, startPoint x: 94, startPoint y: 172, endPoint x: 58, endPoint y: 177, distance: 36.1
click at [58, 177] on section "Recipe name * 25-432710-003 PRFARM MUNCHIE MIX ROASTED SALTD Recipe code .a-a{f…" at bounding box center [299, 133] width 484 height 206
type input "28"
click at [197, 236] on main "25-432710-003 PRFARM MUNCHIE MIX ROASTED SALTD Created by Chemistry on 2025-08-…" at bounding box center [270, 134] width 540 height 268
click at [297, 218] on span "Save" at bounding box center [299, 217] width 10 height 7
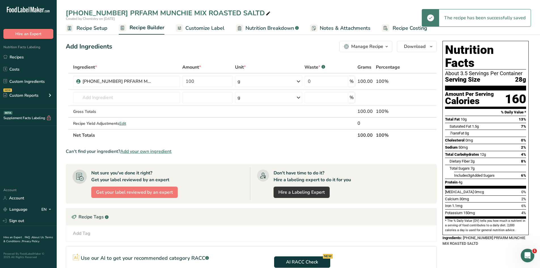
click at [266, 13] on icon at bounding box center [268, 14] width 5 height 8
type input "[PHONE_NUMBER] PRFARM MUNCHIE MIX ROASTED SALTD 28g"
click at [252, 41] on div "Add Ingredients Manage Recipe Delete Recipe Duplicate Recipe Scale Recipe Save …" at bounding box center [253, 191] width 375 height 304
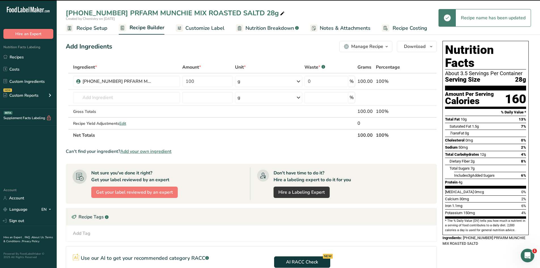
click at [209, 30] on span "Customize Label" at bounding box center [205, 28] width 39 height 8
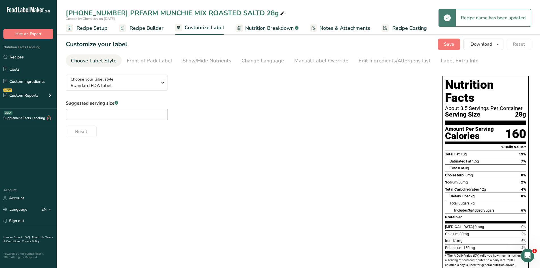
drag, startPoint x: 313, startPoint y: 61, endPoint x: 274, endPoint y: 88, distance: 47.9
click at [313, 61] on div "Manual Label Override" at bounding box center [321, 61] width 54 height 8
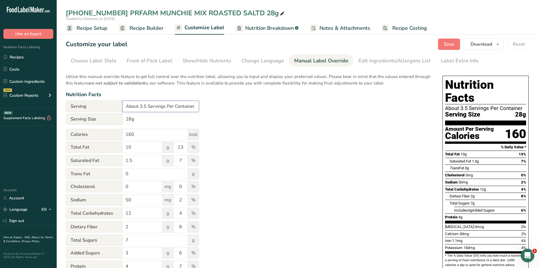
drag, startPoint x: 195, startPoint y: 106, endPoint x: 49, endPoint y: 106, distance: 146.1
click at [49, 106] on div ".a-20{fill:#fff;} Hire an Expert Nutrition Facts Labeling Recipes Costs Custom …" at bounding box center [270, 175] width 540 height 351
type input "Varies"
click at [274, 138] on div "Utilize this manual override feature to get full control over the nutrition lab…" at bounding box center [249, 206] width 366 height 272
click at [458, 46] on button "Save" at bounding box center [449, 44] width 22 height 11
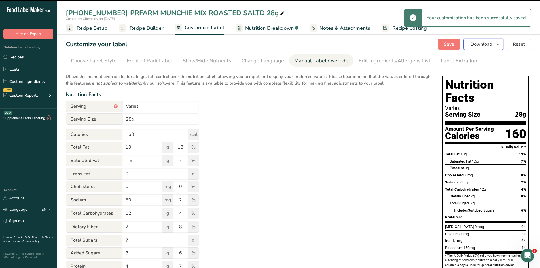
click at [500, 43] on icon "button" at bounding box center [498, 44] width 5 height 7
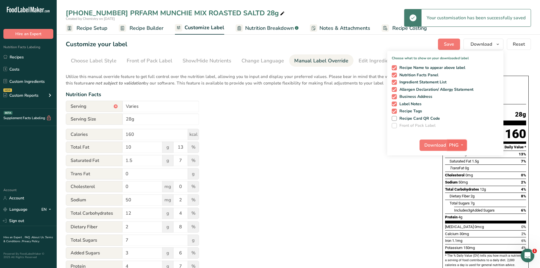
click at [453, 141] on button "PNG" at bounding box center [458, 145] width 20 height 11
click at [458, 185] on link "PDF" at bounding box center [458, 184] width 18 height 9
click at [434, 144] on span "Download" at bounding box center [436, 145] width 22 height 7
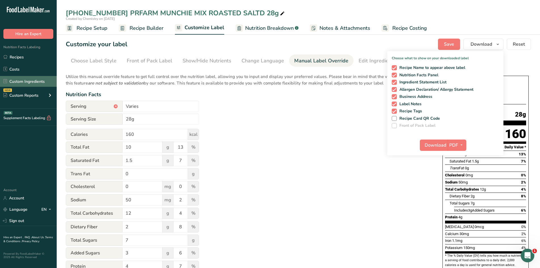
click at [33, 83] on link "Custom Ingredients" at bounding box center [28, 81] width 57 height 11
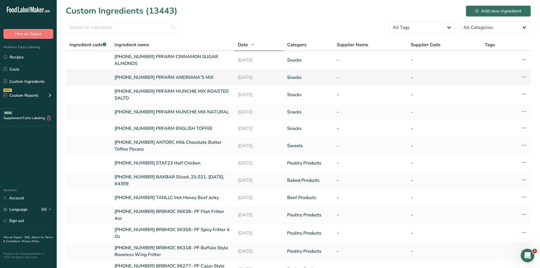
drag, startPoint x: 115, startPoint y: 77, endPoint x: 215, endPoint y: 79, distance: 100.4
click at [215, 79] on td "[PHONE_NUMBER] PRFARM ANDRIANA'S MIX" at bounding box center [172, 77] width 123 height 16
copy link "[PHONE_NUMBER] PRFARM ANDRIANA'S MIX"
click at [29, 59] on link "Recipes" at bounding box center [28, 57] width 57 height 11
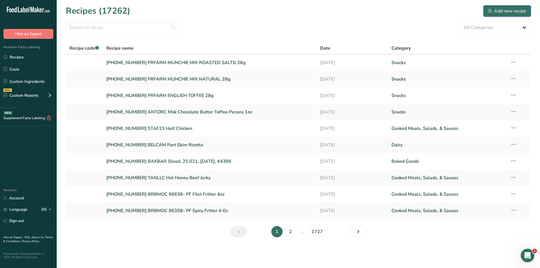
click at [501, 12] on div "Add new recipe" at bounding box center [508, 11] width 38 height 7
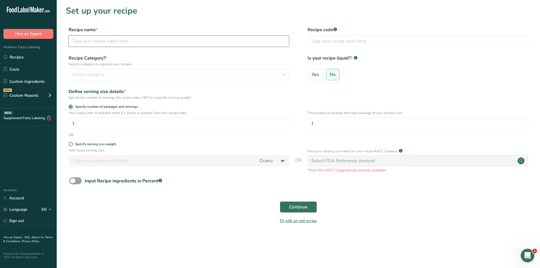
paste input "[PHONE_NUMBER] PRFARM ANDRIANA'S MIX"
type input "[PHONE_NUMBER] PRFARM ANDRIANA'S MIX"
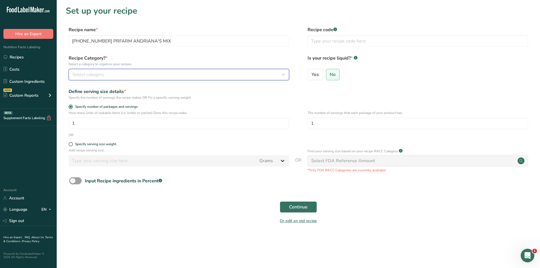
click at [124, 72] on div "Select category" at bounding box center [177, 74] width 210 height 7
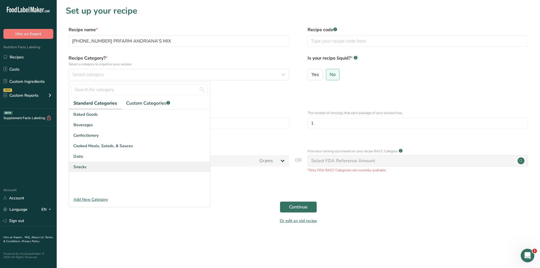
click at [104, 166] on div "Snacks" at bounding box center [139, 167] width 141 height 10
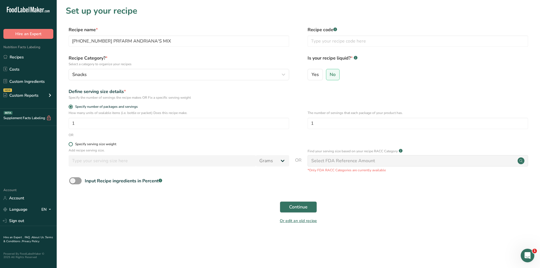
click at [71, 144] on span at bounding box center [71, 144] width 4 height 4
click at [71, 144] on input "Specify serving size weight" at bounding box center [71, 144] width 4 height 4
radio input "true"
radio input "false"
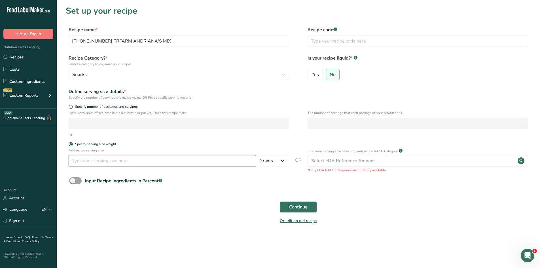
click at [110, 162] on input "number" at bounding box center [163, 160] width 188 height 11
type input "100"
click at [168, 195] on form "Recipe name * [PHONE_NUMBER] PRFARM ANDRIANA'S MIX Recipe code .a-a{fill:#34736…" at bounding box center [299, 126] width 466 height 201
click at [289, 203] on button "Continue" at bounding box center [298, 206] width 37 height 11
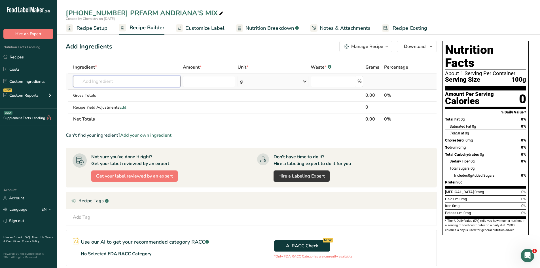
paste input "[PHONE_NUMBER] PRFARM ANDRIANA'S MIX"
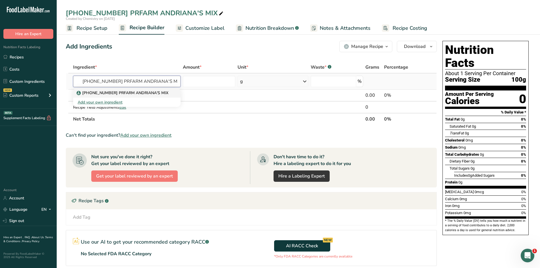
type input "[PHONE_NUMBER] PRFARM ANDRIANA'S MIX"
click at [138, 95] on p "[PHONE_NUMBER] PRFARM ANDRIANA'S MIX" at bounding box center [123, 93] width 91 height 6
type input "[PHONE_NUMBER] PRFARM ANDRIANA'S MIX"
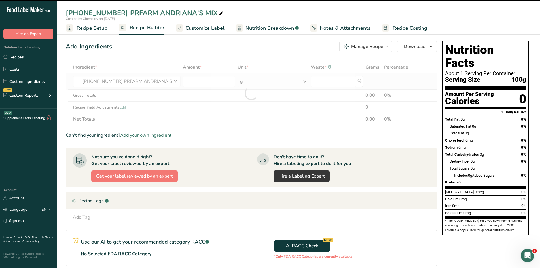
type input "0"
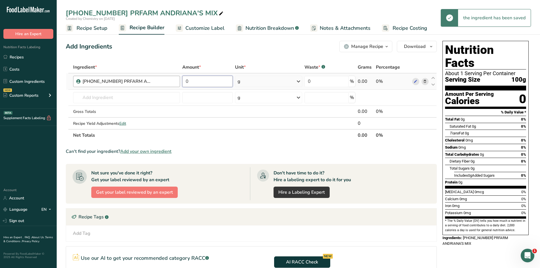
drag, startPoint x: 193, startPoint y: 80, endPoint x: 178, endPoint y: 80, distance: 14.5
click at [178, 80] on tr "[PHONE_NUMBER] PRFARM ANDRIANA'S MIX 0 g Weight Units g kg mg See more Volume U…" at bounding box center [251, 81] width 371 height 16
type input "100"
click at [175, 54] on div "Add Ingredients Manage Recipe Delete Recipe Duplicate Recipe Scale Recipe Save …" at bounding box center [253, 191] width 375 height 304
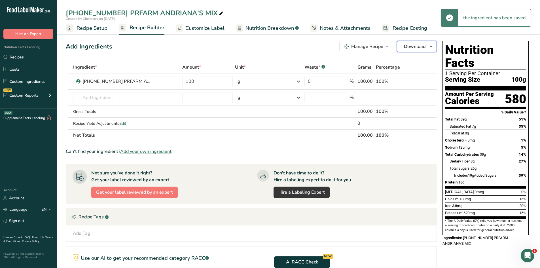
click at [433, 47] on icon "button" at bounding box center [431, 46] width 5 height 7
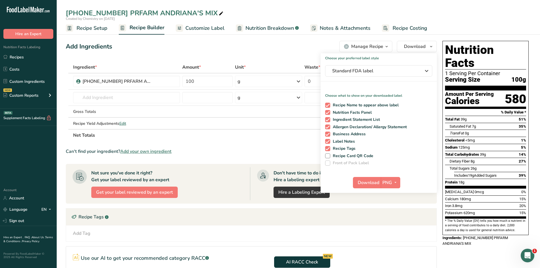
click at [392, 190] on div "Download PNG PNG BMP SVG PDF TXT" at bounding box center [379, 184] width 116 height 18
click at [391, 184] on span "PNG" at bounding box center [388, 182] width 10 height 7
click at [394, 224] on link "PDF" at bounding box center [391, 222] width 18 height 9
click at [368, 183] on span "Download" at bounding box center [369, 182] width 22 height 7
click at [92, 28] on span "Recipe Setup" at bounding box center [92, 28] width 31 height 8
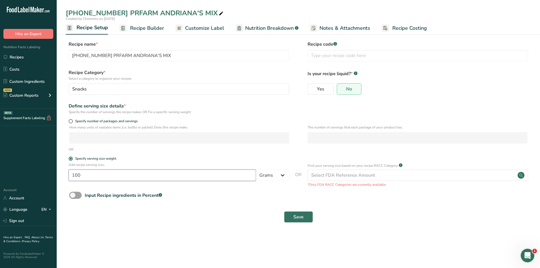
drag, startPoint x: 91, startPoint y: 176, endPoint x: 66, endPoint y: 178, distance: 24.7
click at [66, 178] on div "Add recipe serving size.. 100 Grams kg mg mcg lb oz l mL fl oz tbsp tsp cup qt …" at bounding box center [299, 174] width 466 height 25
type input "28"
click at [122, 223] on div "Save" at bounding box center [299, 217] width 466 height 18
click at [298, 215] on span "Save" at bounding box center [299, 217] width 10 height 7
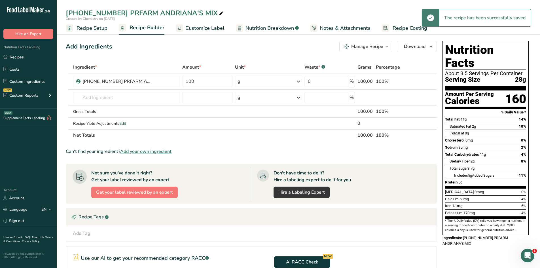
click at [219, 12] on icon at bounding box center [221, 14] width 5 height 8
type input "[PHONE_NUMBER] PRFARM ANDRIANA'S MIX 28g"
click at [215, 53] on div "Add Ingredients Manage Recipe Delete Recipe Duplicate Recipe Scale Recipe Save …" at bounding box center [253, 191] width 375 height 304
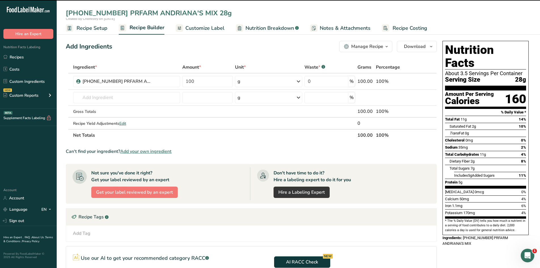
click at [218, 29] on span "Customize Label" at bounding box center [205, 28] width 39 height 8
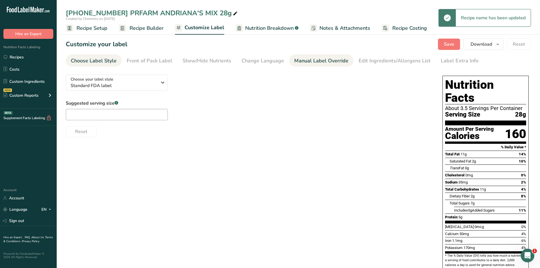
click at [323, 61] on div "Manual Label Override" at bounding box center [321, 61] width 54 height 8
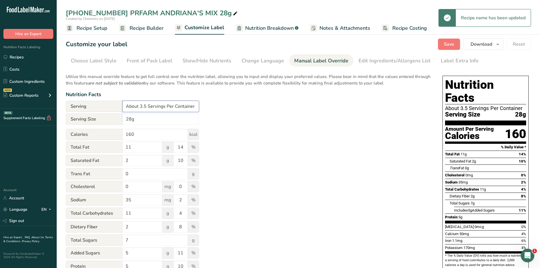
drag, startPoint x: 195, startPoint y: 106, endPoint x: 90, endPoint y: 112, distance: 105.2
click at [90, 112] on div "Serving About 3.5 Servings Per Container" at bounding box center [132, 107] width 133 height 12
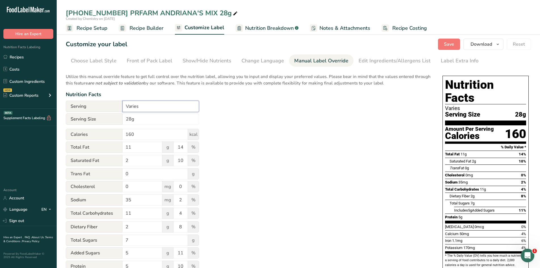
type input "Varies"
click at [281, 142] on div "Utilize this manual override feature to get full control over the nutrition lab…" at bounding box center [249, 206] width 366 height 272
click at [442, 48] on button "Save" at bounding box center [449, 44] width 22 height 11
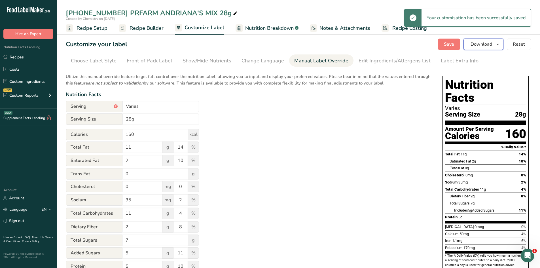
click at [503, 42] on button "Download" at bounding box center [484, 44] width 40 height 11
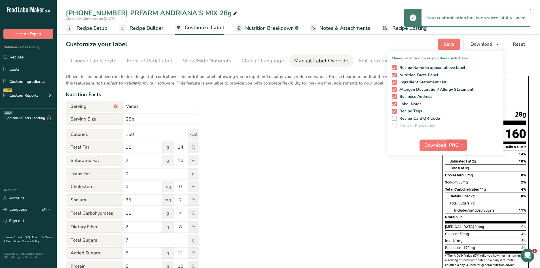
click at [465, 147] on icon "button" at bounding box center [462, 145] width 5 height 7
click at [461, 185] on link "PDF" at bounding box center [458, 184] width 18 height 9
drag, startPoint x: 436, startPoint y: 146, endPoint x: 431, endPoint y: 149, distance: 5.9
click at [436, 146] on span "Download" at bounding box center [436, 145] width 22 height 7
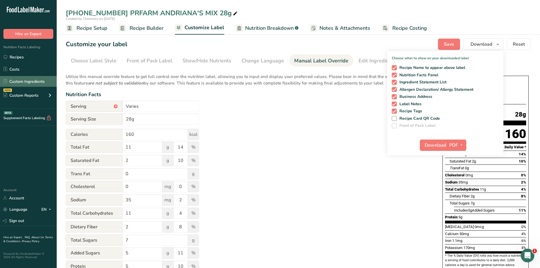
click at [19, 81] on link "Custom Ingredients" at bounding box center [28, 81] width 57 height 11
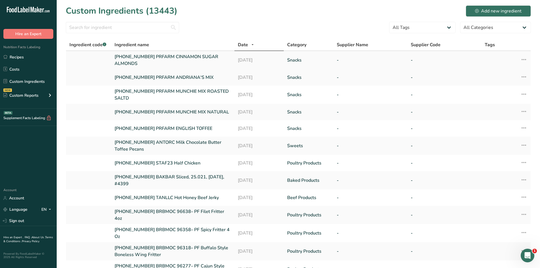
drag, startPoint x: 113, startPoint y: 55, endPoint x: 143, endPoint y: 62, distance: 30.3
click at [143, 62] on td "[PHONE_NUMBER] PRFARM CINNAMON SUGAR ALMONDS" at bounding box center [172, 60] width 123 height 18
copy link "[PHONE_NUMBER] PRFARM CINNAMON SUGAR ALMONDS"
click at [33, 56] on link "Recipes" at bounding box center [28, 57] width 57 height 11
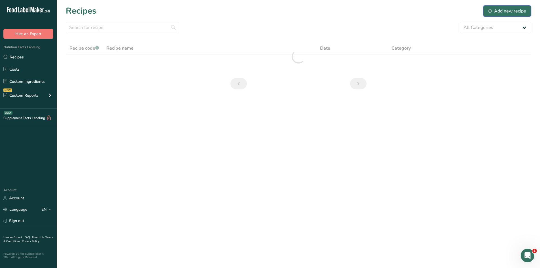
click at [513, 9] on div "Add new recipe" at bounding box center [508, 11] width 38 height 7
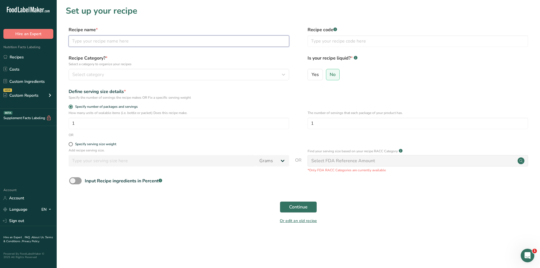
paste input "[PHONE_NUMBER] PRFARM CINNAMON SUGAR ALMONDS"
type input "[PHONE_NUMBER] PRFARM CINNAMON SUGAR ALMONDS"
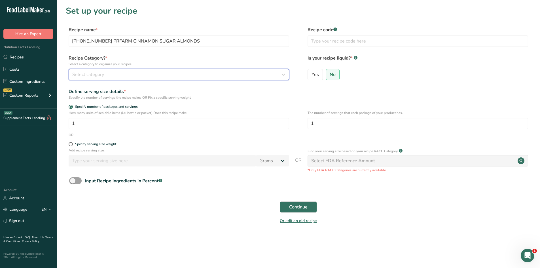
click at [132, 76] on div "Select category" at bounding box center [177, 74] width 210 height 7
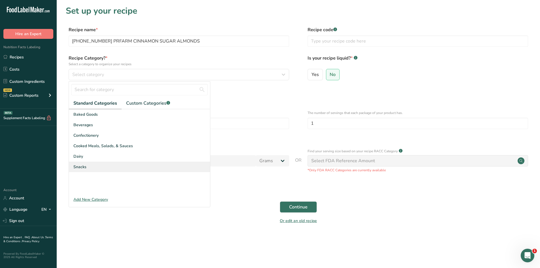
click at [119, 165] on div "Snacks" at bounding box center [139, 167] width 141 height 10
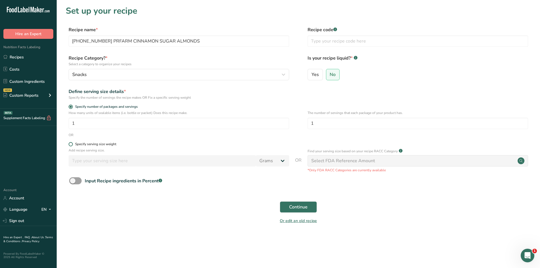
click at [73, 145] on span at bounding box center [71, 144] width 4 height 4
click at [72, 145] on input "Specify serving size weight" at bounding box center [71, 144] width 4 height 4
radio input "true"
radio input "false"
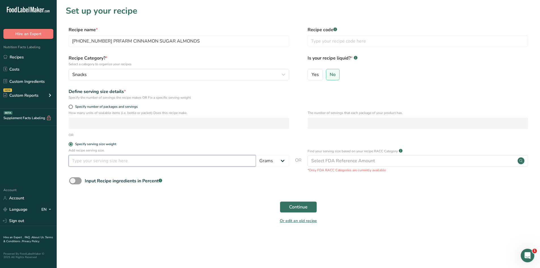
click at [107, 165] on input "number" at bounding box center [163, 160] width 188 height 11
type input "100"
click at [241, 232] on section "Set up your recipe Recipe name * [PHONE_NUMBER] PRFARM CINNAMON SUGAR ALMONDS R…" at bounding box center [299, 118] width 484 height 237
click at [301, 207] on span "Continue" at bounding box center [298, 207] width 18 height 7
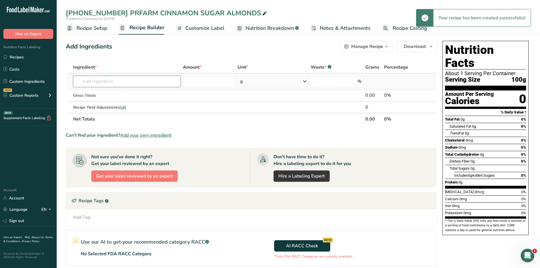
drag, startPoint x: 138, startPoint y: 87, endPoint x: 138, endPoint y: 83, distance: 4.0
paste input "[PHONE_NUMBER] PRFARM CINNAMON SUGAR ALMONDS"
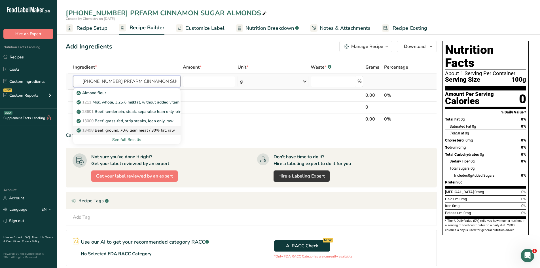
scroll to position [0, 26]
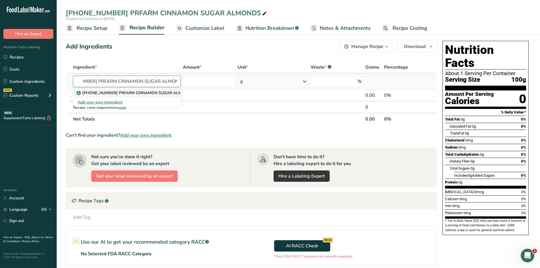
type input "[PHONE_NUMBER] PRFARM CINNAMON SUGAR ALMONDS"
click at [151, 94] on p "[PHONE_NUMBER] PRFARM CINNAMON SUGAR ALMONDS" at bounding box center [136, 93] width 116 height 6
type input "[PHONE_NUMBER] PRFARM CINNAMON SUGAR ALMONDS"
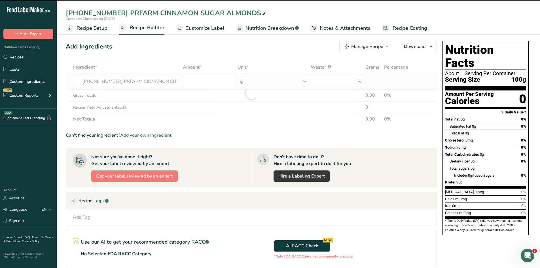
type input "0"
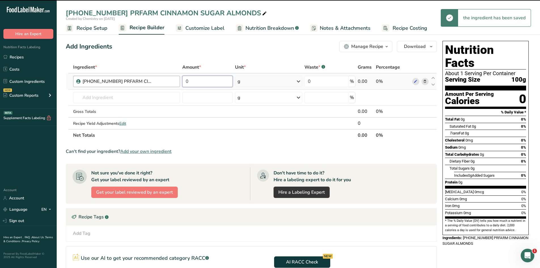
drag, startPoint x: 209, startPoint y: 81, endPoint x: 176, endPoint y: 84, distance: 32.7
click at [176, 84] on tr "[PHONE_NUMBER] PRFARM CINNAMON SUGAR ALMONDS 0 g Weight Units g kg mg See more …" at bounding box center [251, 81] width 371 height 16
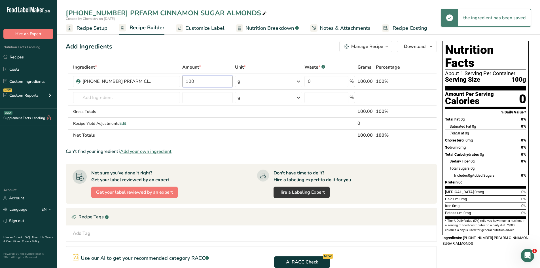
type input "100"
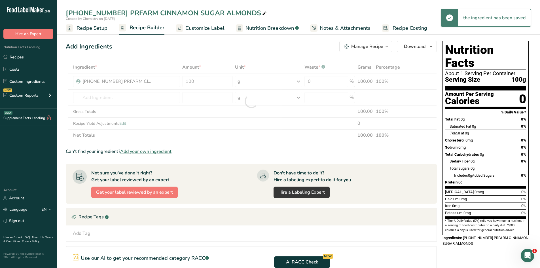
click at [253, 50] on div "Add Ingredients Manage Recipe Delete Recipe Duplicate Recipe Scale Recipe Save …" at bounding box center [251, 46] width 371 height 11
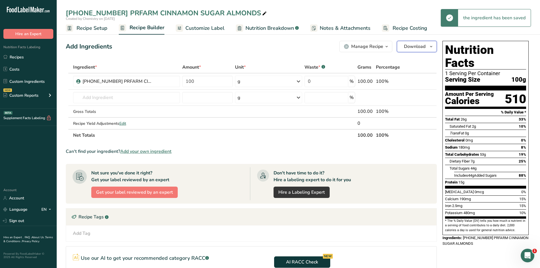
drag, startPoint x: 434, startPoint y: 46, endPoint x: 434, endPoint y: 50, distance: 3.4
click at [434, 47] on icon "button" at bounding box center [431, 46] width 5 height 7
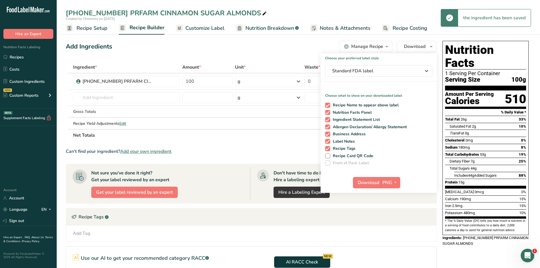
click at [402, 183] on div "Download PNG PNG BMP SVG PDF TXT" at bounding box center [379, 184] width 116 height 18
click at [396, 183] on icon "button" at bounding box center [396, 182] width 5 height 7
click at [394, 223] on link "PDF" at bounding box center [391, 222] width 18 height 9
click at [376, 187] on button "Download" at bounding box center [368, 182] width 28 height 11
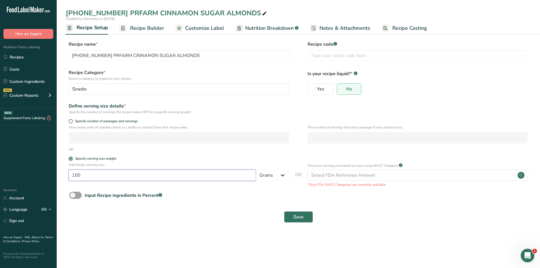
drag, startPoint x: 102, startPoint y: 174, endPoint x: 31, endPoint y: 175, distance: 71.5
click at [31, 175] on div ".a-20{fill:#fff;} Hire an Expert Nutrition Facts Labeling Recipes Costs Custom …" at bounding box center [270, 134] width 540 height 268
type input "28"
drag, startPoint x: 266, startPoint y: 251, endPoint x: 276, endPoint y: 237, distance: 17.6
click at [267, 251] on main "25-432710-005 PRFARM CINNAMON SUGAR ALMONDS Created by Chemistry on 2025-08-30 …" at bounding box center [270, 134] width 540 height 268
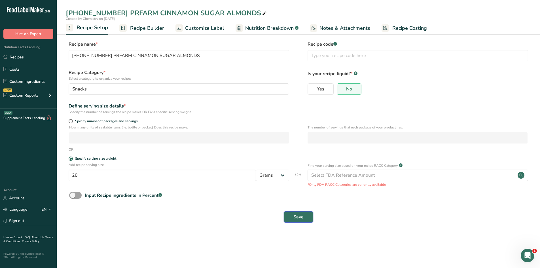
click at [297, 213] on button "Save" at bounding box center [298, 216] width 29 height 11
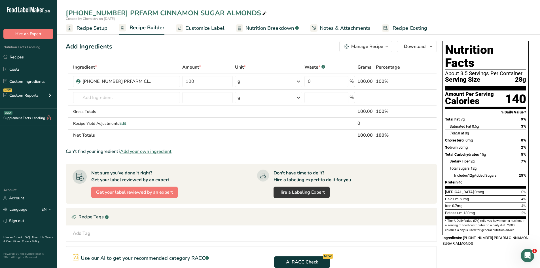
click at [262, 14] on icon at bounding box center [264, 14] width 5 height 8
type input "25-432710-005 PRFARM CINNAMON SUGAR ALMONDS 28g"
click at [252, 64] on div "Unit *" at bounding box center [268, 67] width 67 height 7
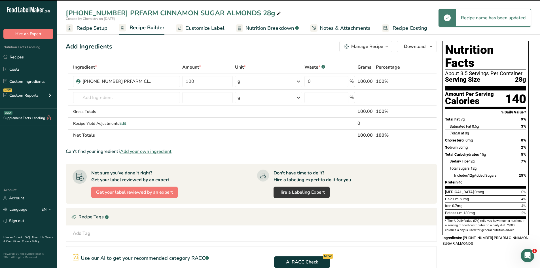
click at [211, 30] on span "Customize Label" at bounding box center [205, 28] width 39 height 8
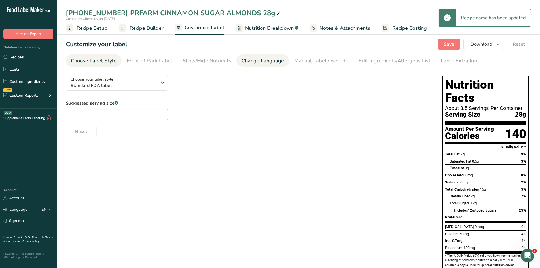
drag, startPoint x: 272, startPoint y: 60, endPoint x: 274, endPoint y: 60, distance: 2.9
click at [273, 60] on div "Change Language" at bounding box center [263, 61] width 43 height 8
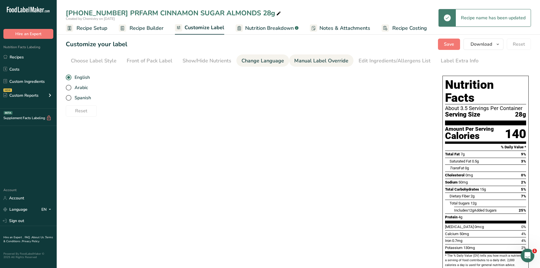
click at [314, 59] on div "Manual Label Override" at bounding box center [321, 61] width 54 height 8
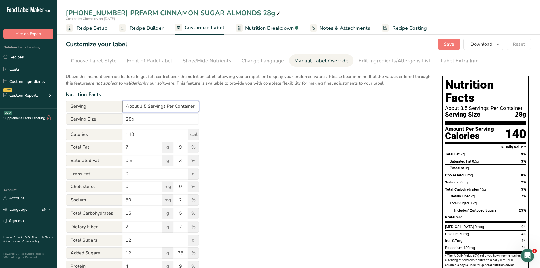
drag, startPoint x: 199, startPoint y: 108, endPoint x: 129, endPoint y: 105, distance: 70.4
click at [132, 105] on input "About 3.5 Servings Per Container" at bounding box center [161, 106] width 77 height 11
type input "A"
type input "Varies"
click at [326, 131] on div "Utilize this manual override feature to get full control over the nutrition lab…" at bounding box center [249, 206] width 366 height 272
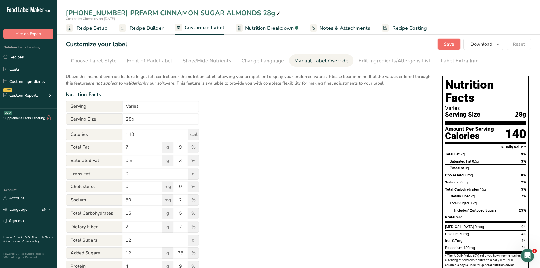
click at [447, 45] on span "Save" at bounding box center [449, 44] width 10 height 7
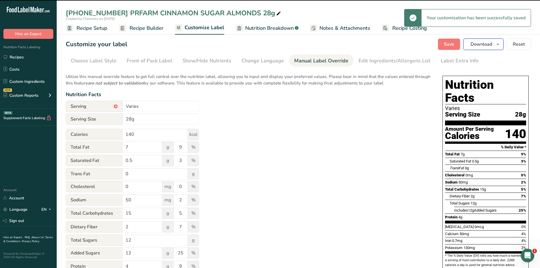
click at [498, 45] on icon "button" at bounding box center [498, 44] width 5 height 7
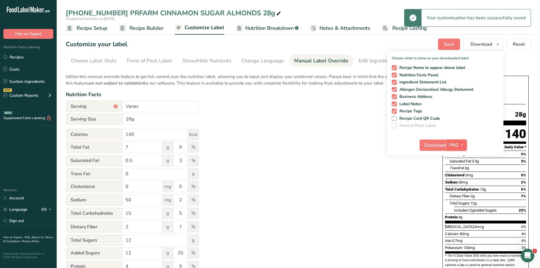
click at [462, 148] on icon "button" at bounding box center [462, 145] width 5 height 7
click at [461, 181] on link "PDF" at bounding box center [458, 184] width 18 height 9
click at [436, 147] on span "Download" at bounding box center [436, 145] width 22 height 7
